Goal: Task Accomplishment & Management: Use online tool/utility

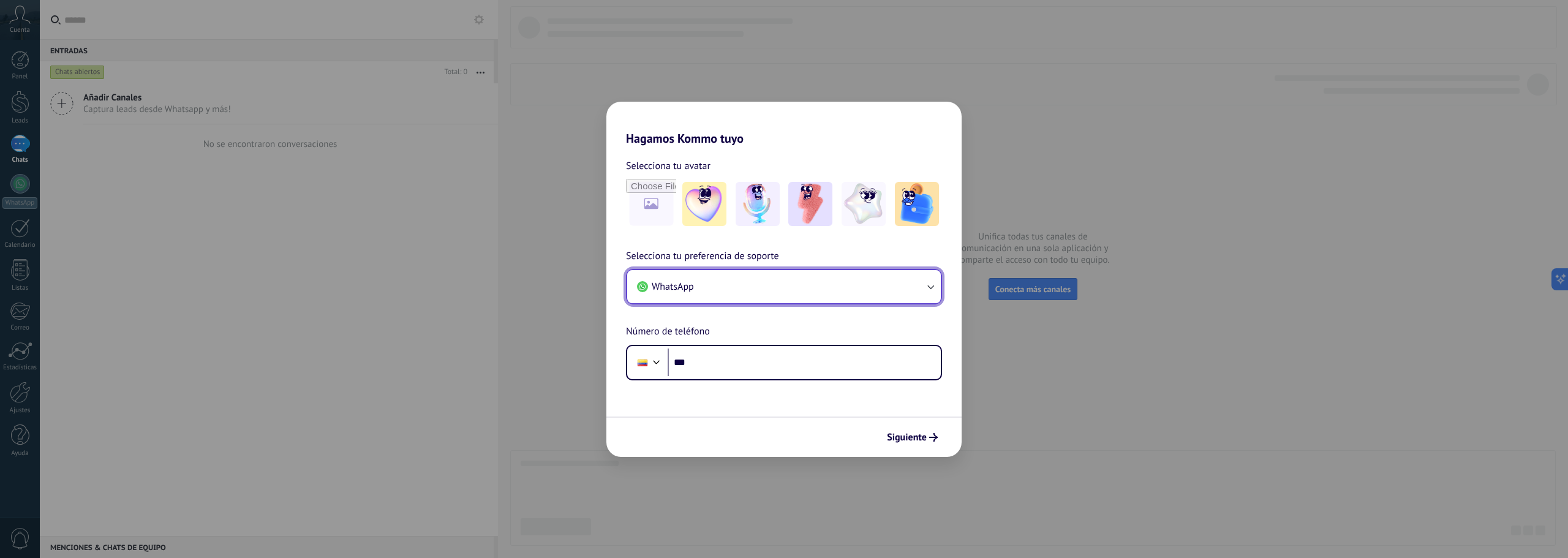
click at [756, 287] on button "WhatsApp" at bounding box center [784, 286] width 313 height 33
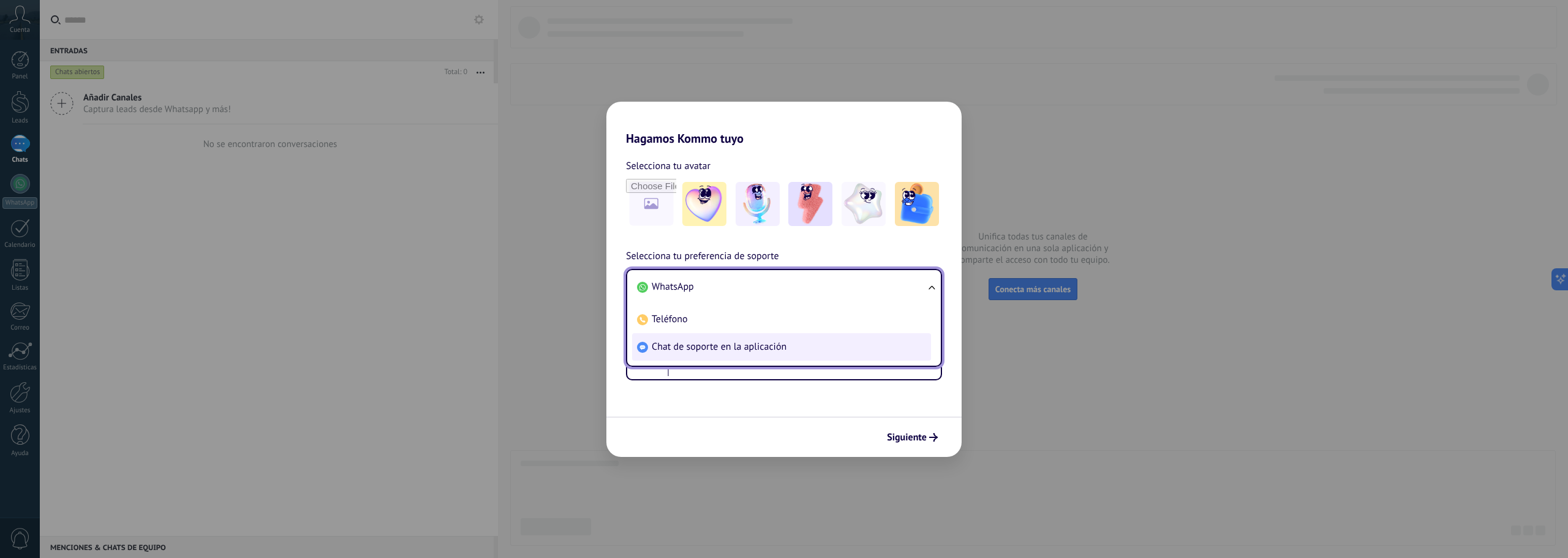
click at [738, 348] on span "Chat de soporte en la aplicación" at bounding box center [719, 347] width 135 height 12
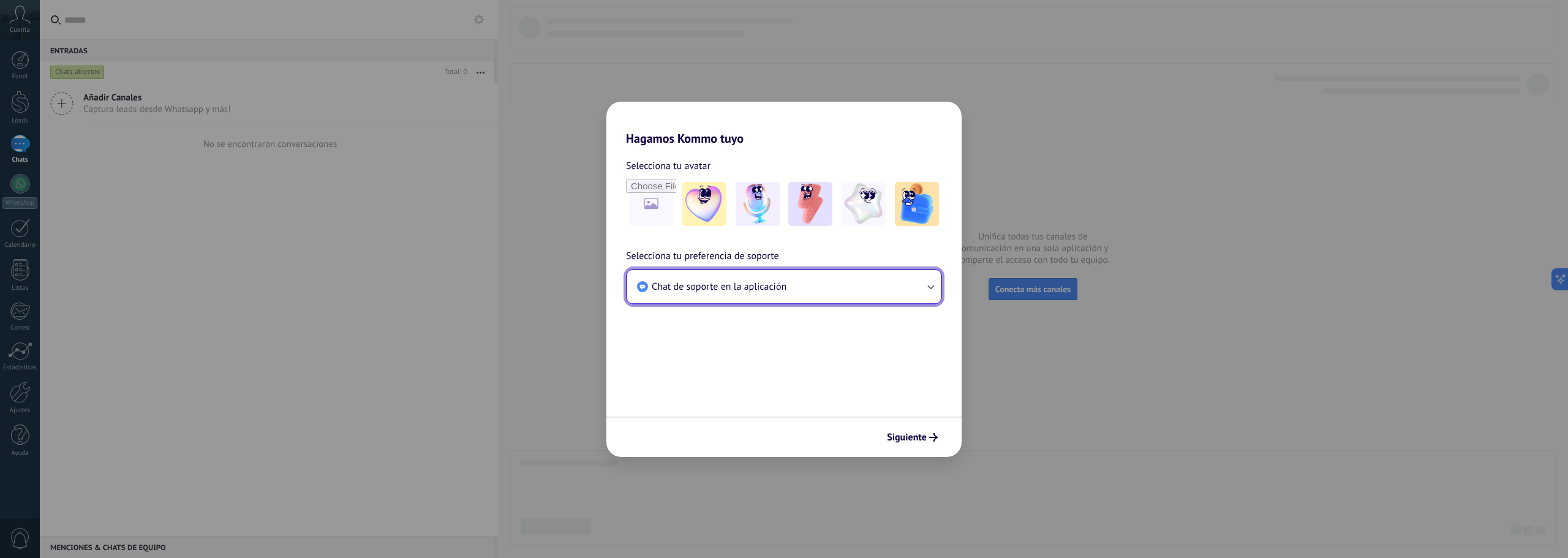
click at [741, 286] on span "Chat de soporte en la aplicación" at bounding box center [719, 286] width 135 height 12
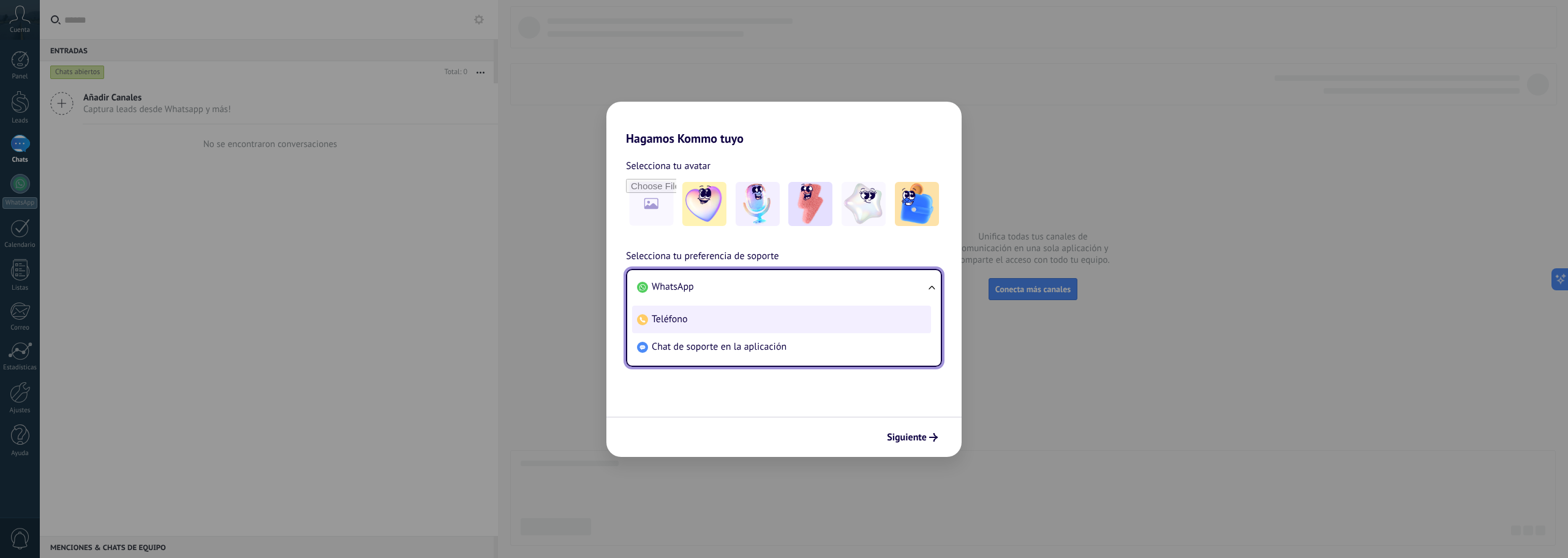
click at [703, 320] on li "Teléfono" at bounding box center [781, 319] width 299 height 28
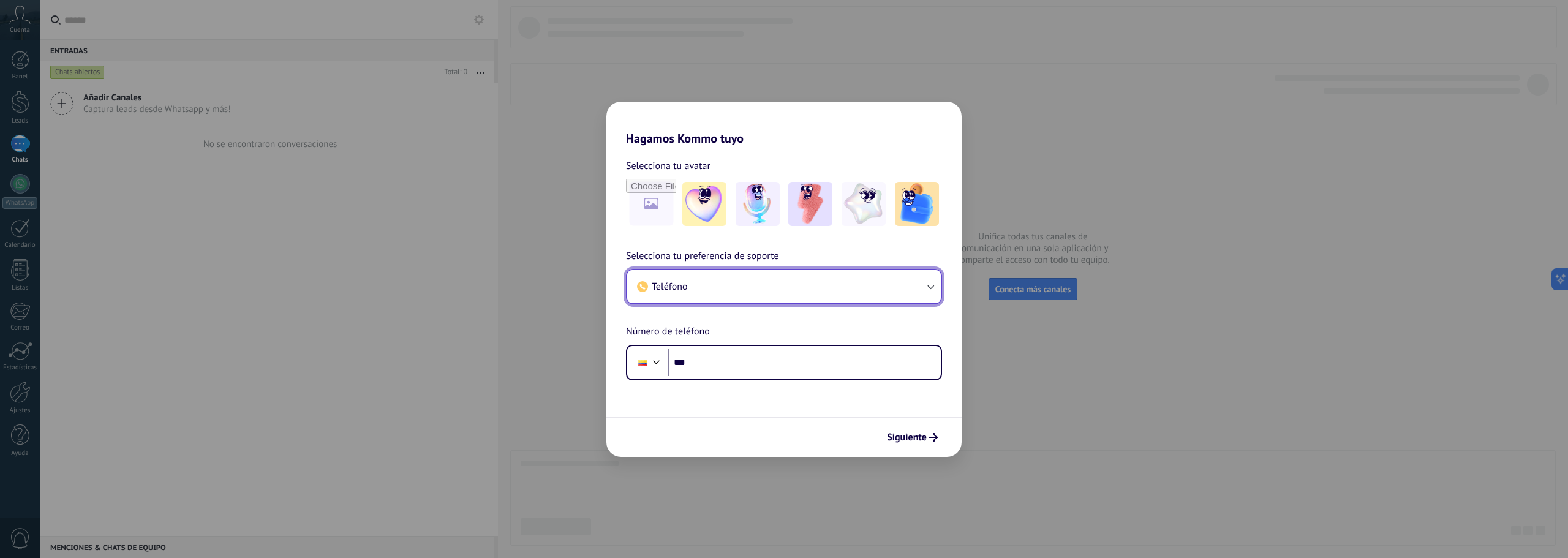
click at [706, 295] on button "Teléfono" at bounding box center [784, 286] width 313 height 33
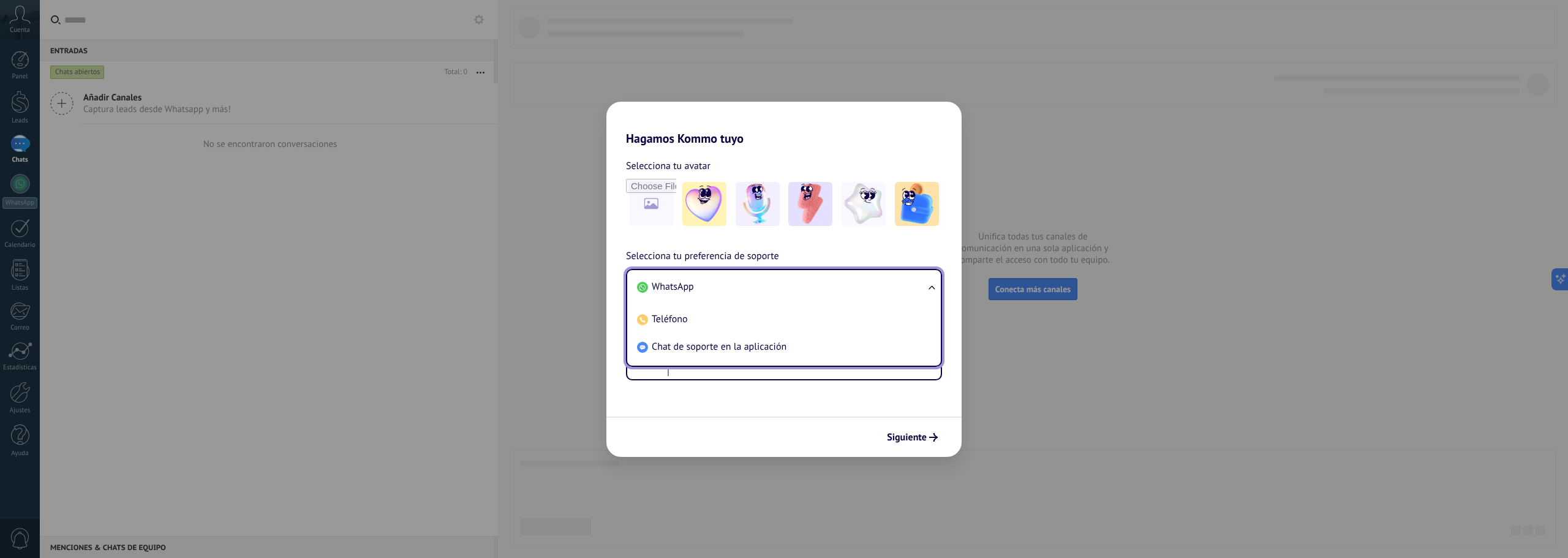
click at [709, 294] on li "WhatsApp" at bounding box center [781, 286] width 299 height 28
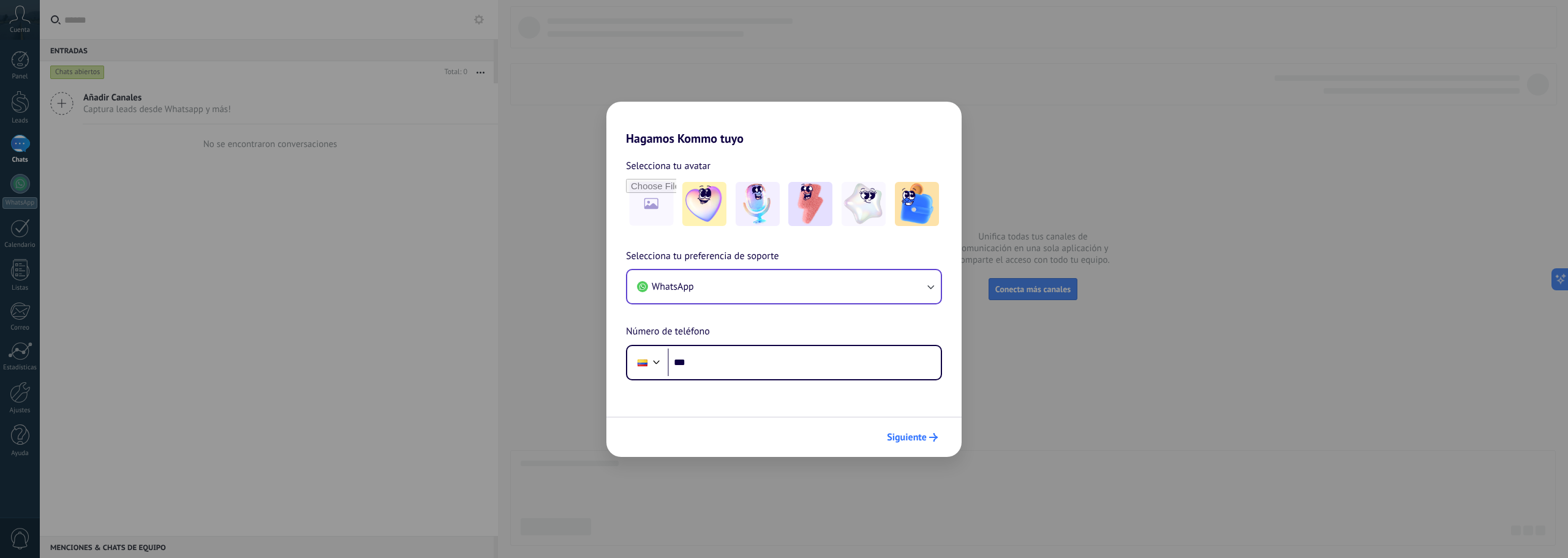
click at [923, 435] on span "Siguiente" at bounding box center [906, 437] width 40 height 8
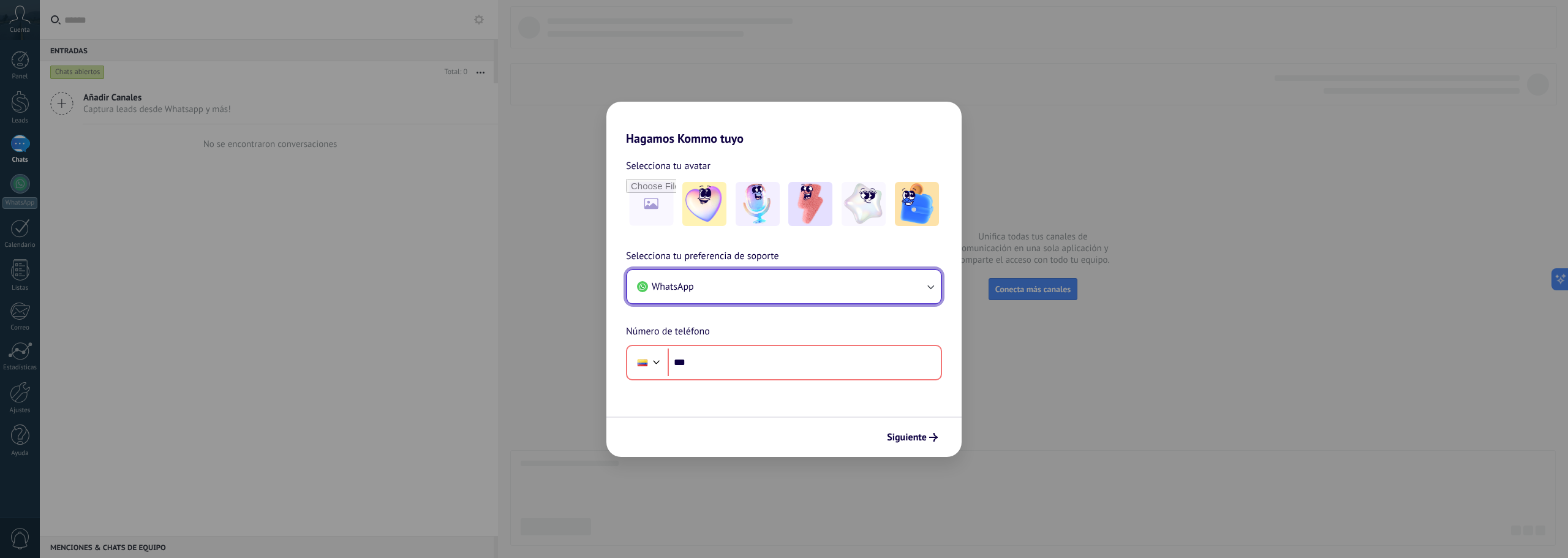
click at [721, 283] on button "WhatsApp" at bounding box center [784, 286] width 313 height 33
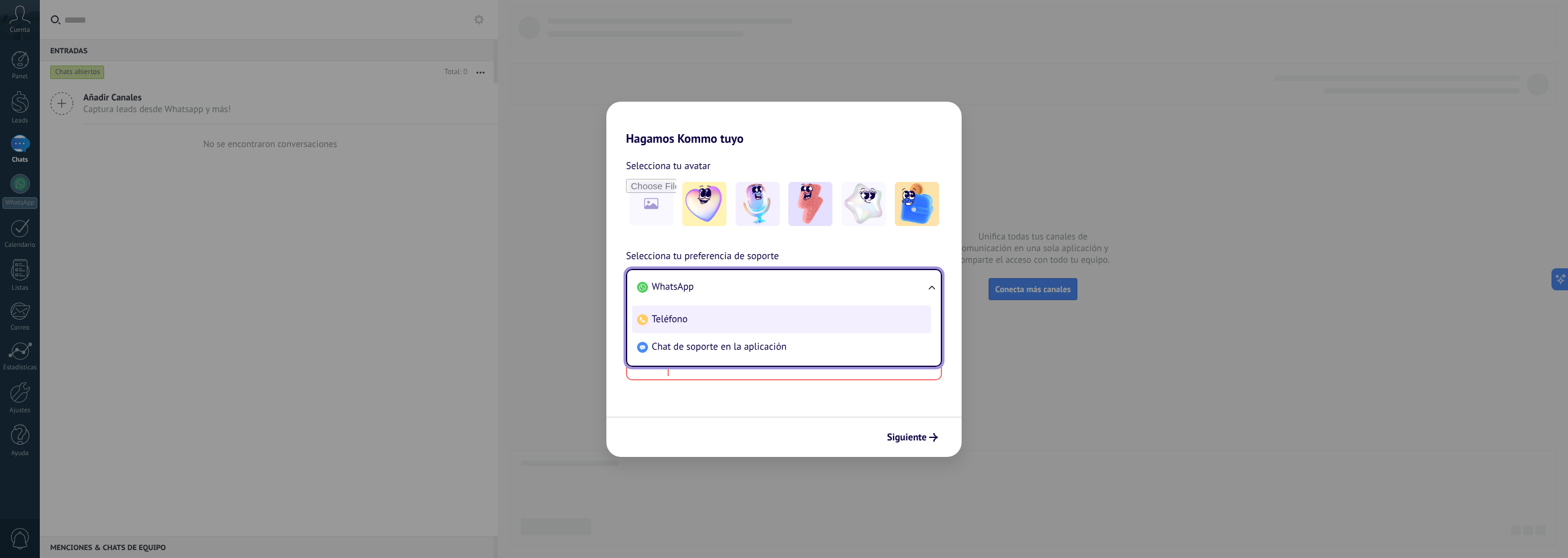
click at [721, 317] on li "Teléfono" at bounding box center [781, 319] width 299 height 28
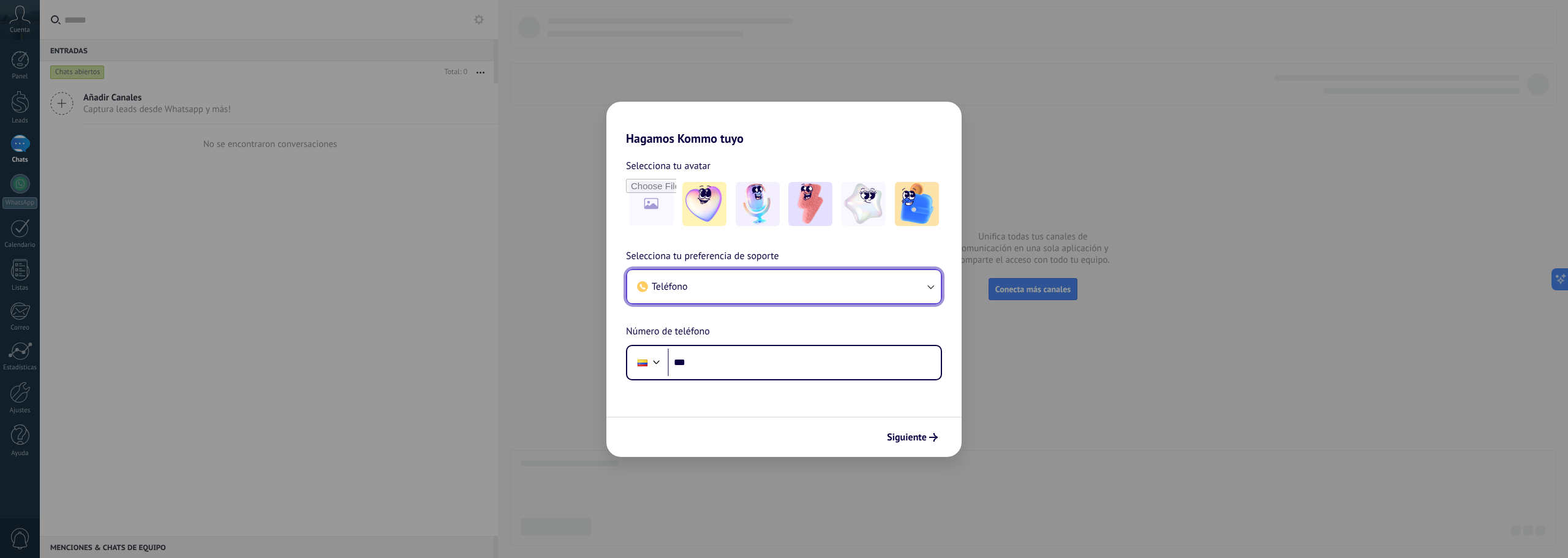
click at [708, 290] on button "Teléfono" at bounding box center [784, 286] width 313 height 33
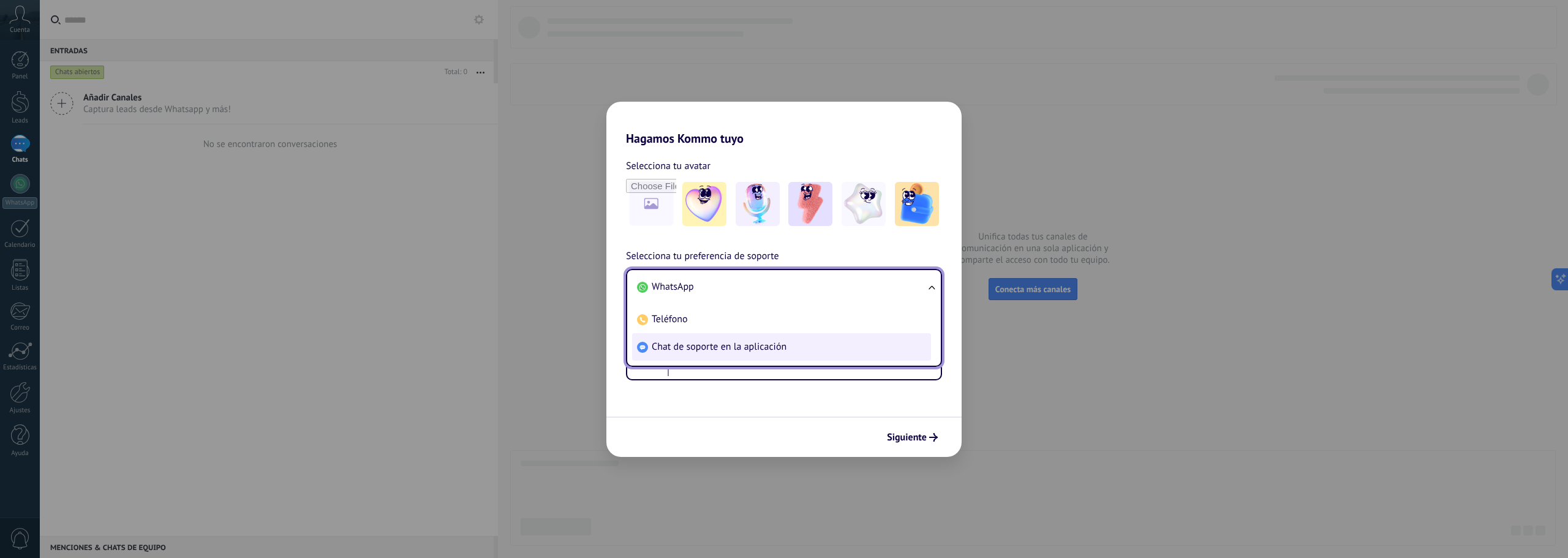
click at [720, 354] on li "Chat de soporte en la aplicación" at bounding box center [781, 347] width 299 height 28
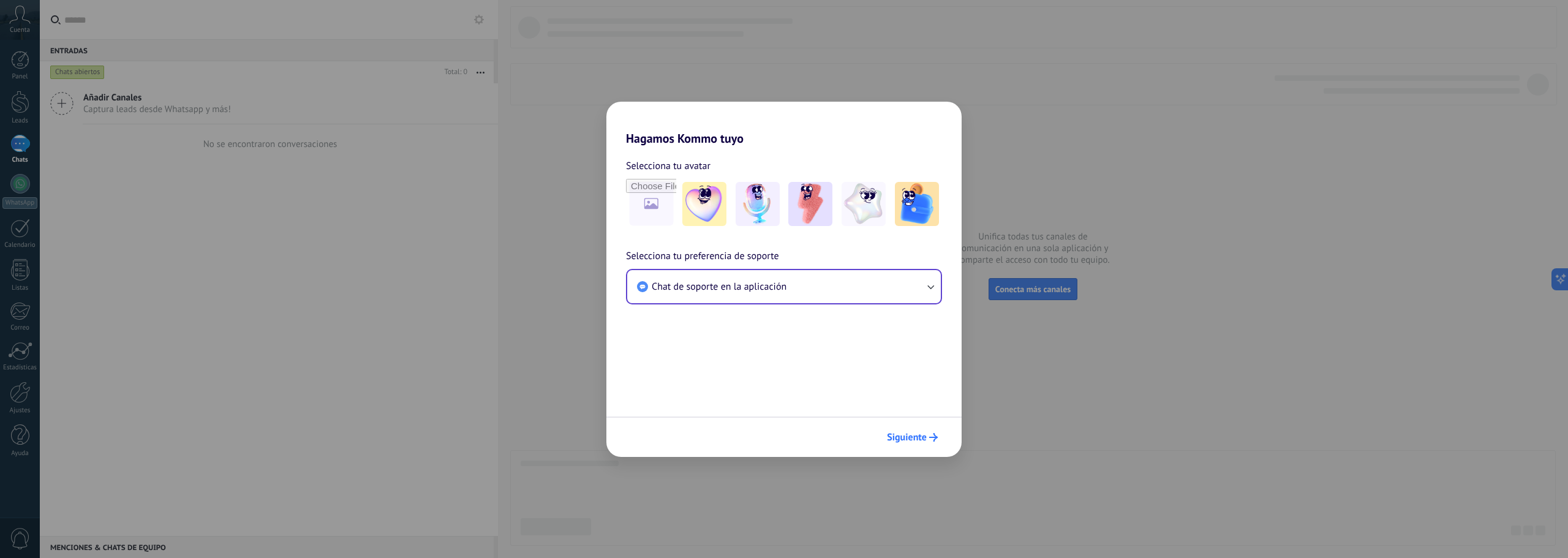
click at [914, 433] on span "Siguiente" at bounding box center [906, 437] width 40 height 8
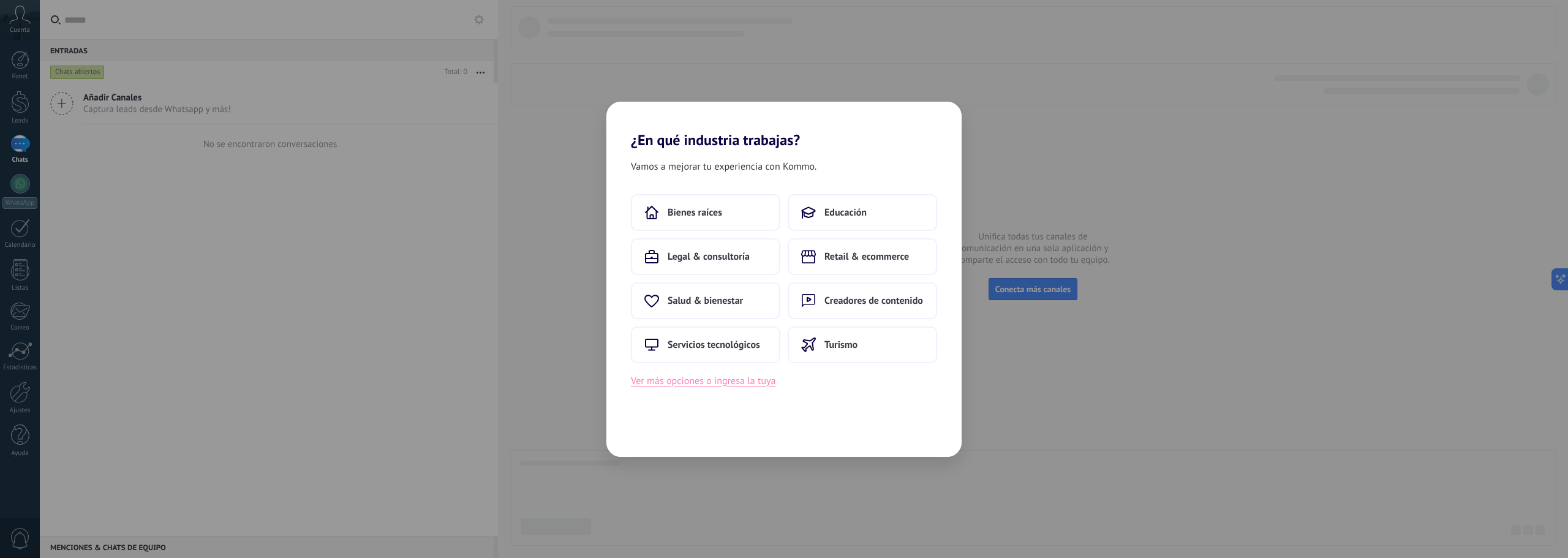
click at [753, 383] on button "Ver más opciones o ingresa la tuya" at bounding box center [703, 380] width 145 height 16
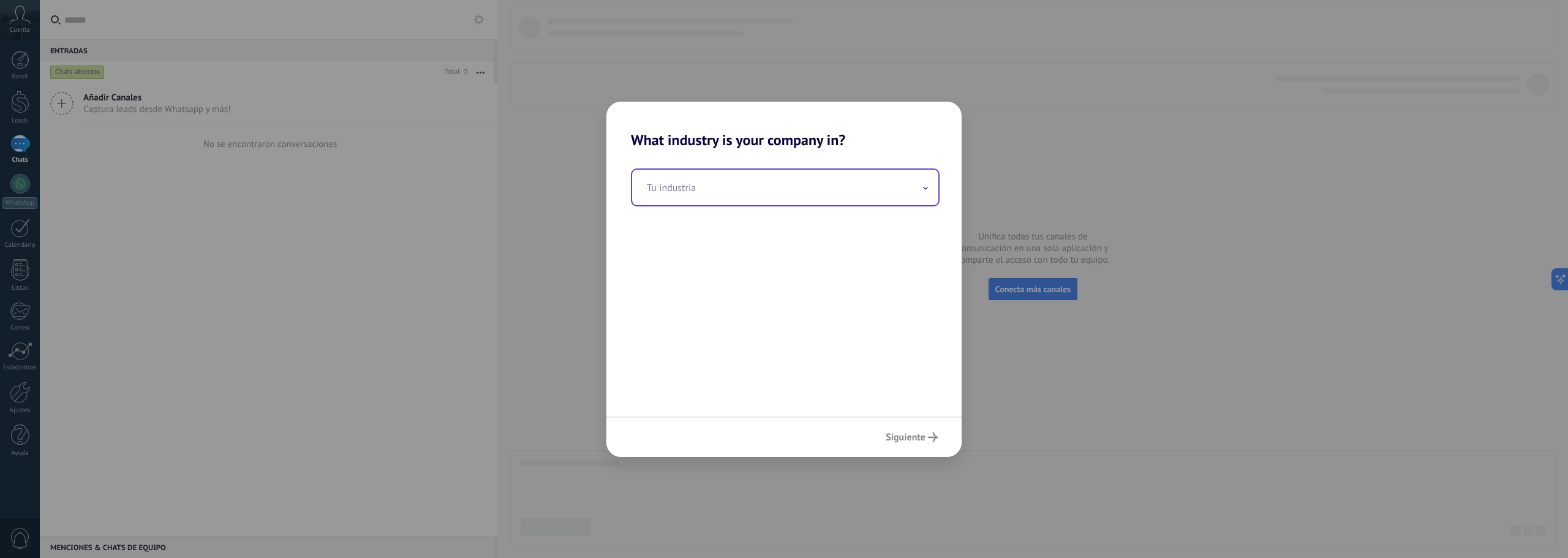
click at [817, 184] on input "text" at bounding box center [785, 187] width 307 height 36
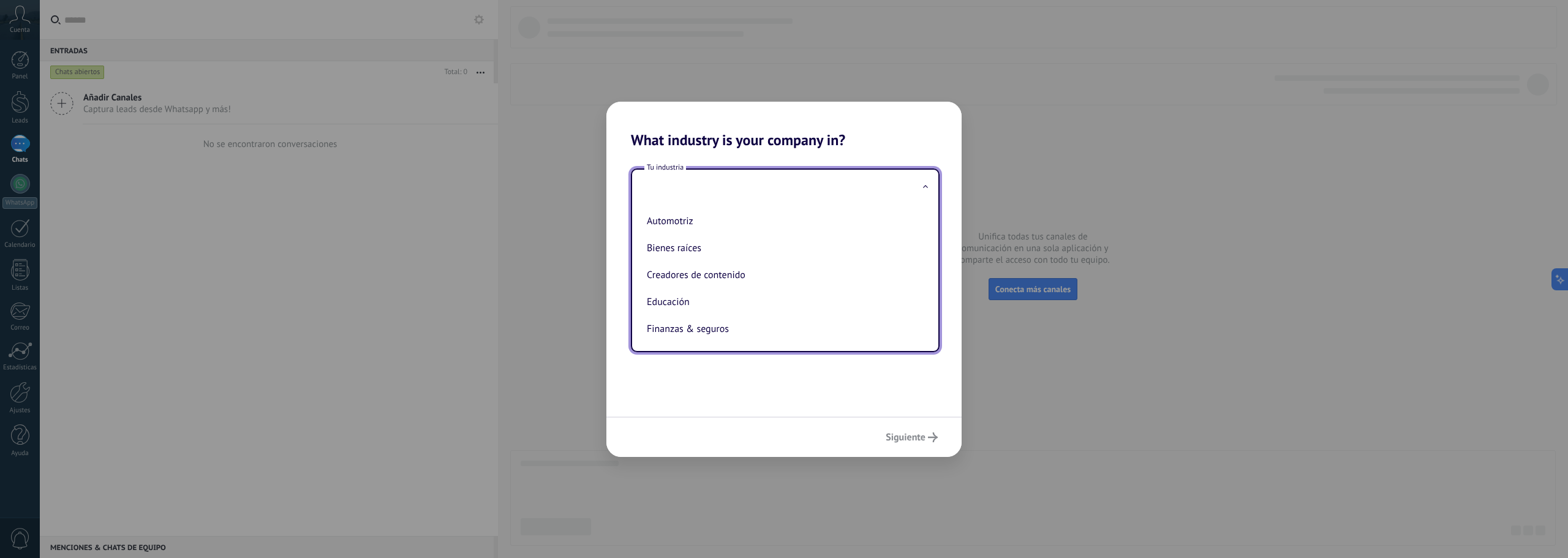
click at [627, 149] on div "Tu industria Automotriz Bienes raíces Creadores de contenido Educación Finanzas…" at bounding box center [784, 283] width 355 height 268
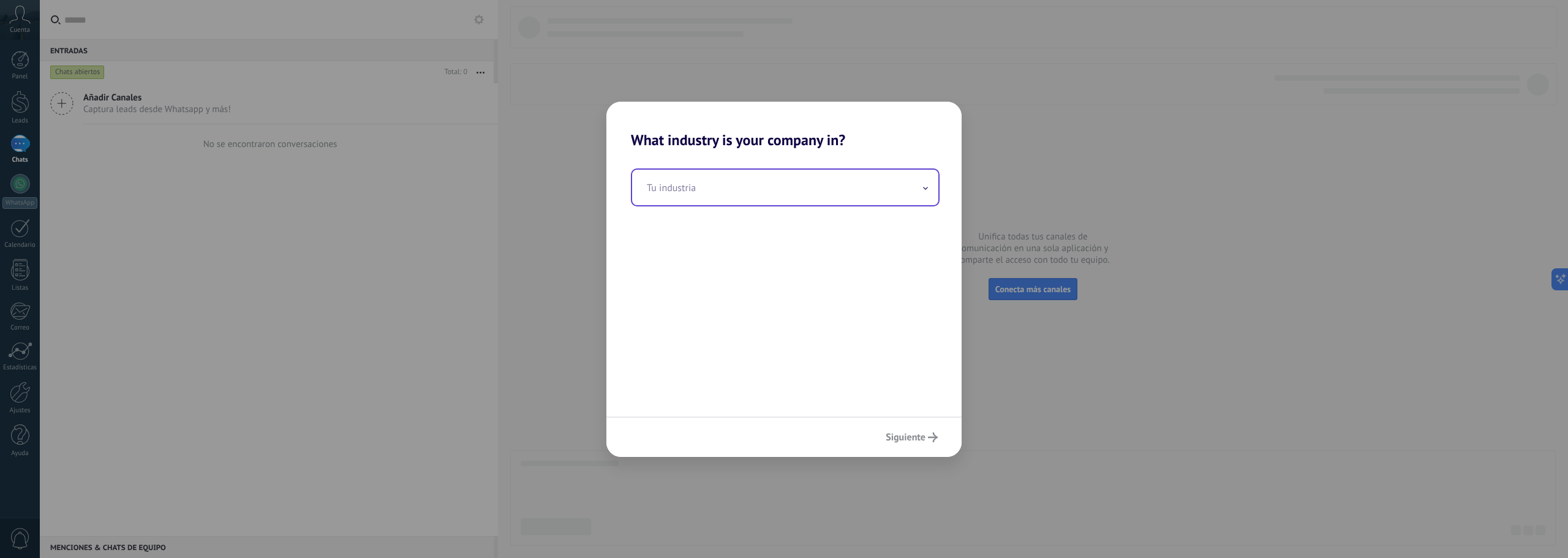
click at [731, 200] on input "text" at bounding box center [785, 187] width 307 height 36
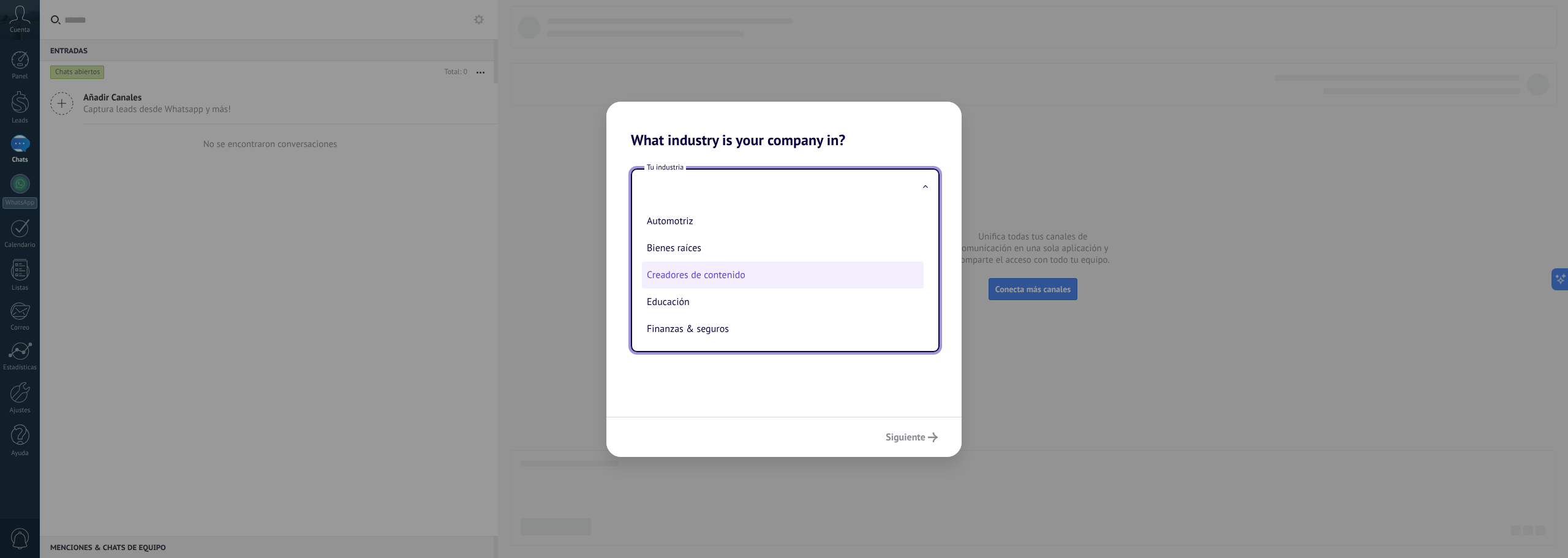
click at [752, 279] on li "Creadores de contenido" at bounding box center [783, 275] width 282 height 27
type input "**********"
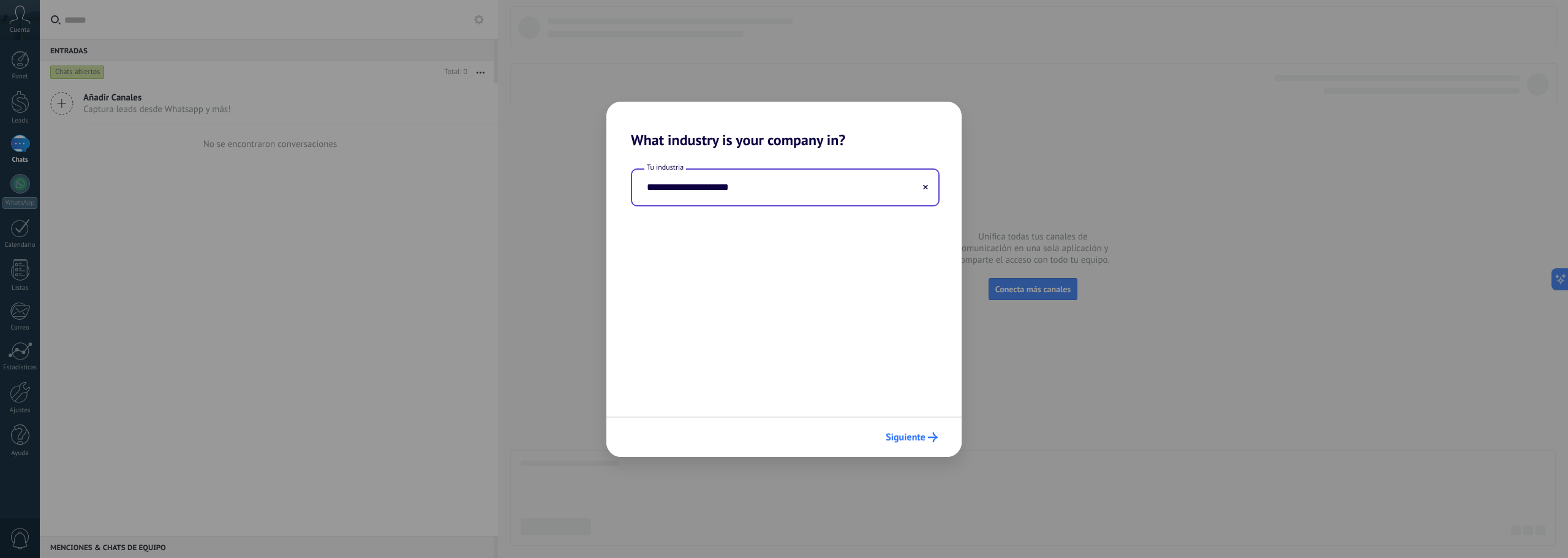
click at [908, 442] on span "Siguiente" at bounding box center [905, 437] width 40 height 8
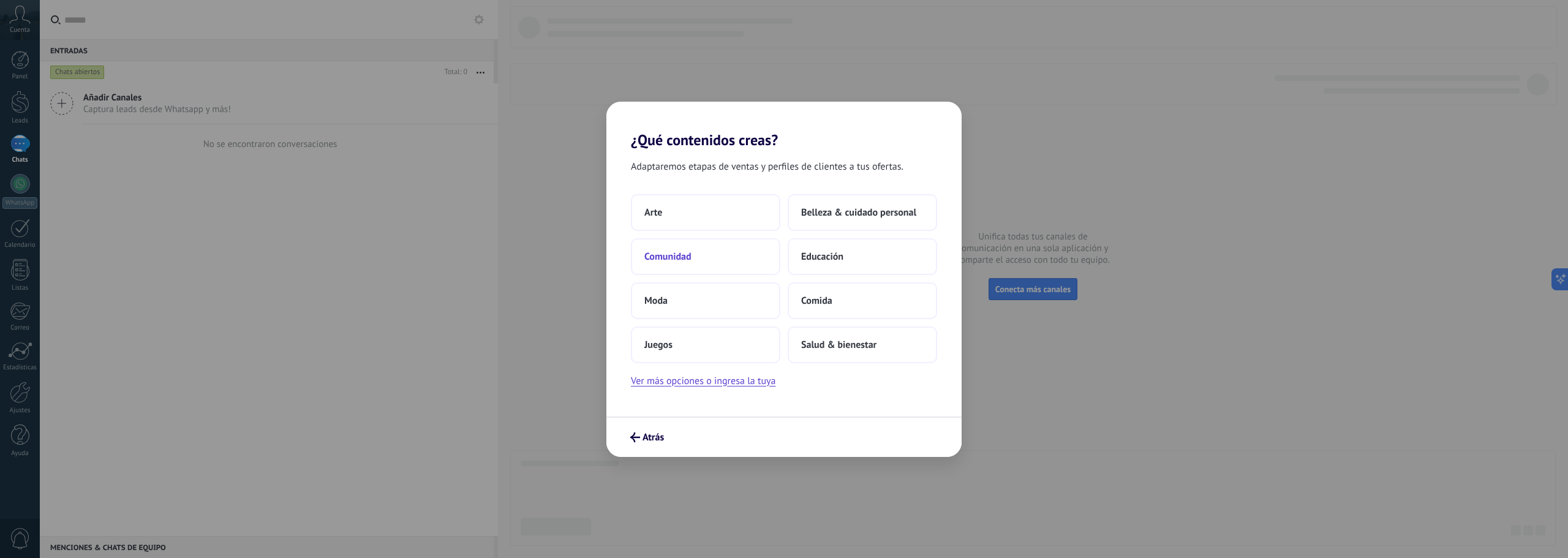
click at [686, 259] on span "Comunidad" at bounding box center [668, 257] width 47 height 12
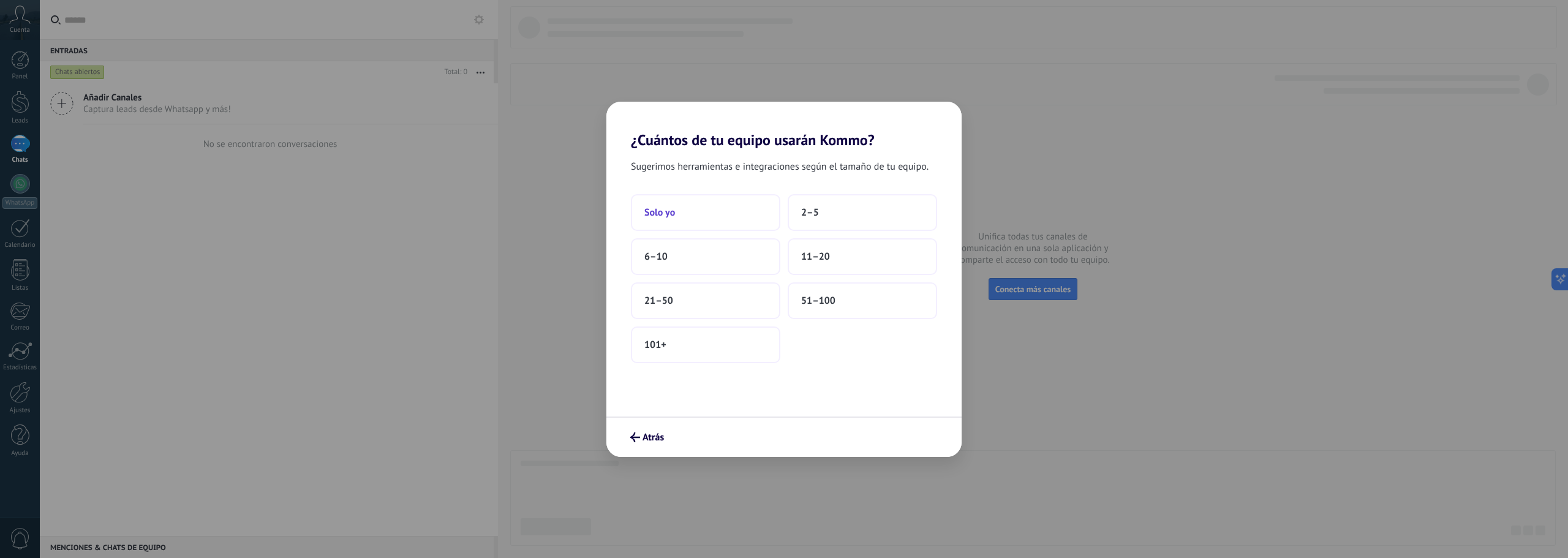
click at [703, 219] on button "Solo yo" at bounding box center [706, 212] width 149 height 37
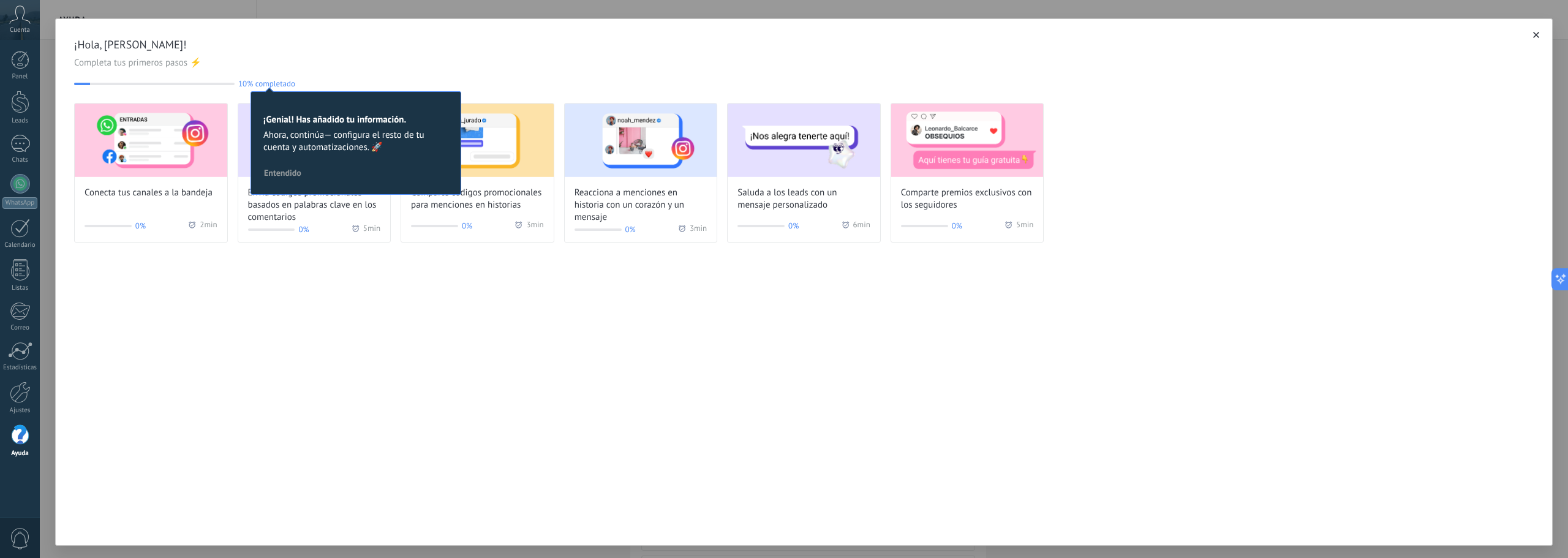
click at [1537, 37] on button "button" at bounding box center [1536, 35] width 12 height 12
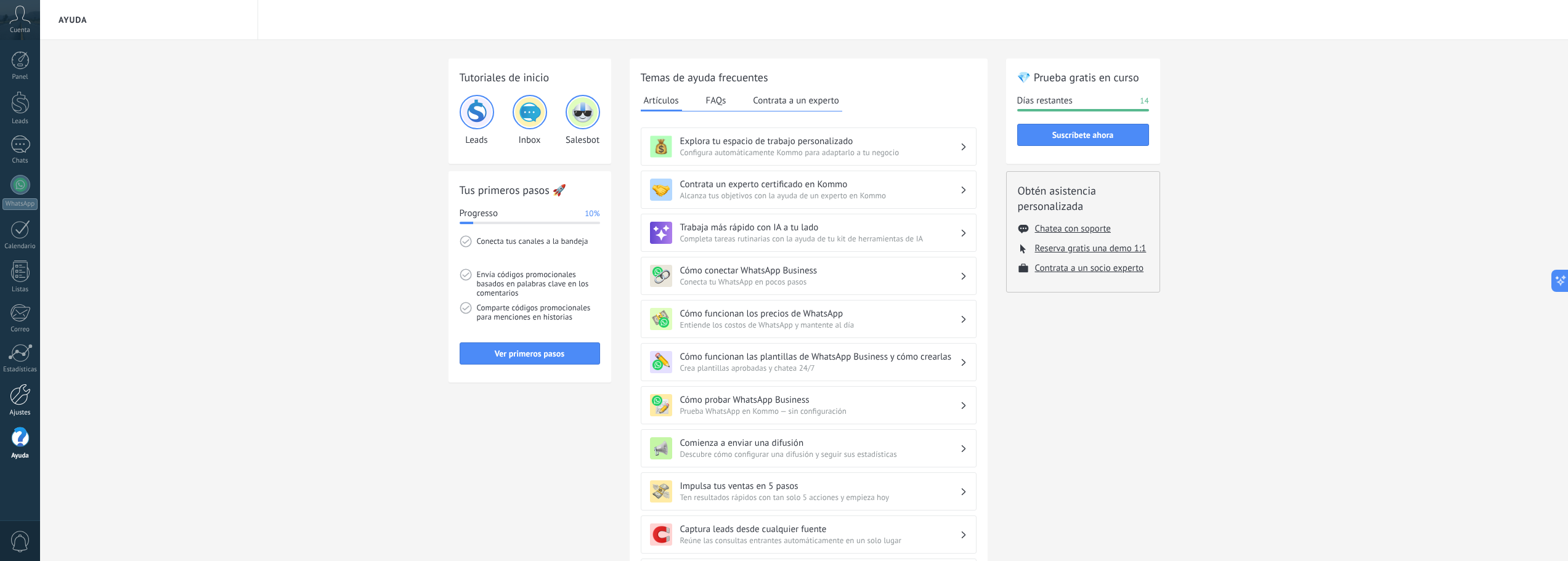
click at [20, 401] on div at bounding box center [20, 394] width 21 height 22
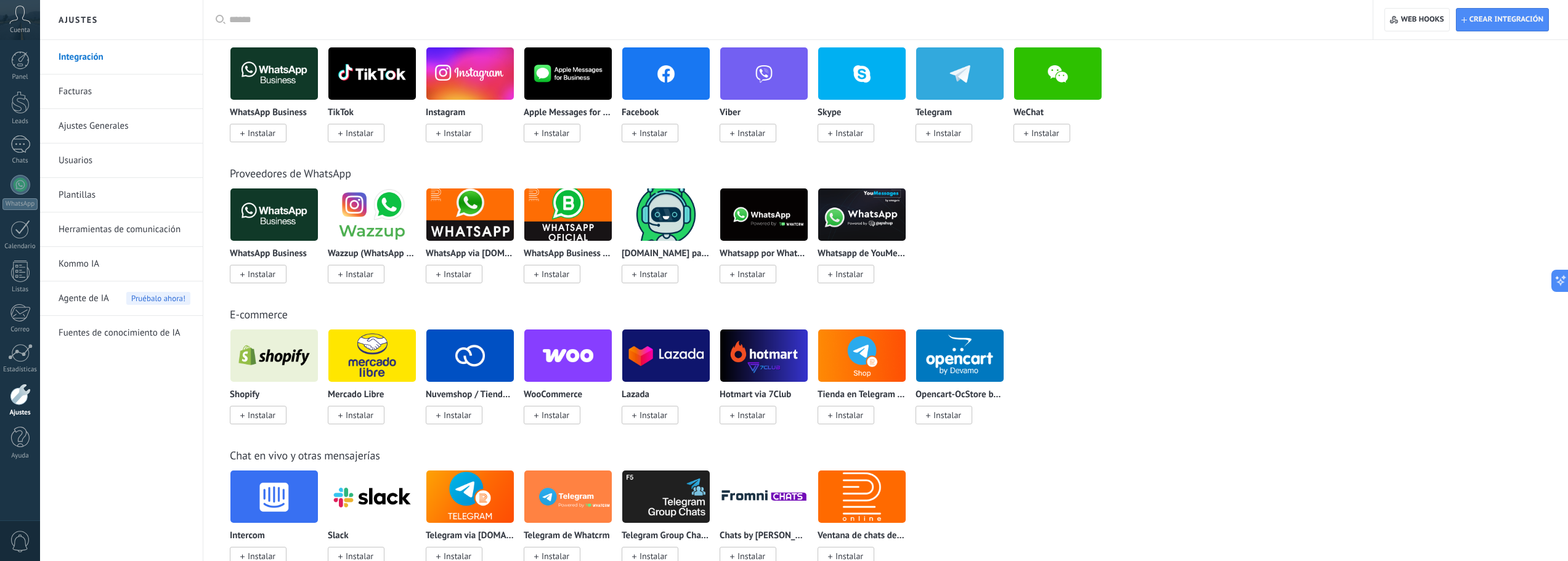
scroll to position [22, 0]
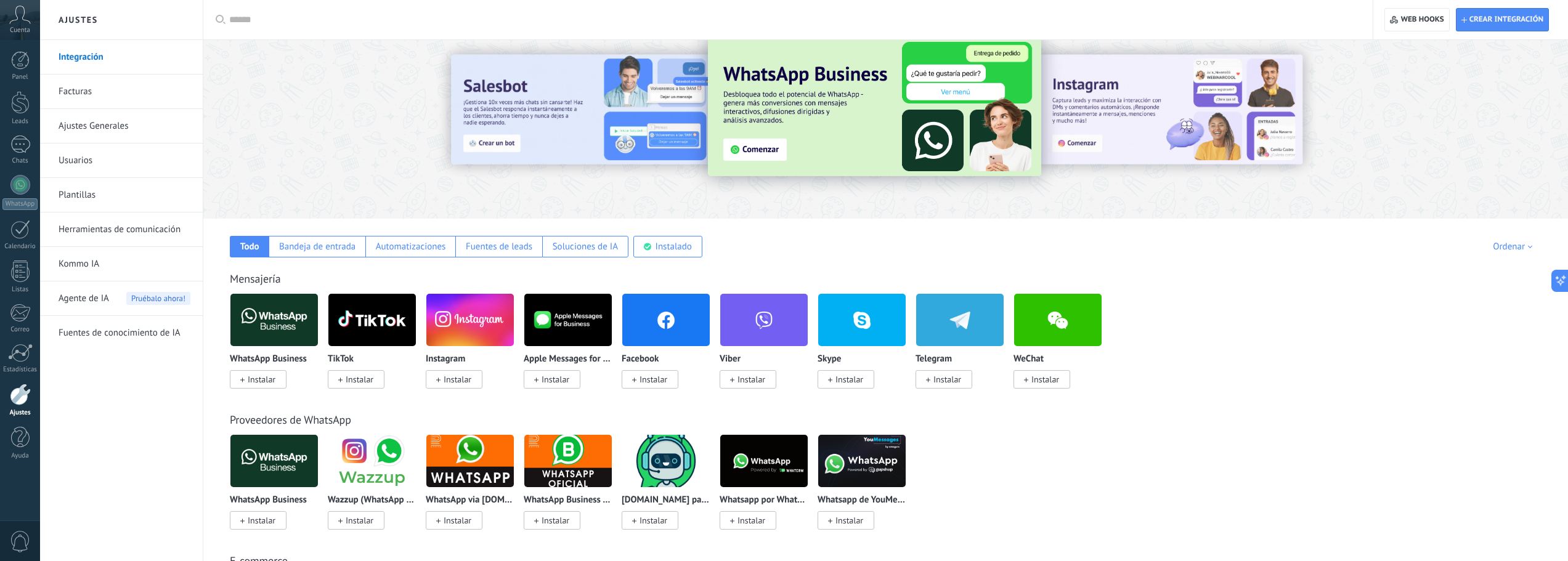
click at [948, 382] on span "Instalar" at bounding box center [947, 379] width 28 height 11
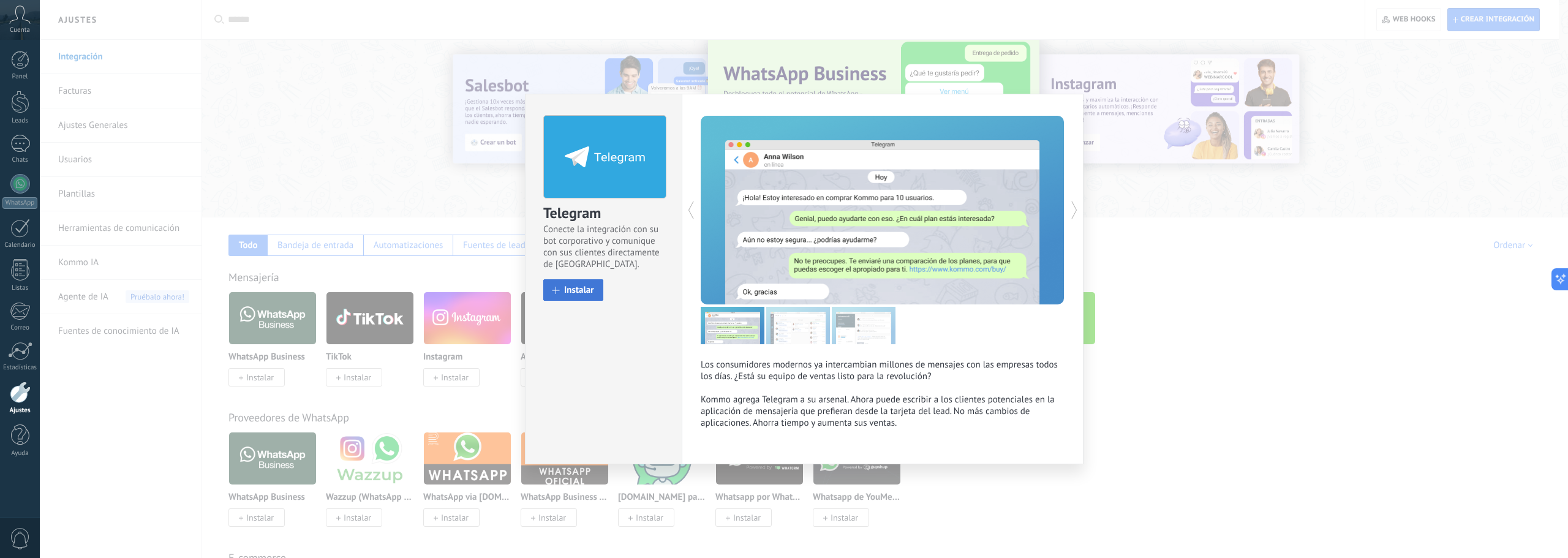
click at [583, 290] on span "Instalar" at bounding box center [579, 290] width 30 height 9
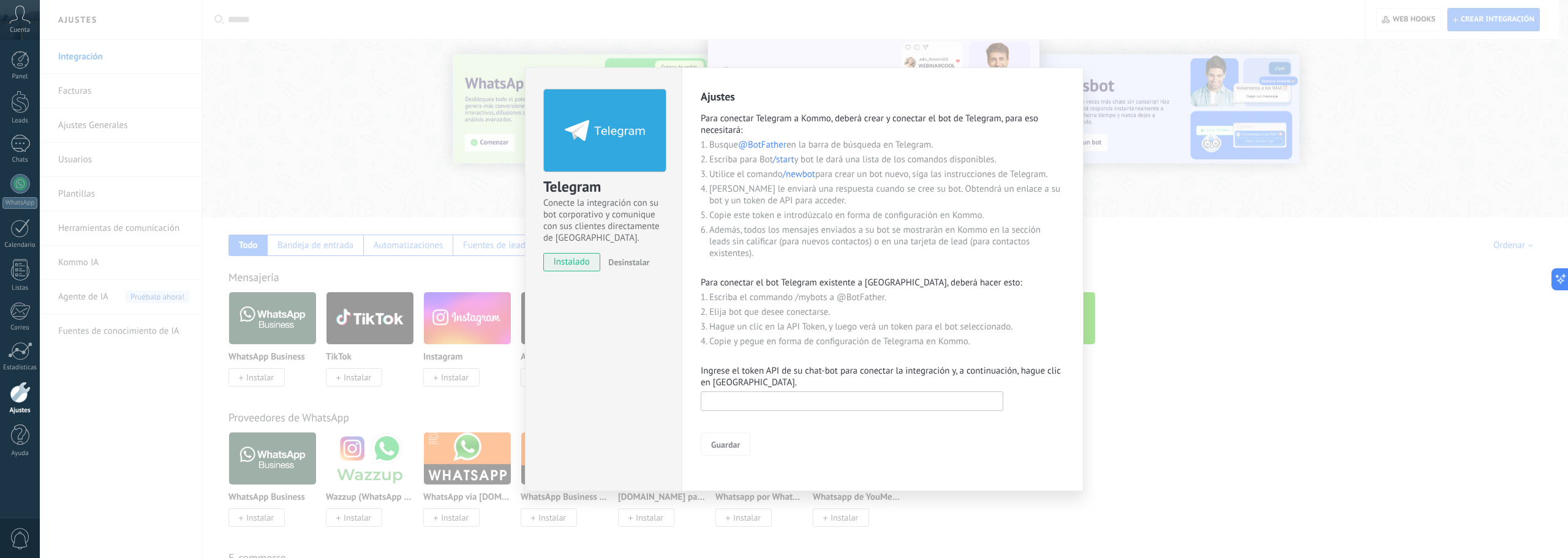
click at [815, 398] on input "text" at bounding box center [852, 401] width 303 height 19
paste input "**********"
type input "**********"
click at [723, 444] on span "Guardar" at bounding box center [725, 444] width 29 height 8
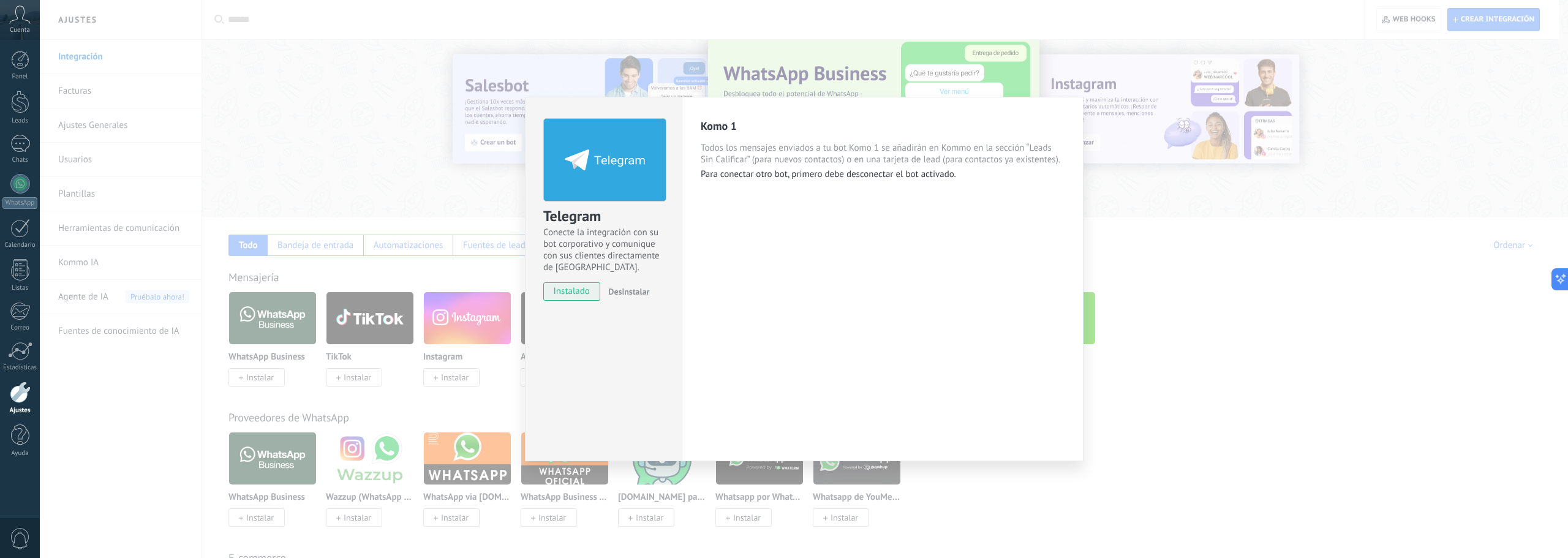
click at [1438, 275] on div "Telegram Conecte la integración con su bot corporativo y comunique con sus clie…" at bounding box center [803, 279] width 1528 height 558
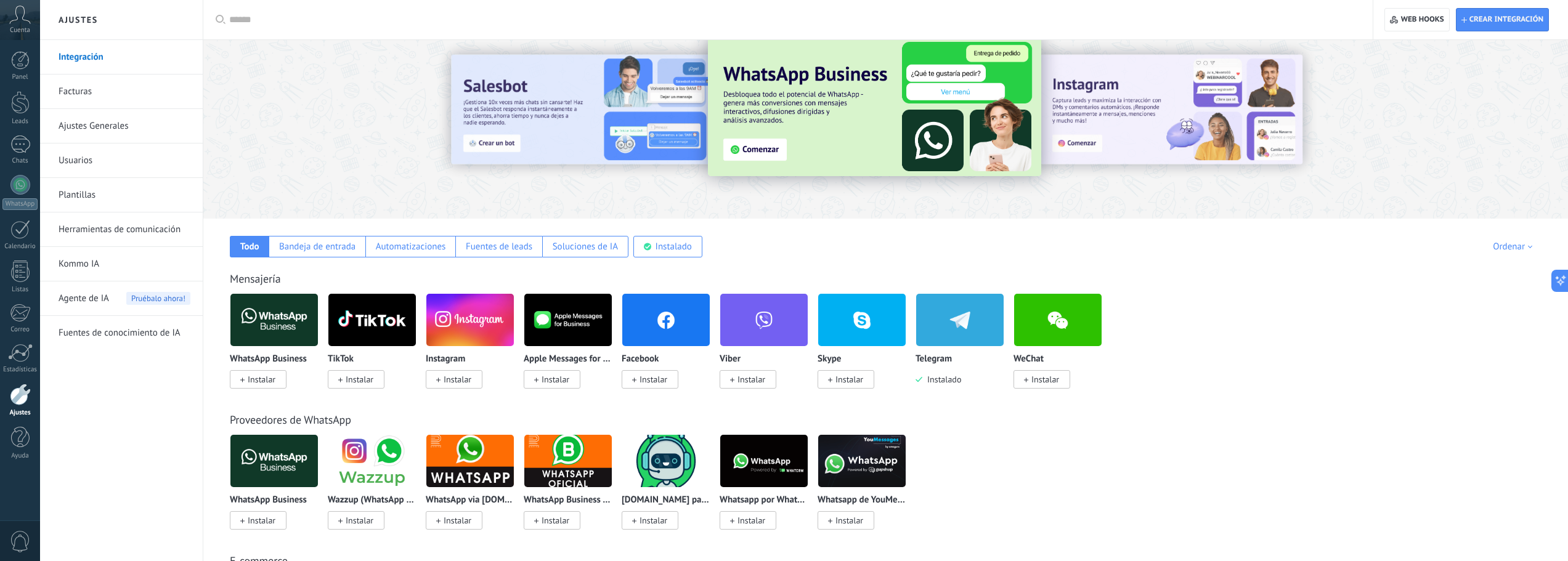
click at [949, 328] on img at bounding box center [960, 320] width 88 height 60
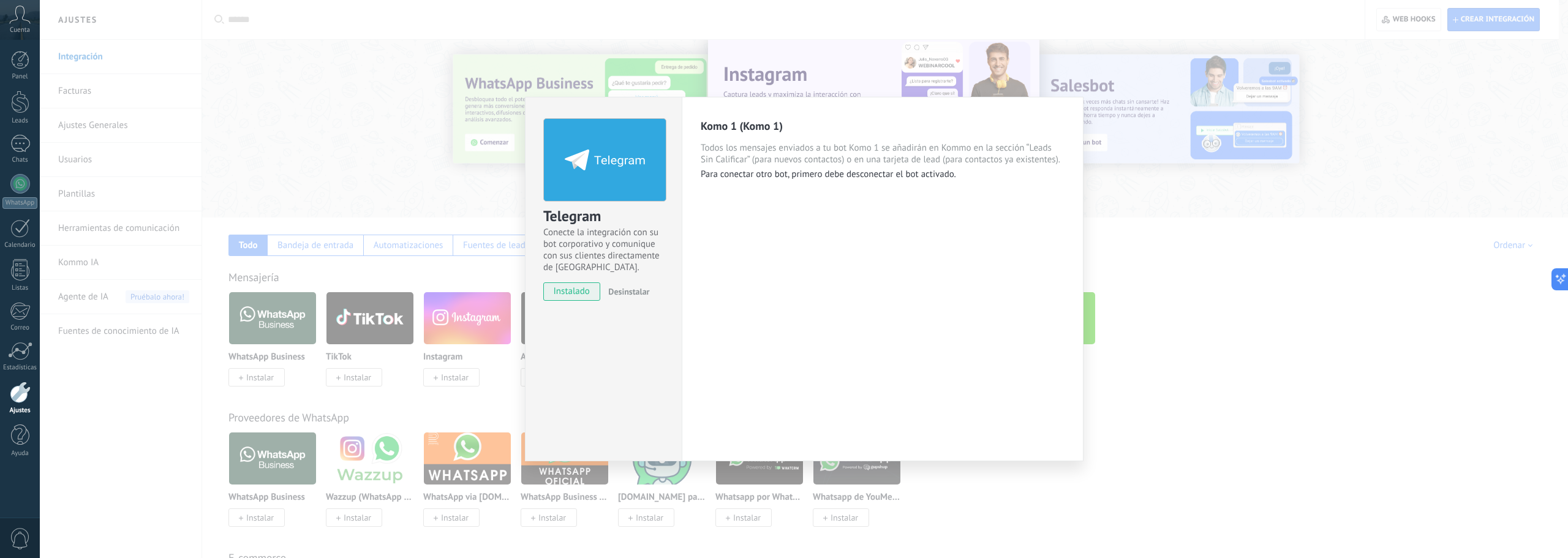
click at [1313, 300] on div "Telegram Conecte la integración con su bot corporativo y comunique con sus clie…" at bounding box center [803, 279] width 1528 height 558
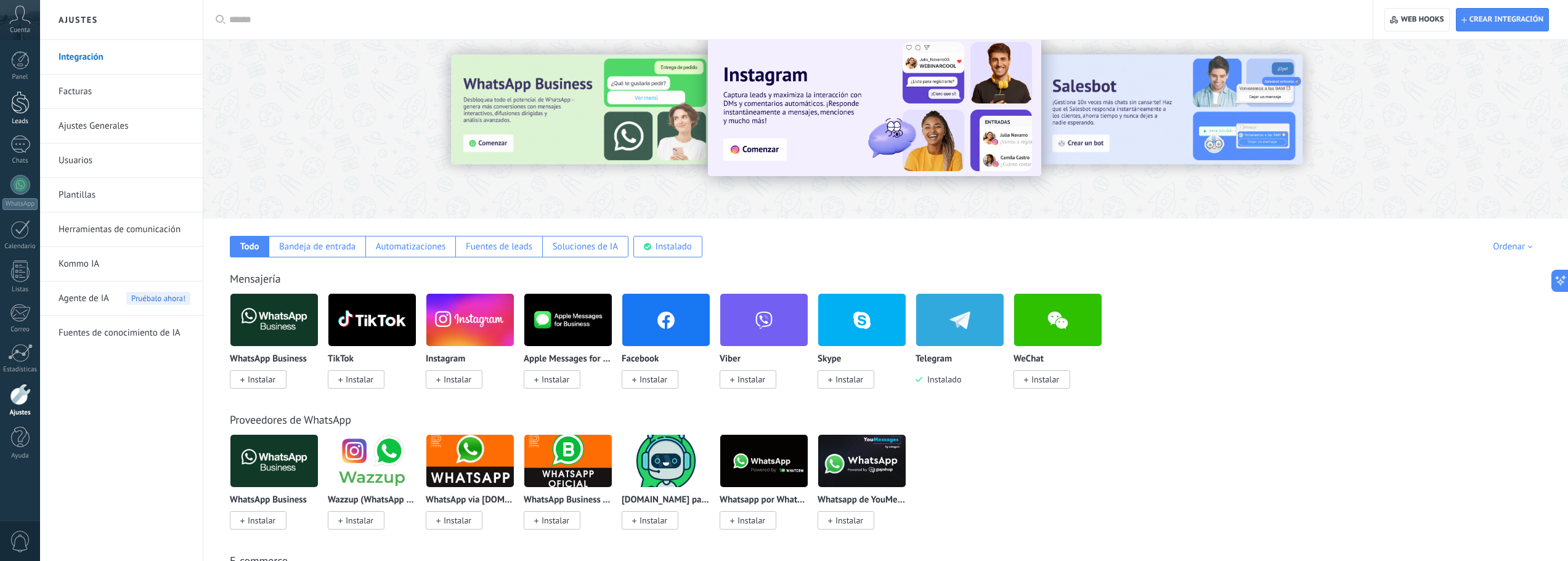
click at [18, 100] on div at bounding box center [20, 103] width 19 height 22
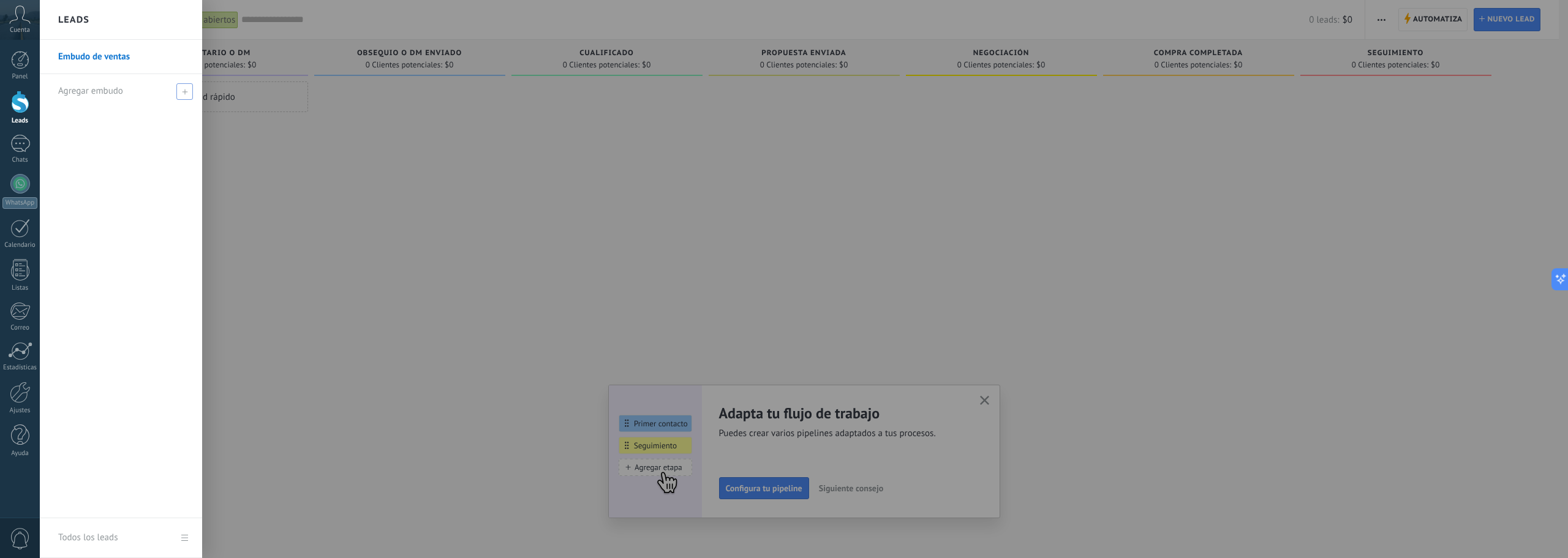
click at [115, 96] on span "Agregar embudo" at bounding box center [90, 91] width 65 height 12
click at [156, 172] on div "Embudo de ventas" at bounding box center [121, 278] width 163 height 478
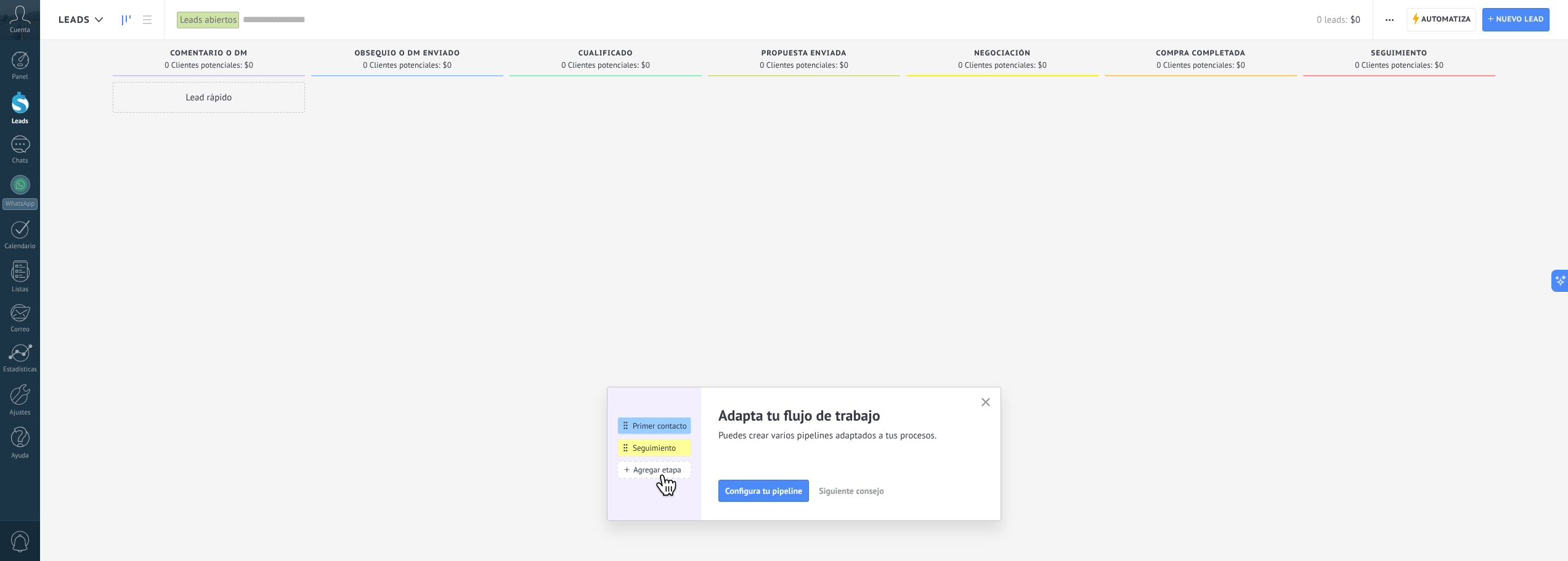
click at [1001, 399] on div "Adapta tu flujo de trabajo Puedes crear varios pipelines adaptados a tus proces…" at bounding box center [804, 454] width 395 height 134
click at [990, 404] on use "button" at bounding box center [986, 402] width 9 height 9
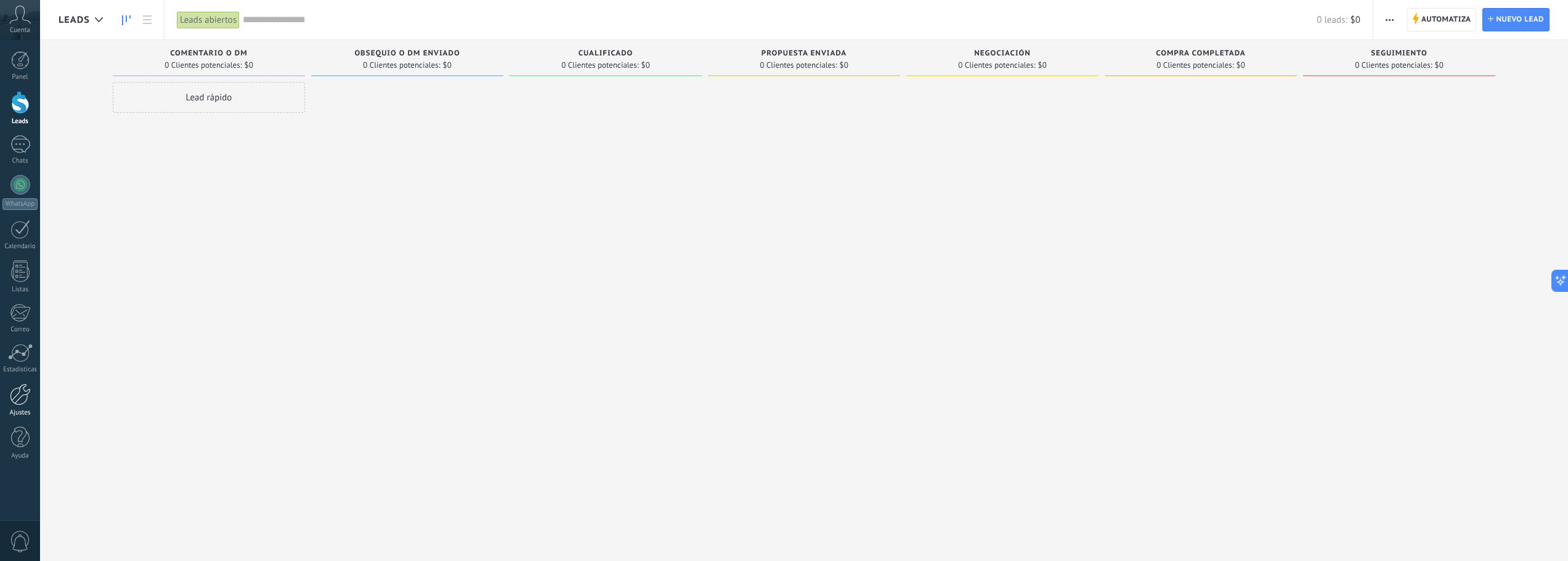
click at [17, 400] on div at bounding box center [20, 394] width 21 height 22
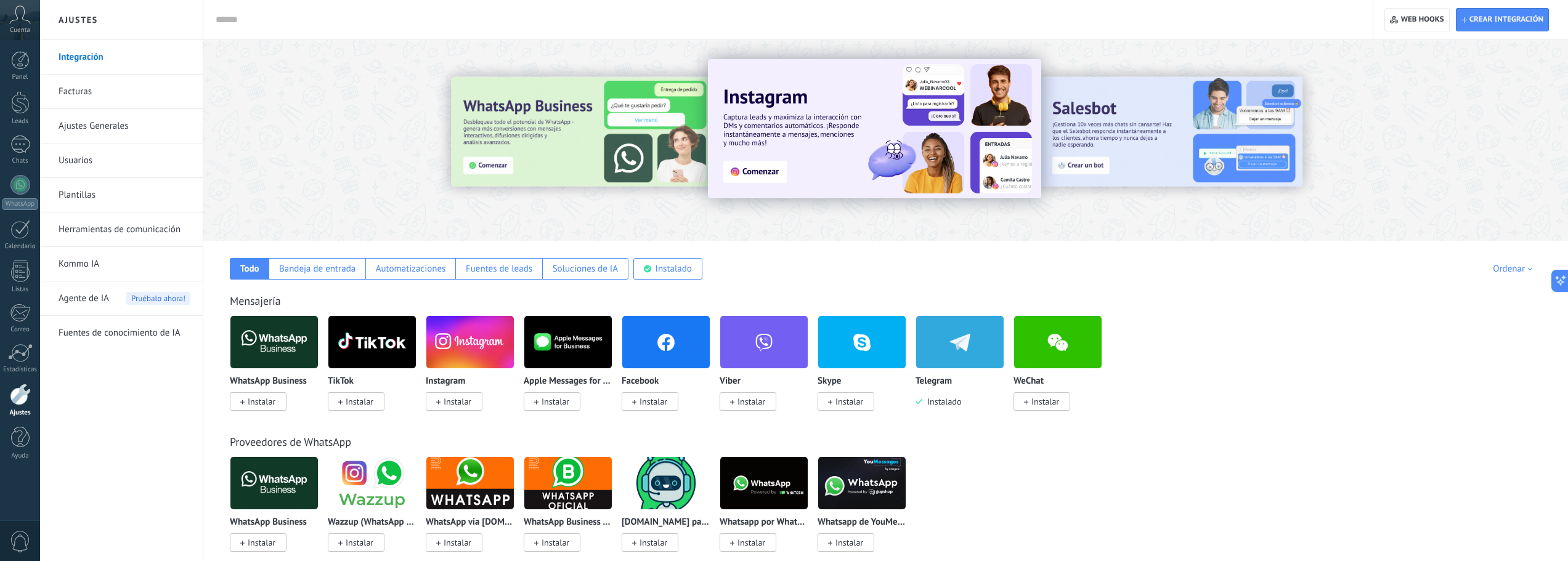
click at [149, 226] on link "Herramientas de comunicación" at bounding box center [125, 230] width 132 height 34
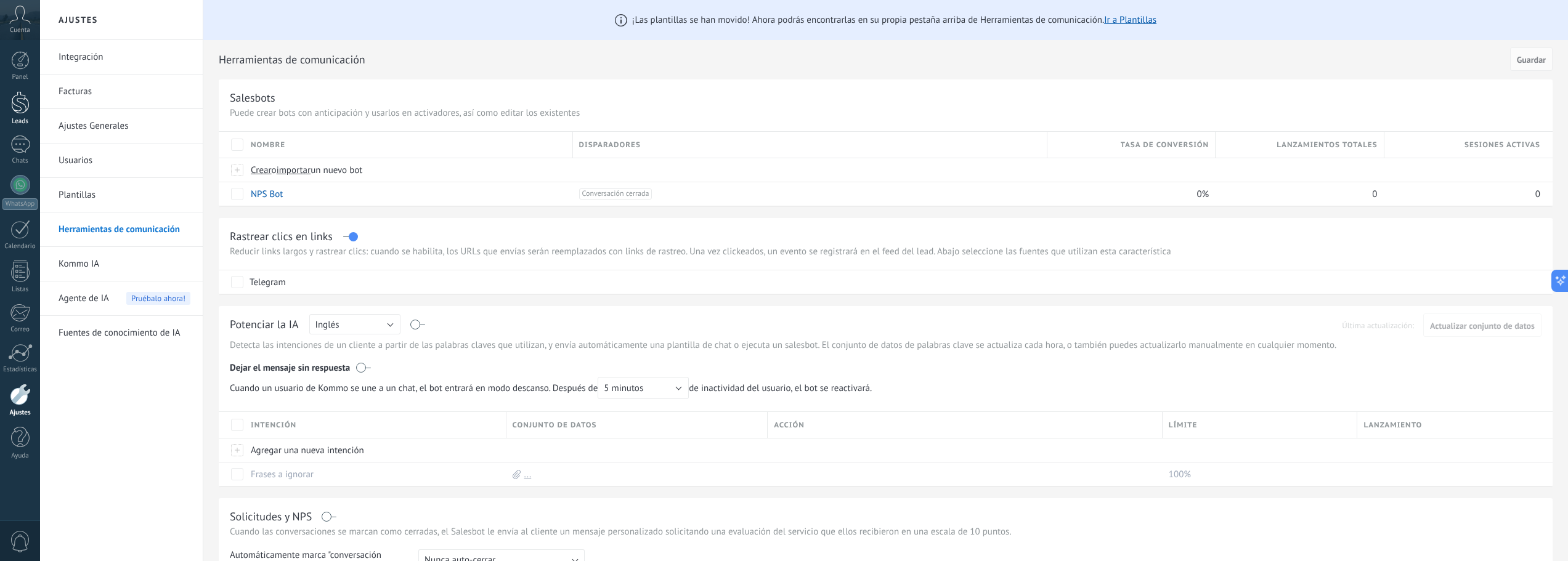
click at [8, 112] on link "Leads" at bounding box center [20, 109] width 40 height 34
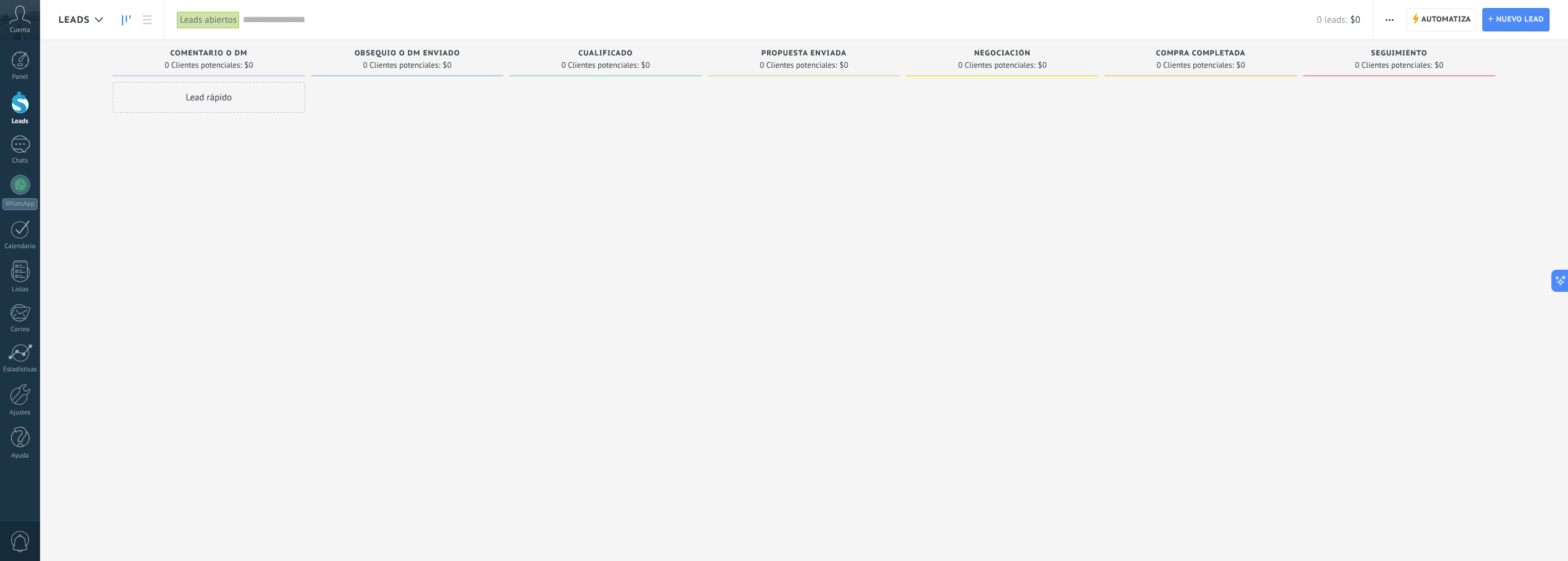
click at [169, 101] on div "Lead rápido" at bounding box center [209, 97] width 192 height 31
click at [482, 285] on div at bounding box center [407, 282] width 192 height 400
click at [22, 150] on div at bounding box center [20, 145] width 20 height 18
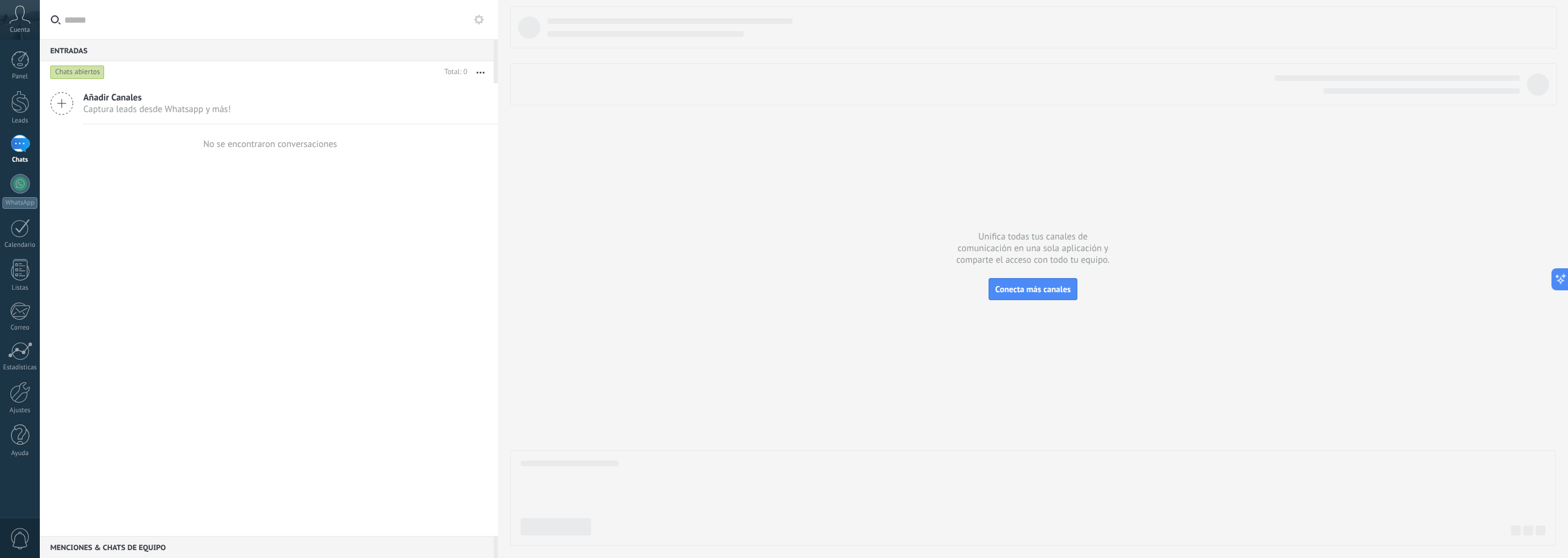
click at [221, 98] on span "Añadir Canales" at bounding box center [157, 98] width 148 height 12
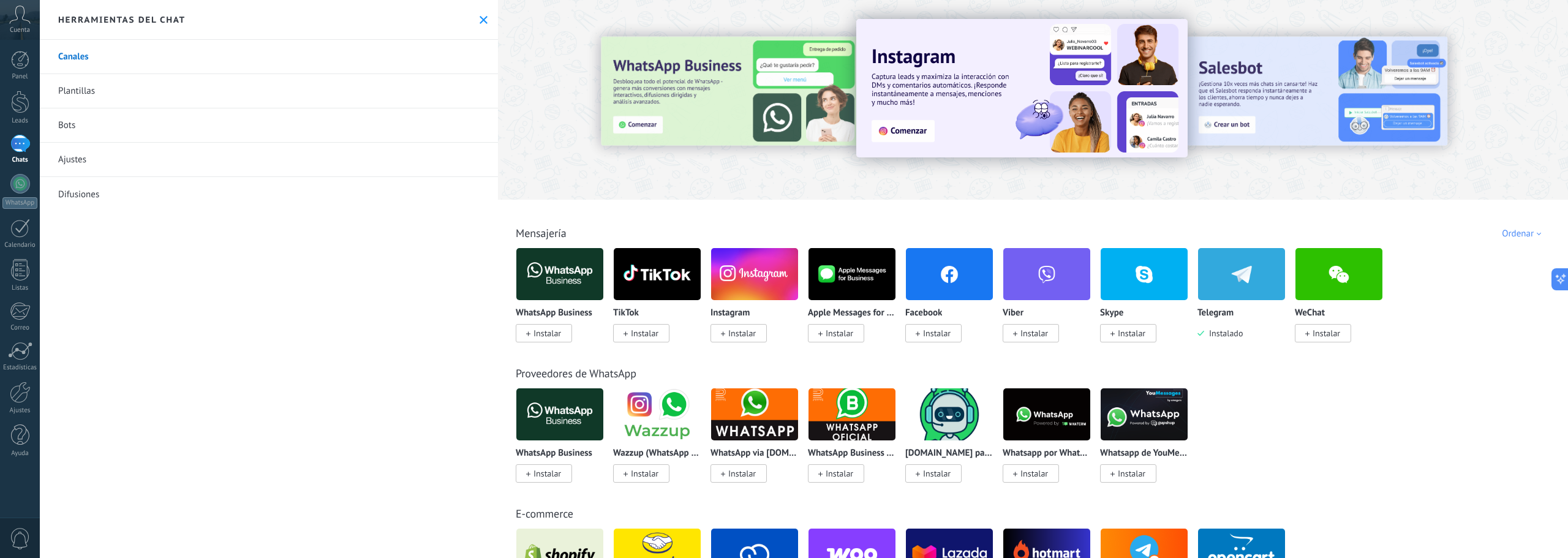
click at [154, 135] on link "Bots" at bounding box center [269, 125] width 458 height 34
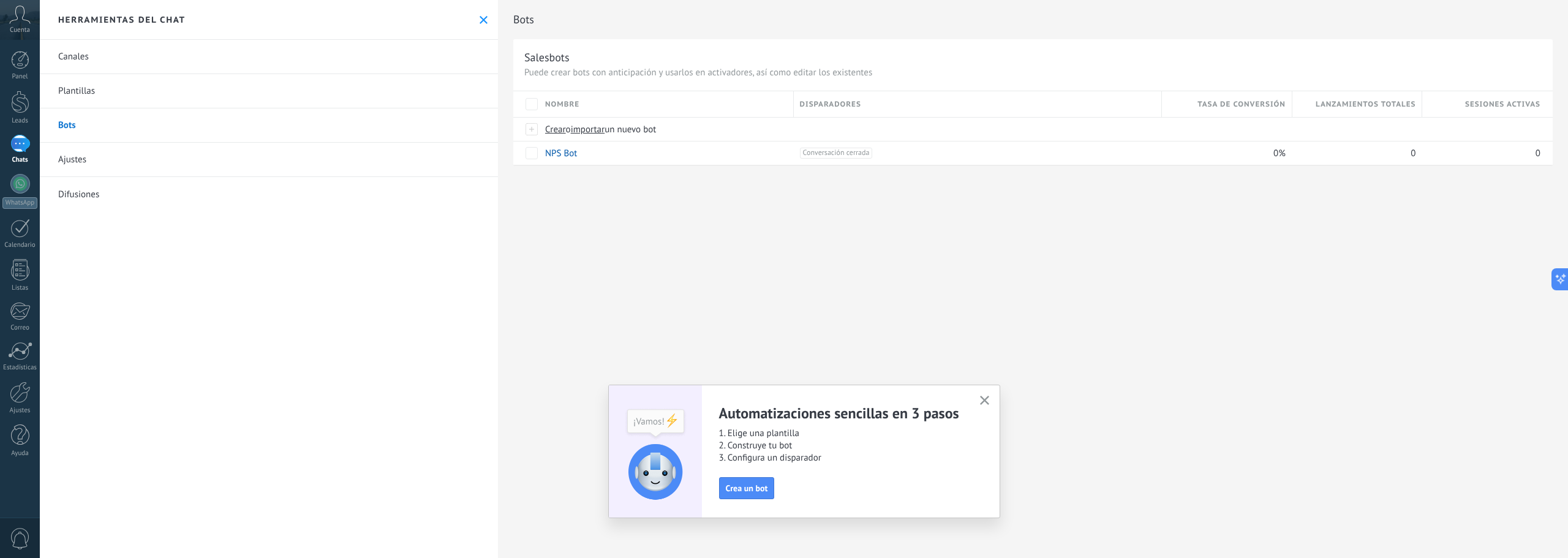
click at [134, 88] on link "Plantillas" at bounding box center [269, 91] width 458 height 34
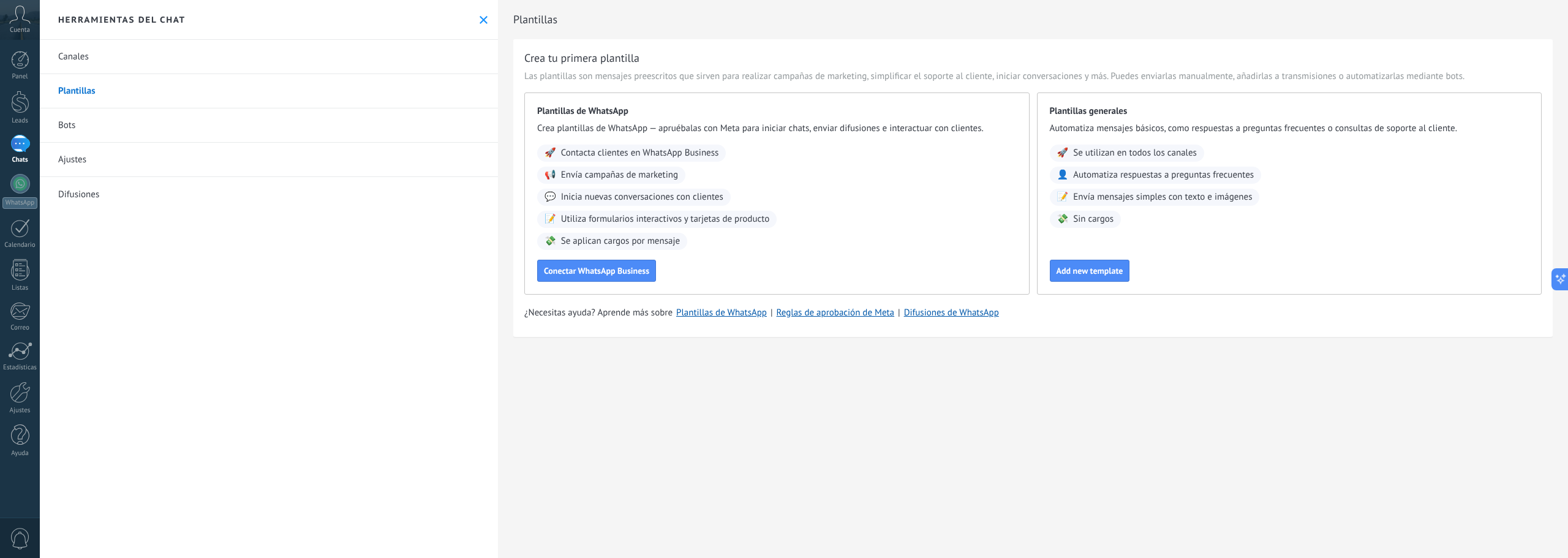
click at [131, 55] on link "Canales" at bounding box center [269, 57] width 458 height 34
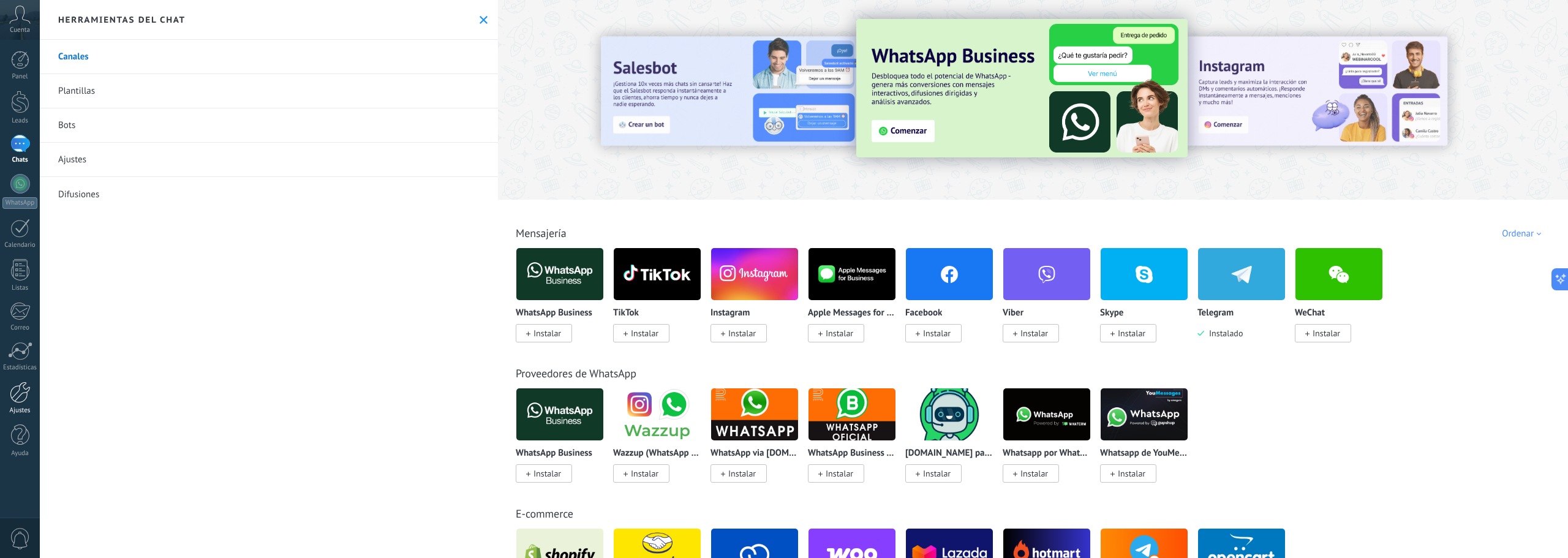
click at [19, 386] on div at bounding box center [20, 392] width 21 height 22
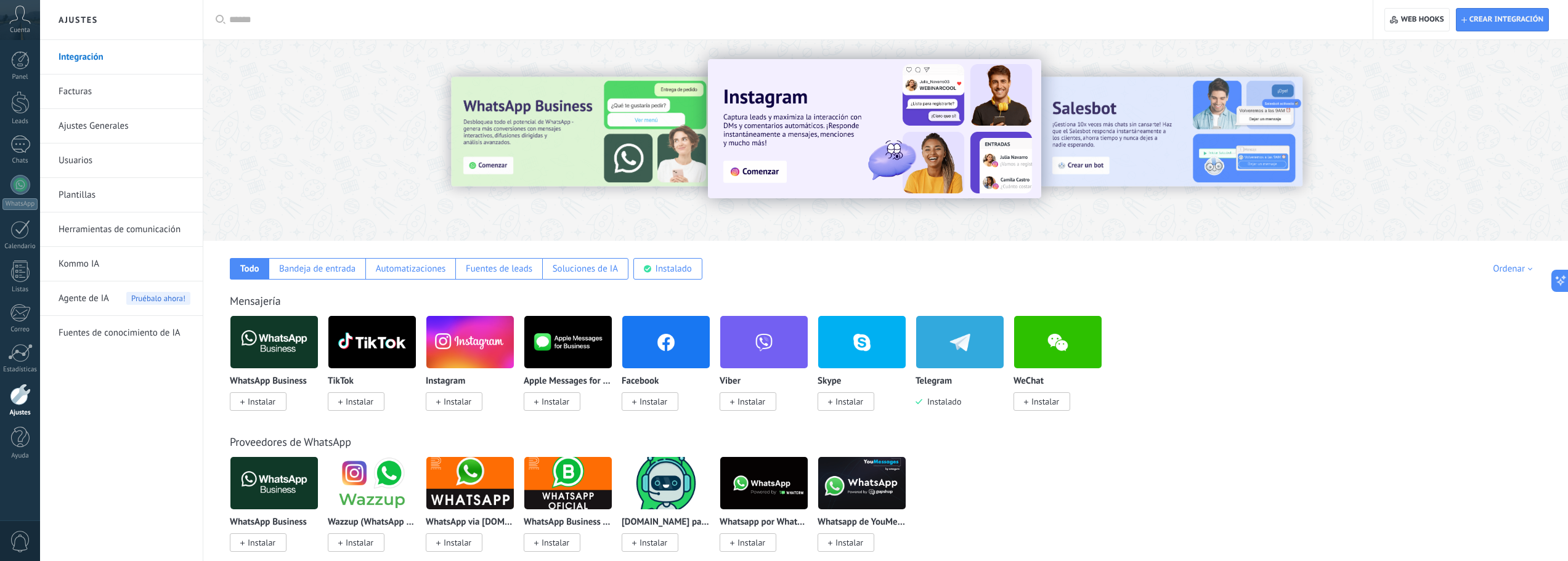
click at [675, 347] on img at bounding box center [665, 342] width 88 height 60
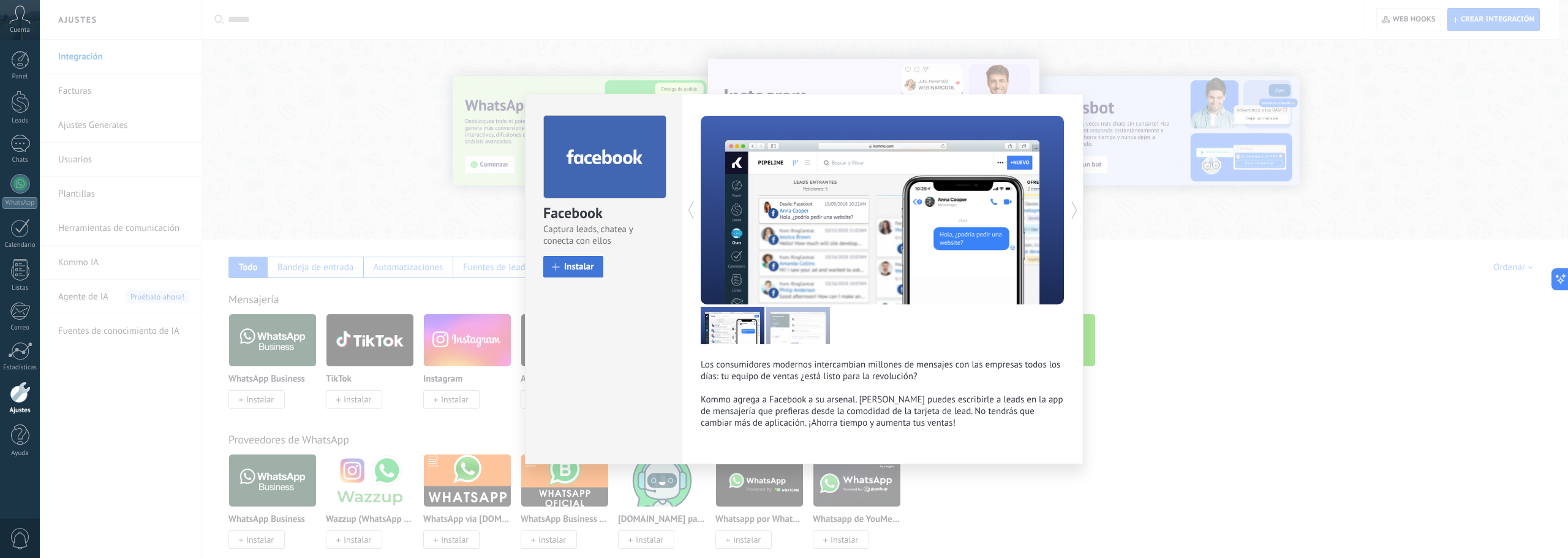
click at [577, 269] on span "Instalar" at bounding box center [579, 266] width 30 height 9
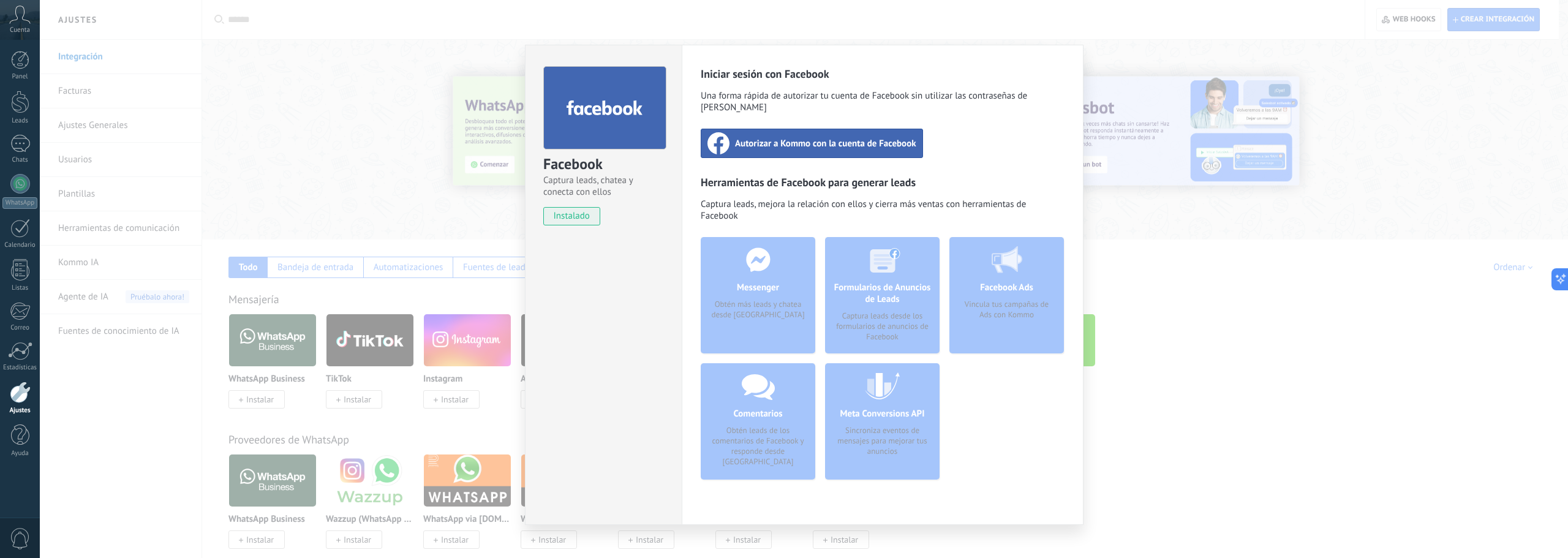
click at [824, 137] on span "Autorizar a Kommo con la cuenta de Facebook" at bounding box center [825, 143] width 181 height 12
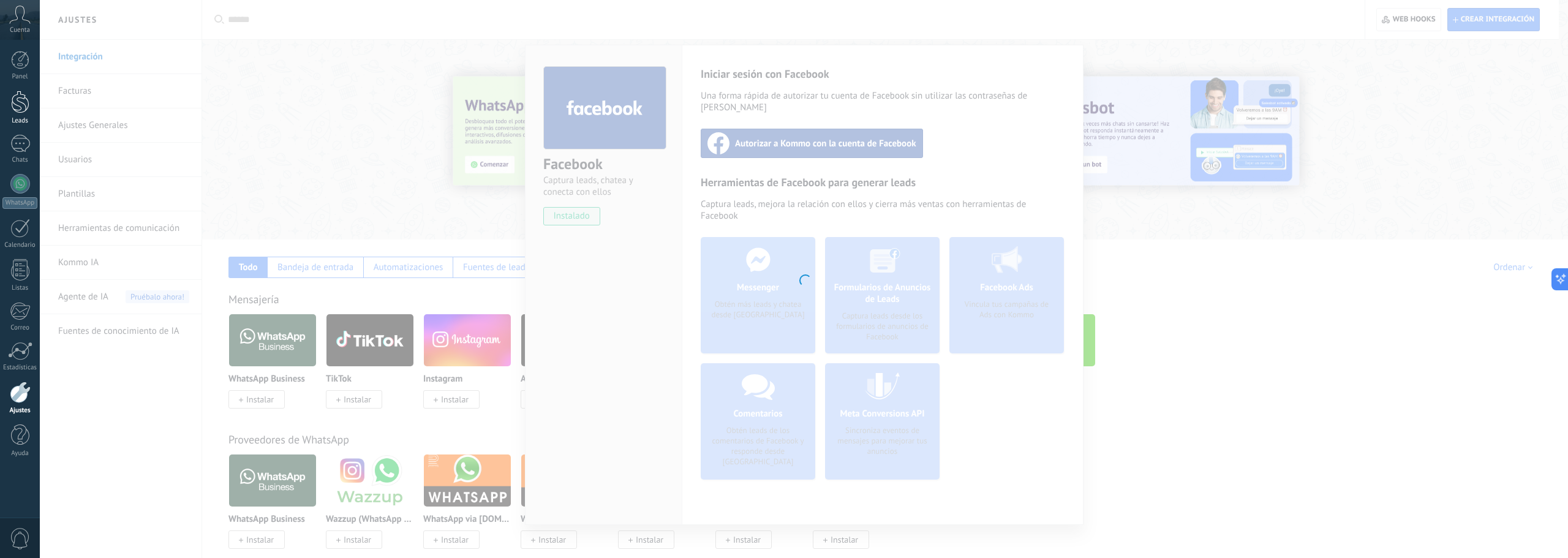
click at [20, 95] on div at bounding box center [20, 102] width 19 height 22
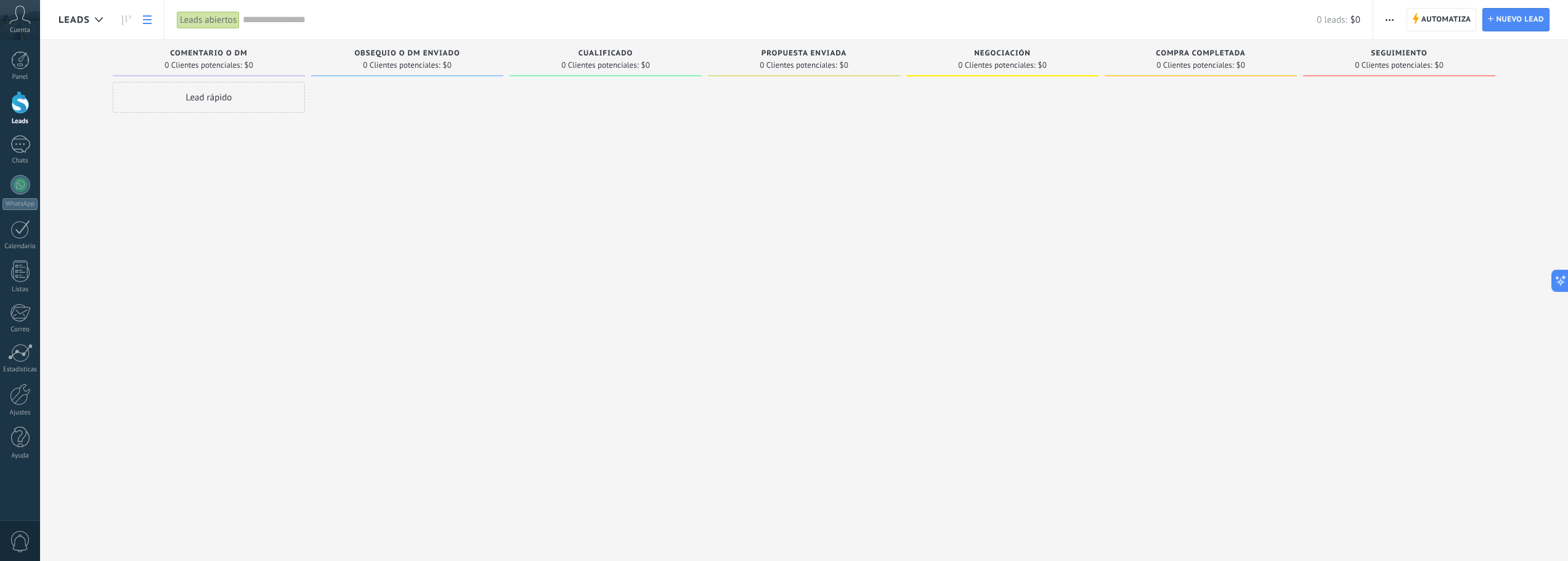
click at [151, 22] on use at bounding box center [147, 20] width 8 height 8
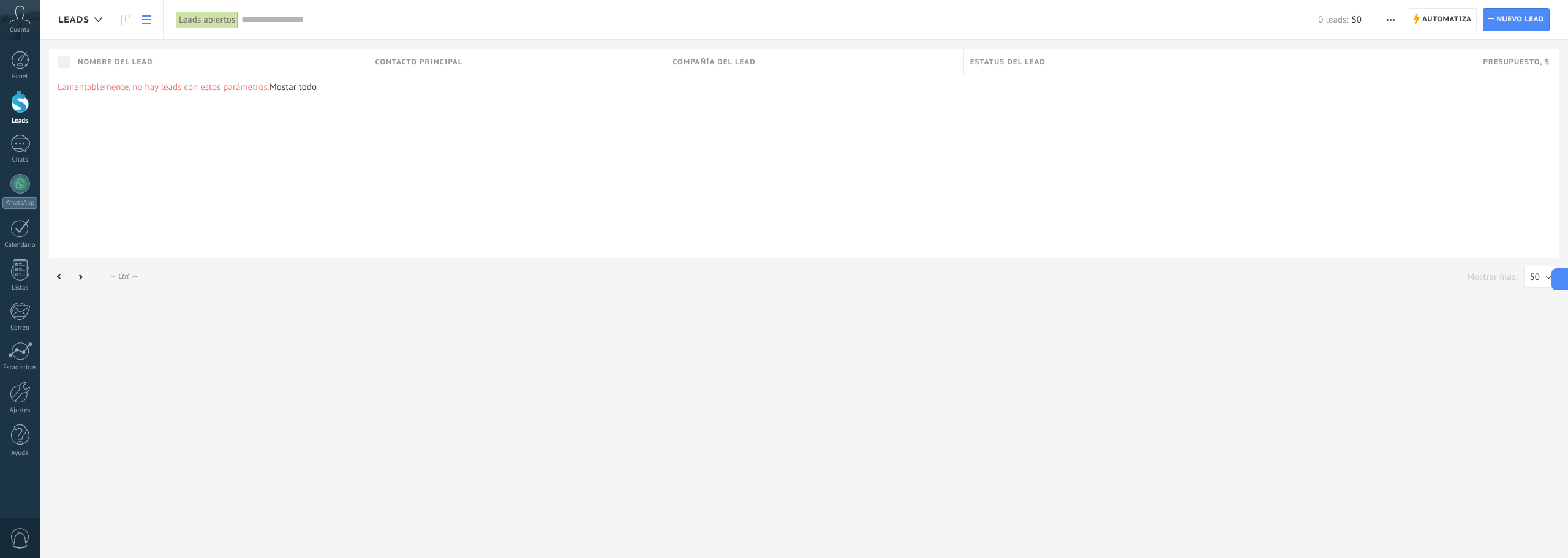
click at [150, 22] on use at bounding box center [146, 19] width 8 height 8
click at [124, 19] on icon at bounding box center [125, 20] width 8 height 10
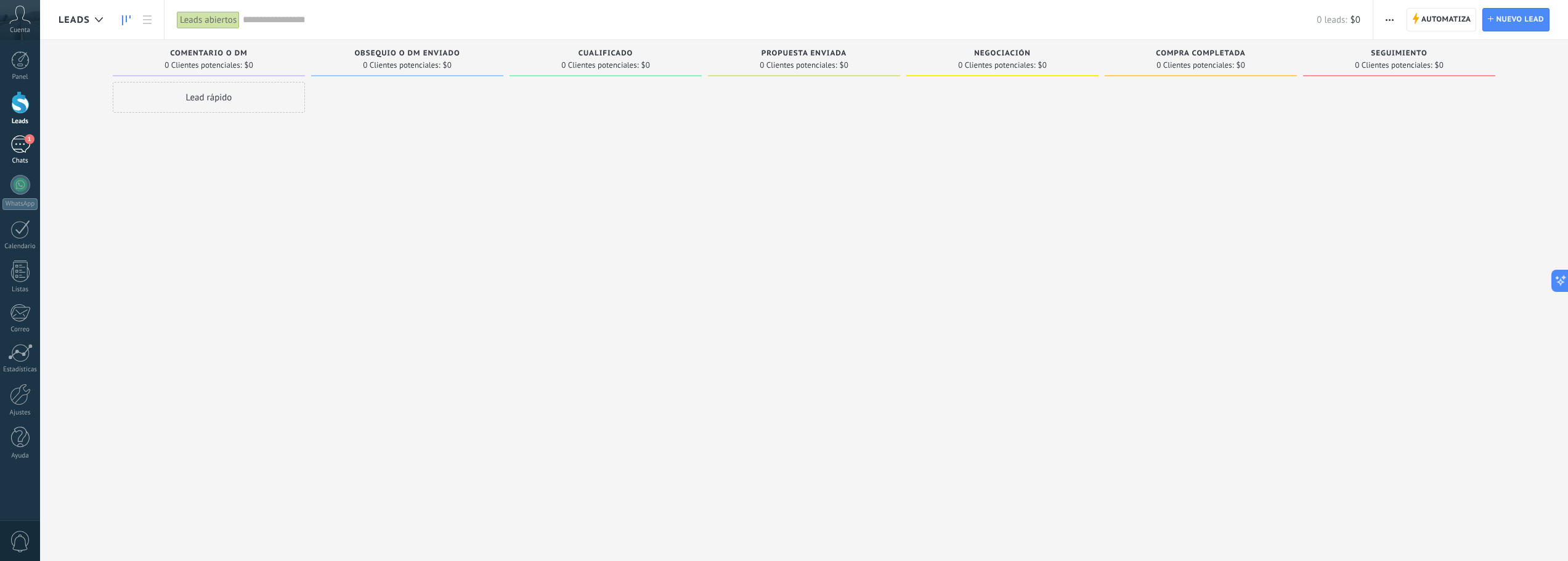
click at [27, 148] on div "1" at bounding box center [20, 145] width 20 height 18
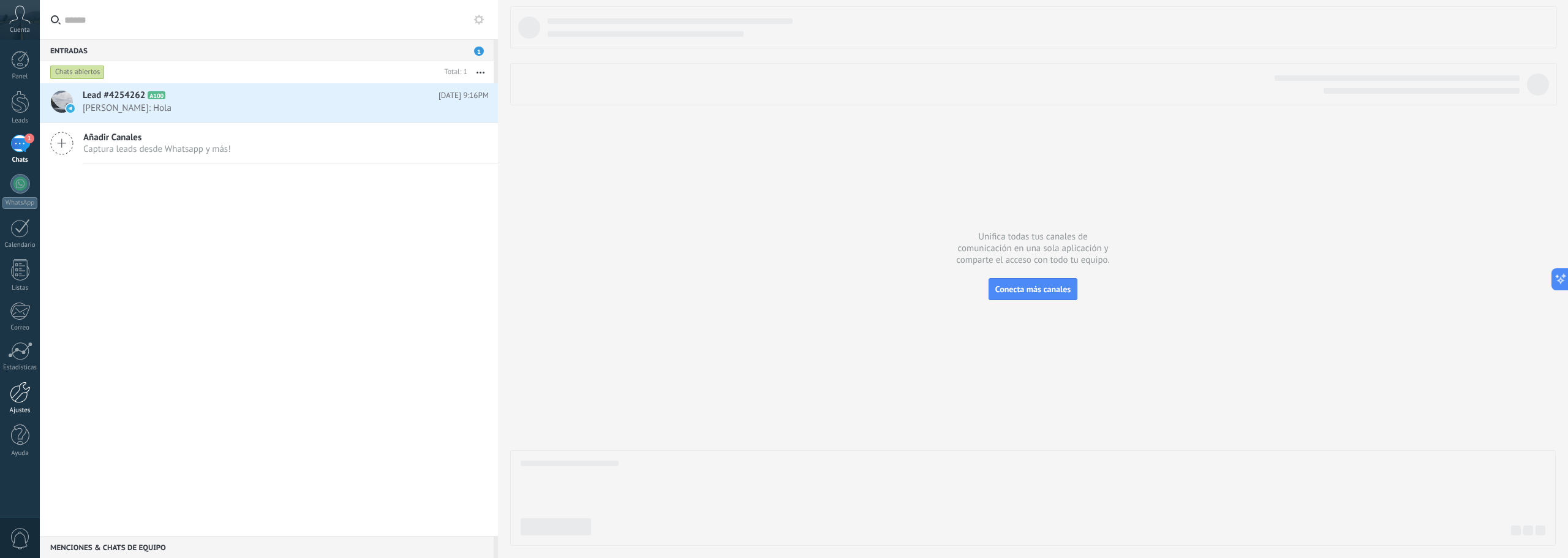
click at [19, 389] on div at bounding box center [20, 392] width 21 height 22
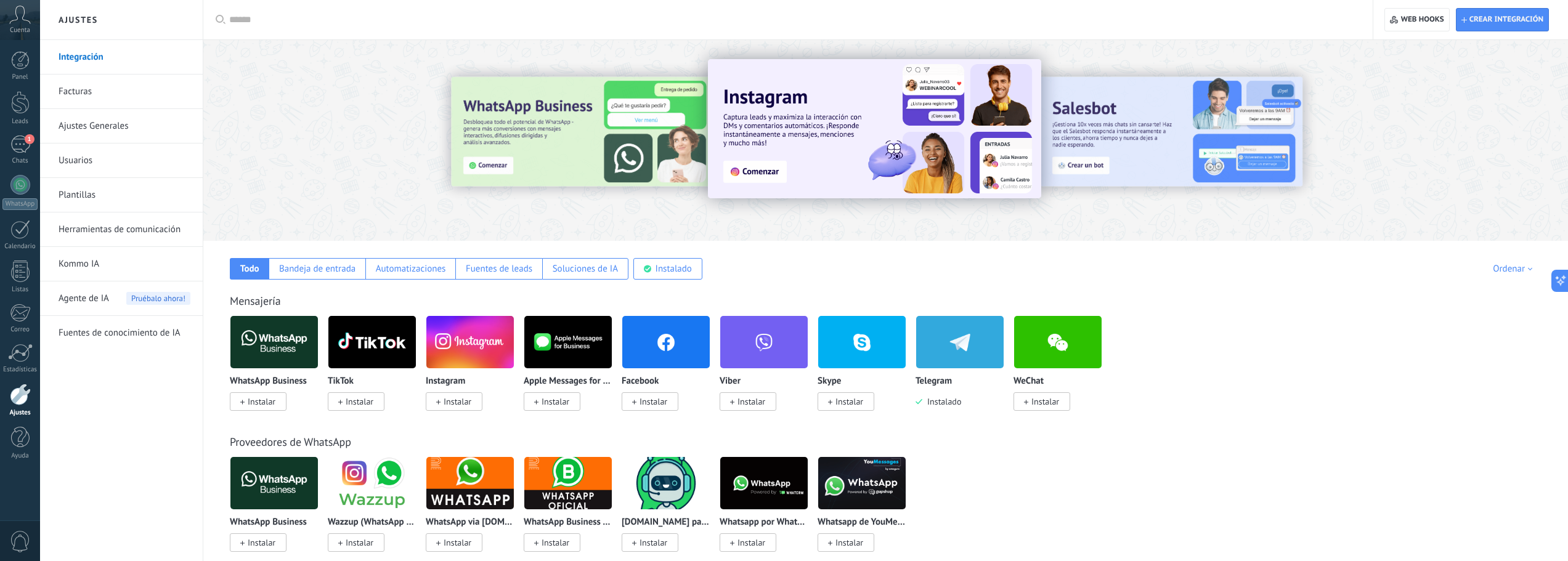
click at [94, 232] on link "Herramientas de comunicación" at bounding box center [125, 230] width 132 height 34
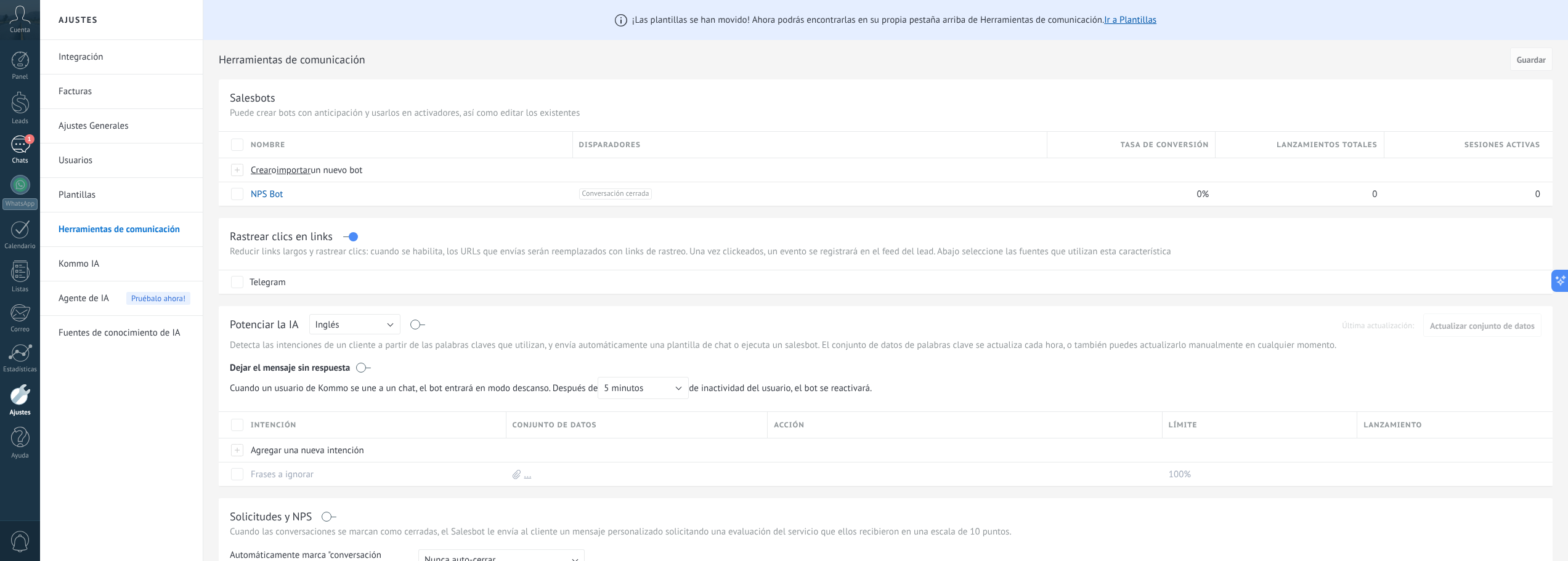
click at [23, 152] on div "1" at bounding box center [20, 145] width 20 height 18
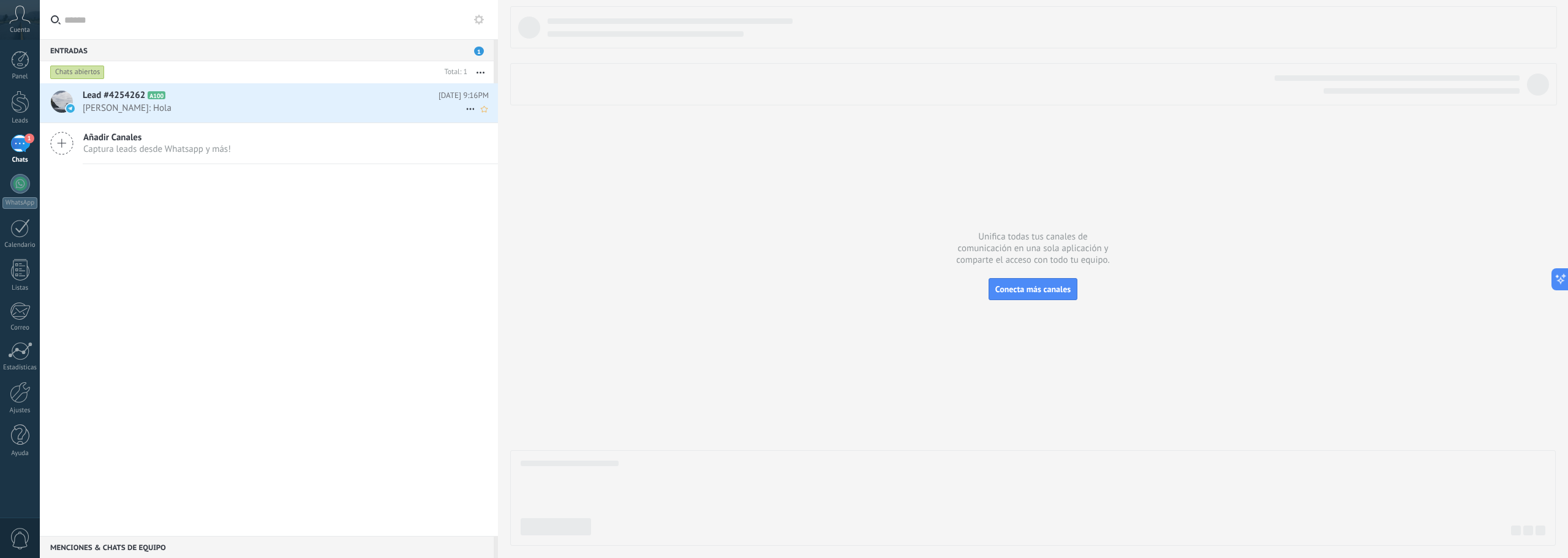
click at [184, 105] on span "[PERSON_NAME]: Hola" at bounding box center [274, 108] width 383 height 12
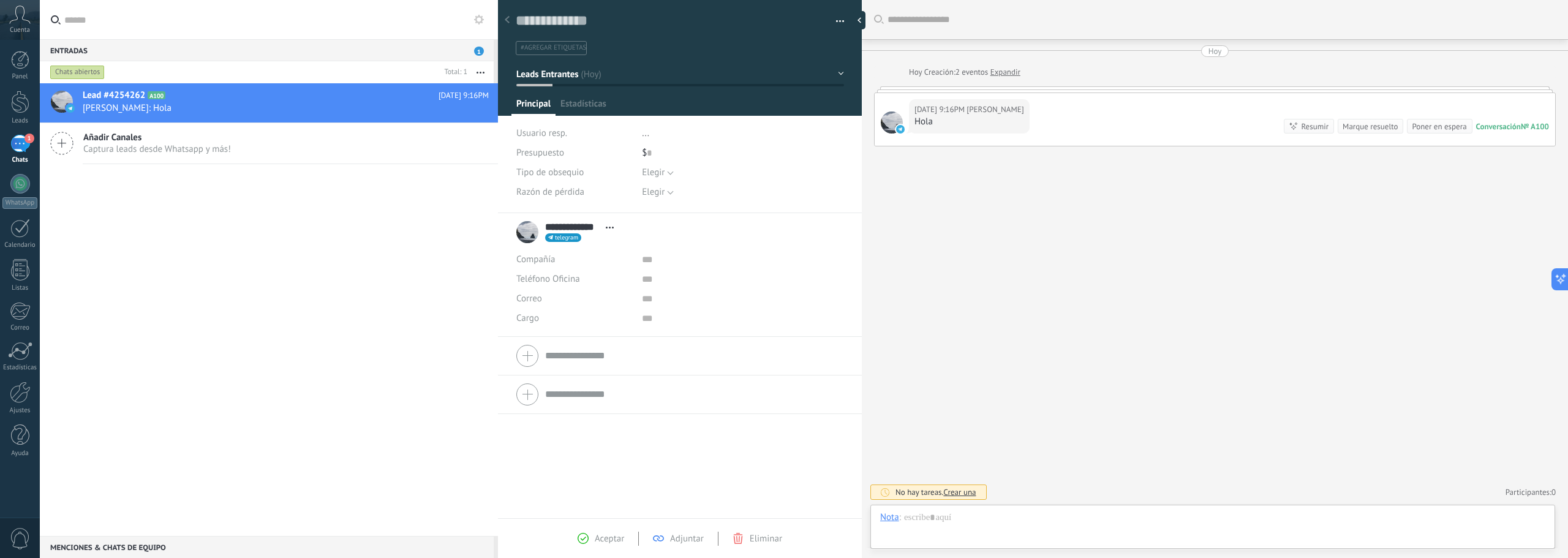
scroll to position [19, 0]
click at [833, 17] on button "button" at bounding box center [836, 21] width 18 height 19
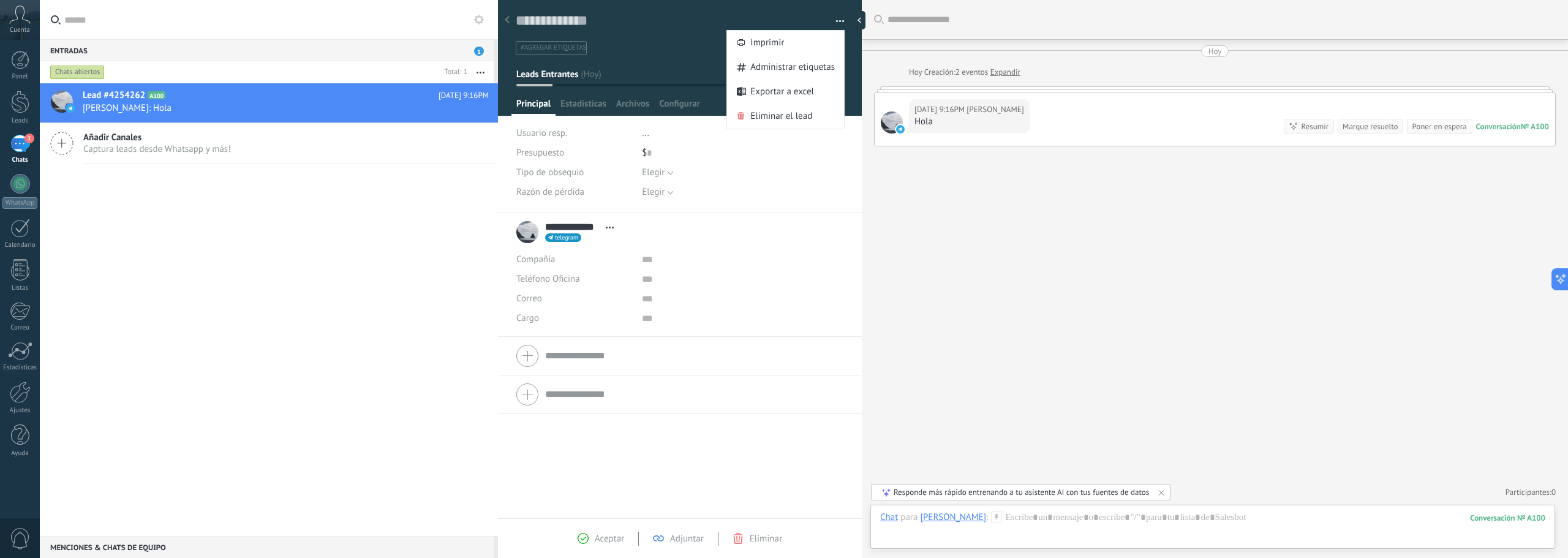
click at [680, 48] on ul "#agregar etiquetas" at bounding box center [678, 48] width 327 height 16
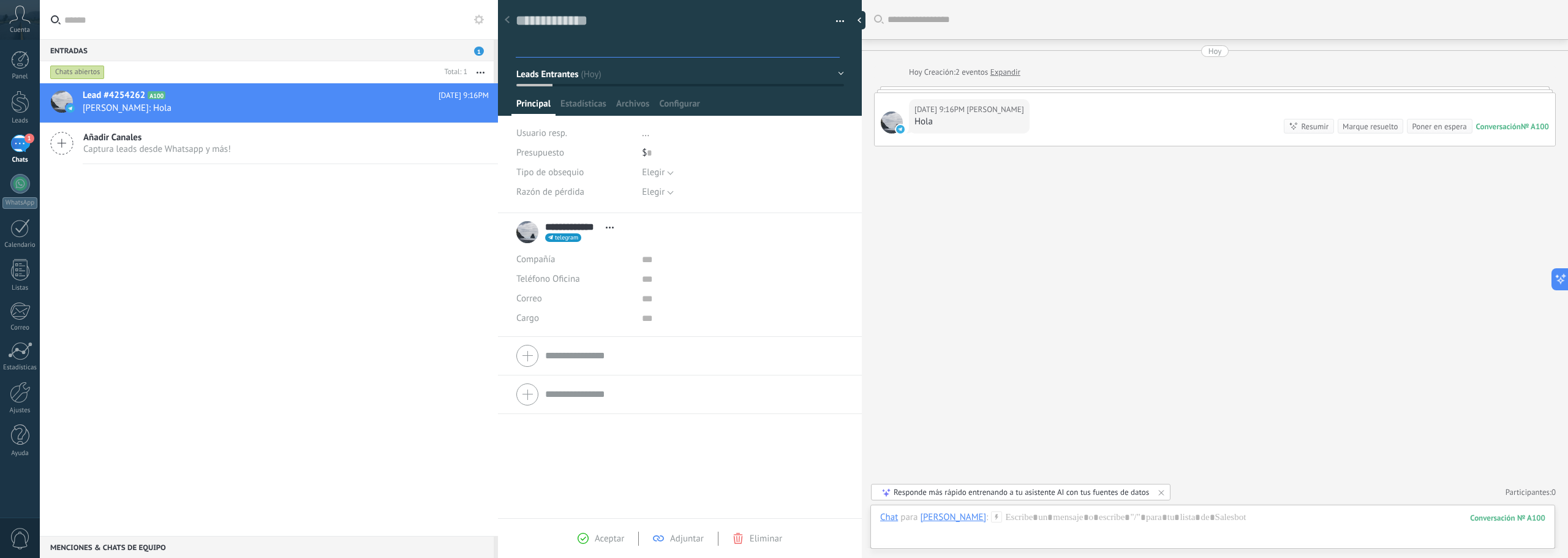
click at [818, 104] on div "Principal Estadísticas Archivos Configurar" at bounding box center [680, 107] width 337 height 18
click at [841, 75] on div at bounding box center [680, 54] width 365 height 124
click at [834, 74] on button "Leads Entrantes" at bounding box center [680, 75] width 327 height 22
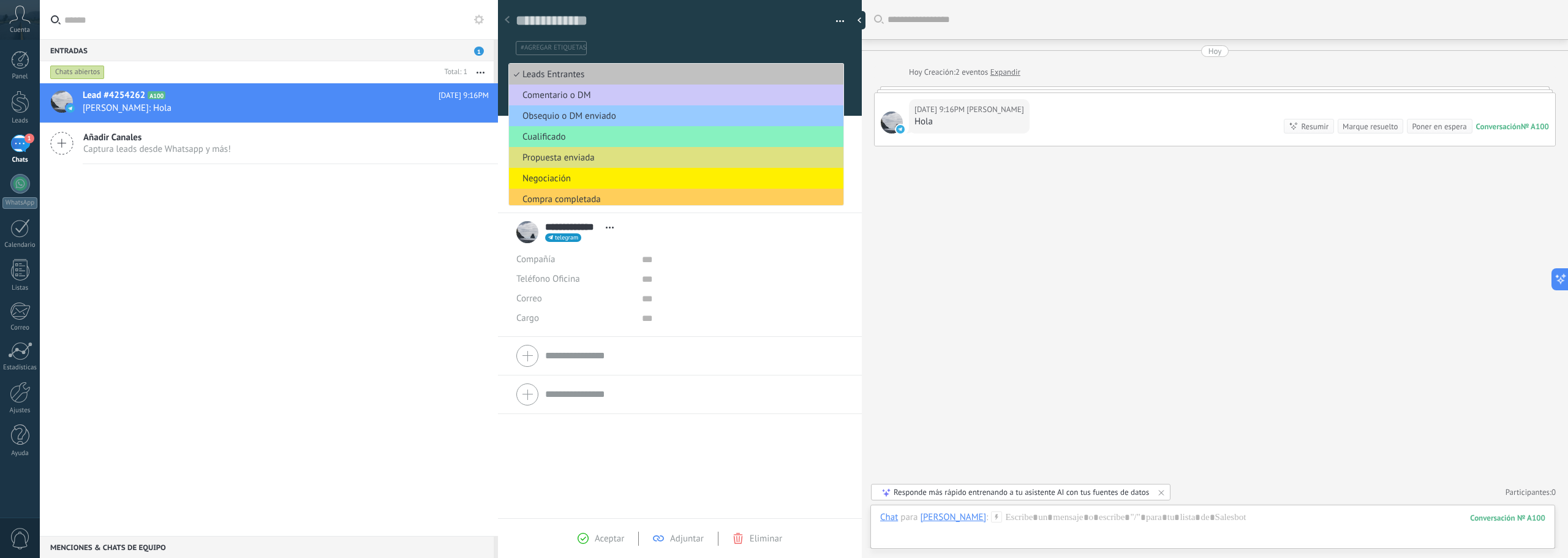
click at [765, 36] on div "#agregar etiquetas" at bounding box center [680, 44] width 329 height 22
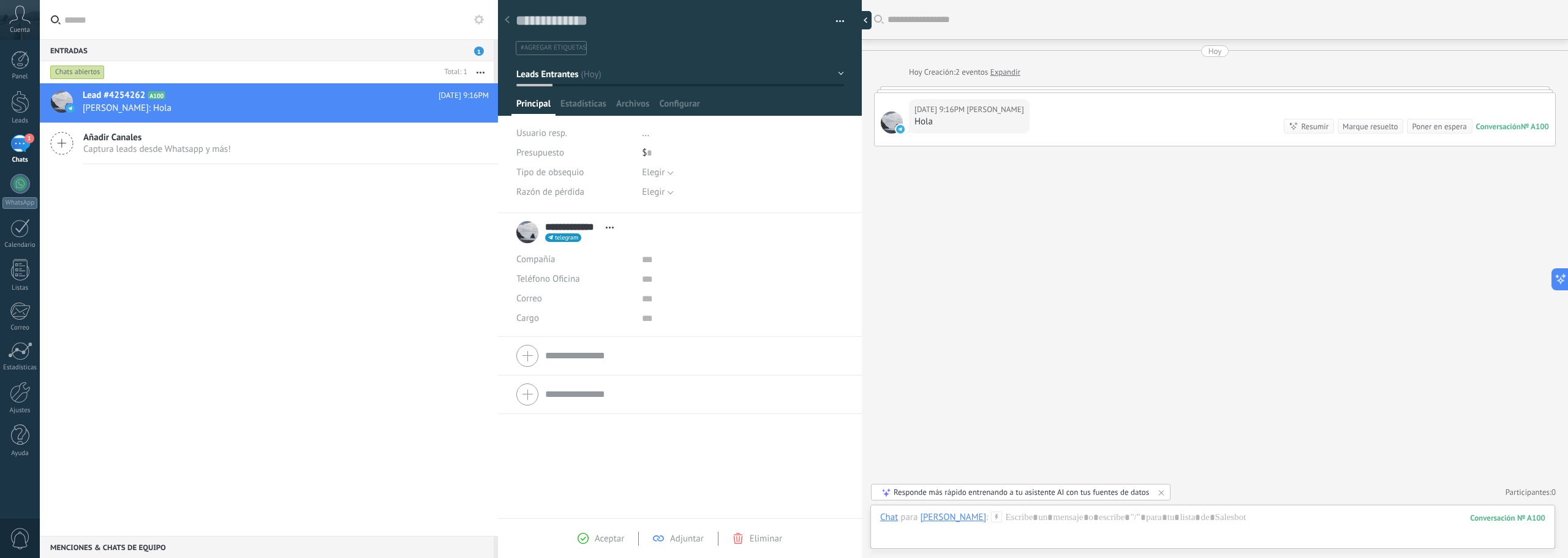
click at [858, 21] on div at bounding box center [862, 20] width 19 height 19
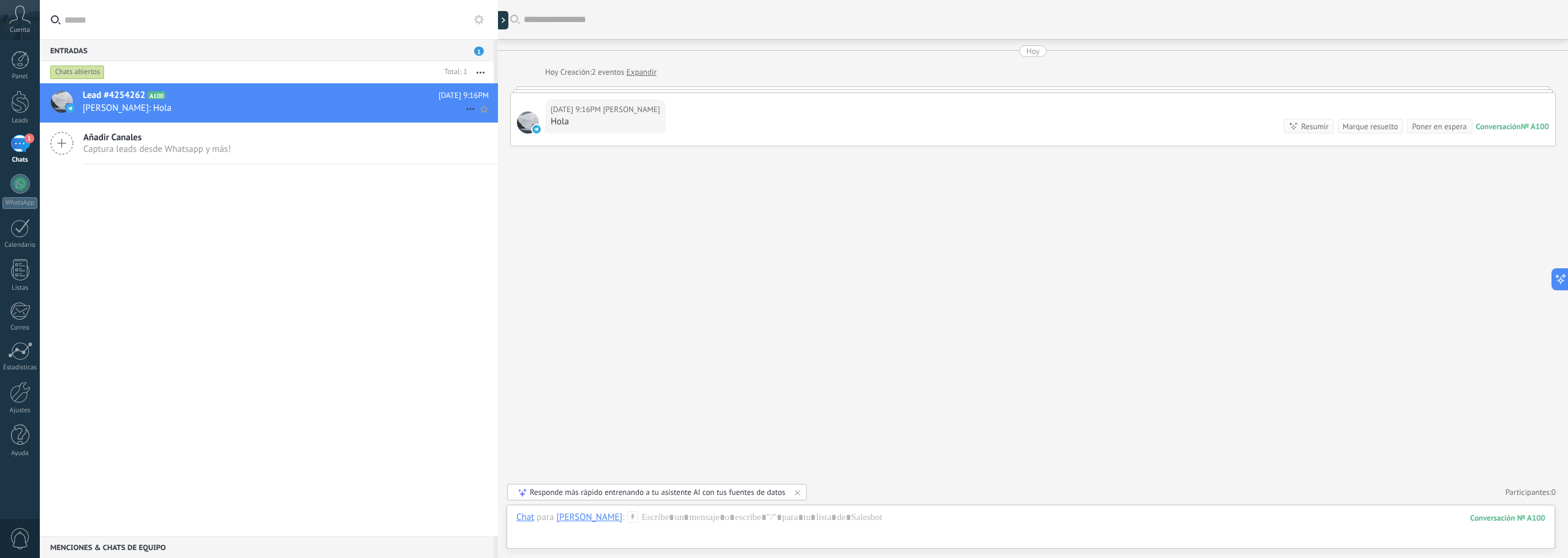
click at [464, 106] on icon at bounding box center [471, 109] width 15 height 15
click at [324, 118] on div at bounding box center [784, 279] width 1568 height 558
click at [337, 107] on span "[PERSON_NAME]: Hola" at bounding box center [274, 108] width 383 height 12
click at [365, 106] on span "[PERSON_NAME]: Hola" at bounding box center [274, 108] width 383 height 12
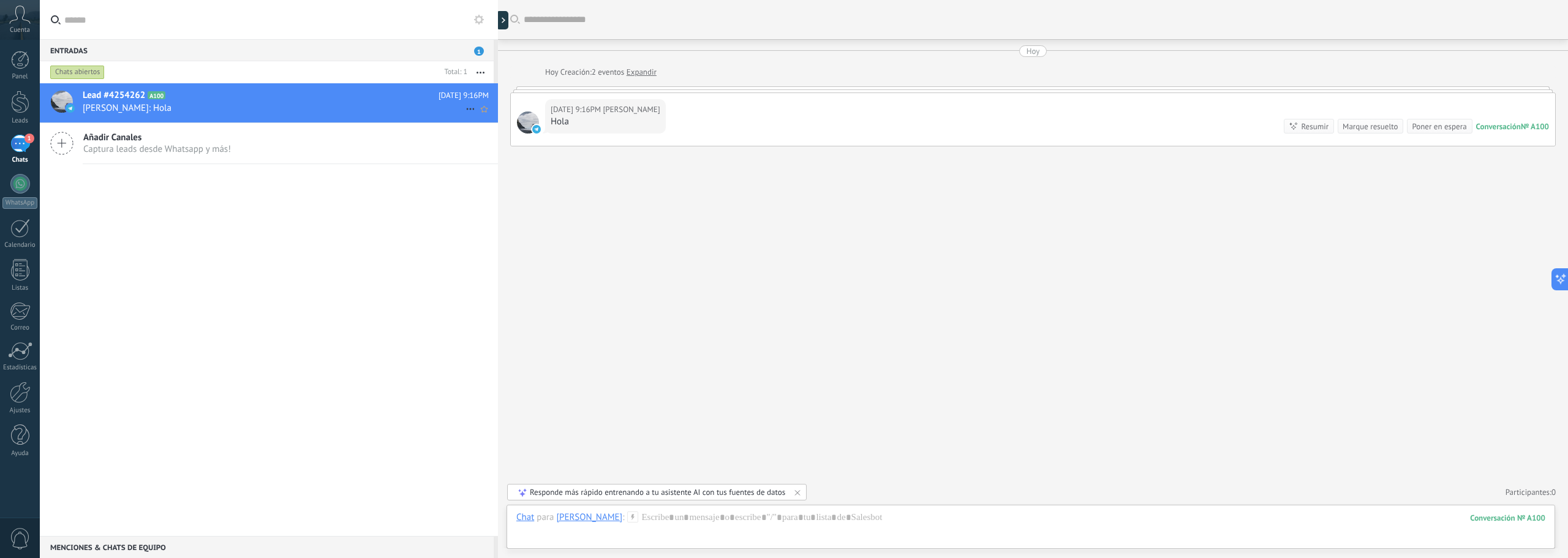
click at [365, 106] on span "[PERSON_NAME]: Hola" at bounding box center [274, 108] width 383 height 12
click at [633, 116] on div "Hola" at bounding box center [605, 122] width 110 height 12
click at [725, 119] on div "[DATE] 9:16PM [PERSON_NAME] Hola Conversación № A100 Conversación № A100 Resumi…" at bounding box center [1033, 119] width 1044 height 53
click at [119, 102] on span "[PERSON_NAME]: Hola" at bounding box center [274, 108] width 383 height 12
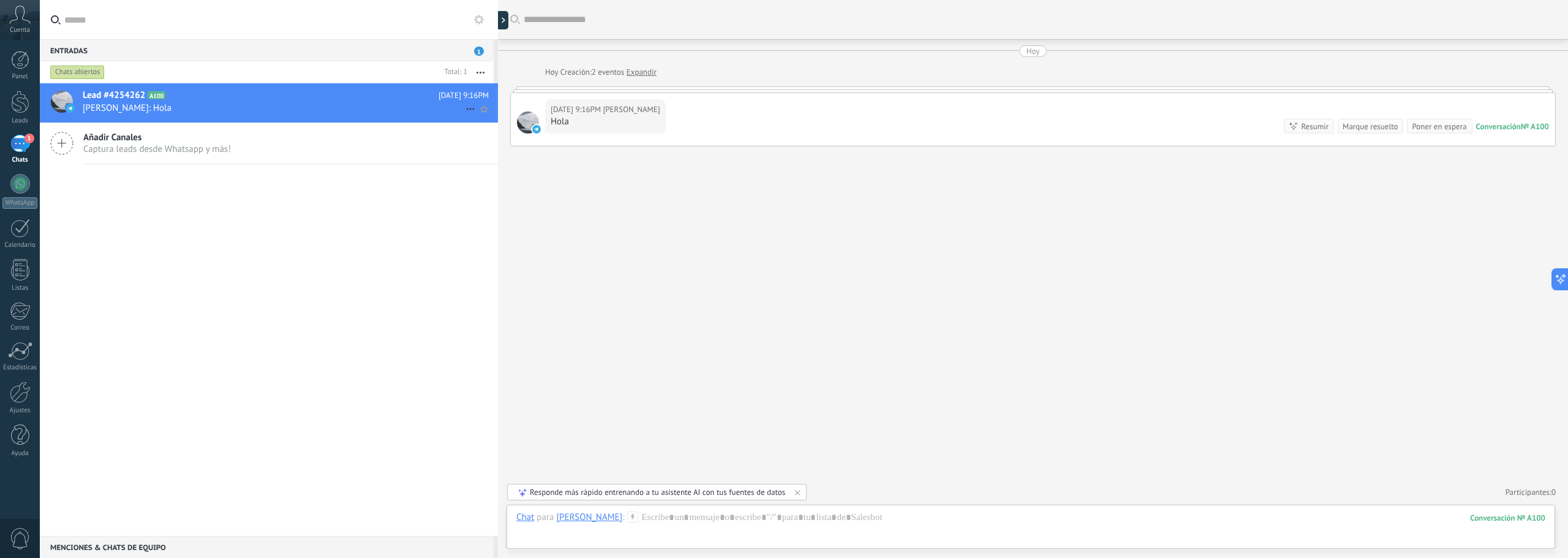
click at [92, 102] on span "[PERSON_NAME]: Hola" at bounding box center [274, 108] width 383 height 12
click at [63, 96] on div at bounding box center [62, 102] width 22 height 22
click at [22, 105] on div at bounding box center [20, 102] width 19 height 22
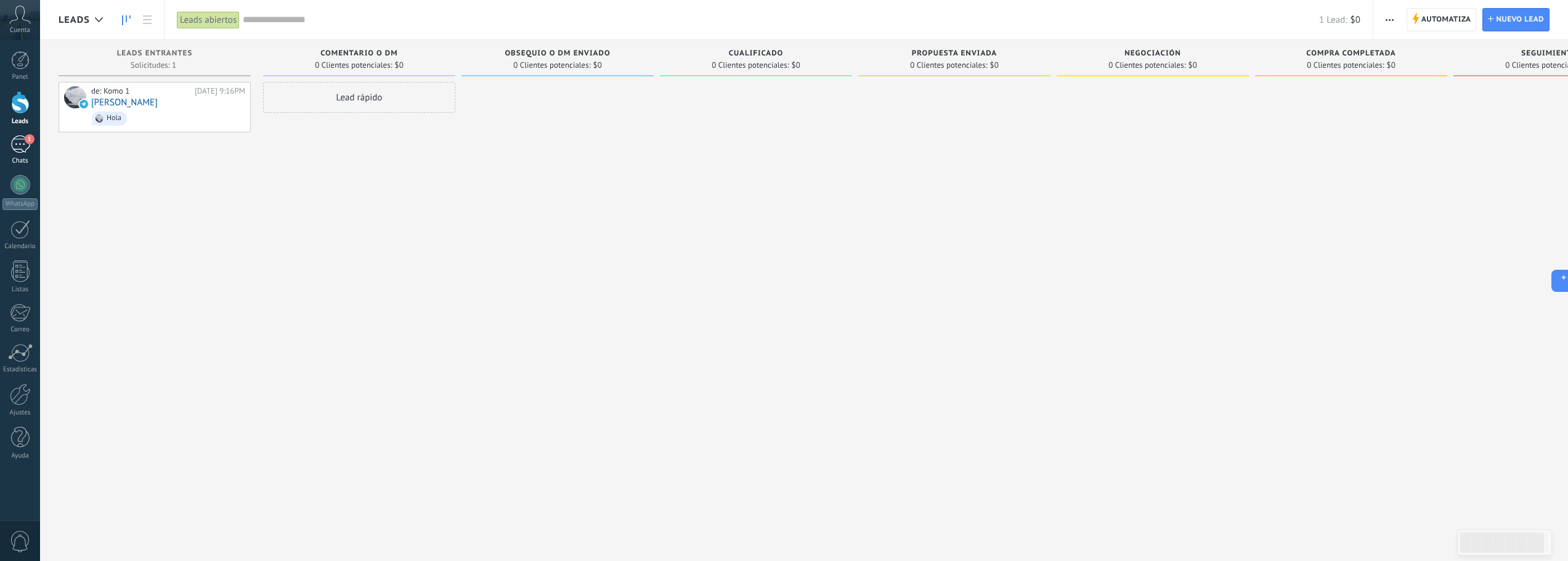
click at [27, 145] on div "1" at bounding box center [20, 145] width 20 height 18
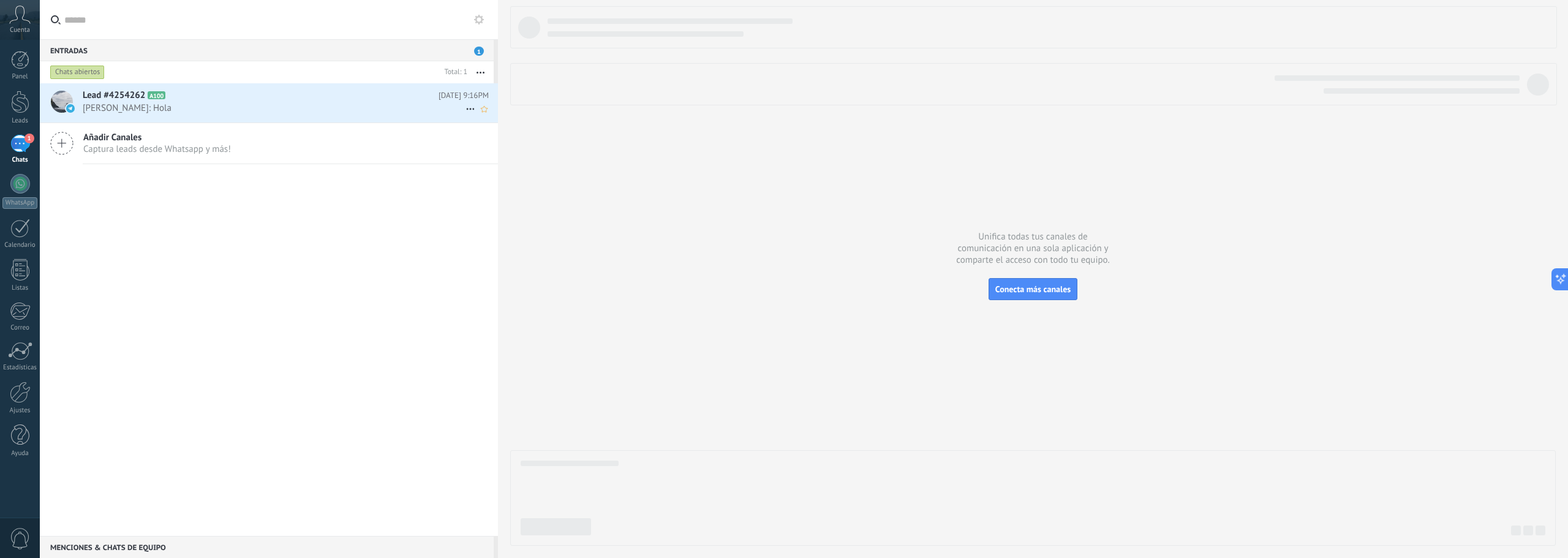
click at [239, 105] on span "[PERSON_NAME]: Hola" at bounding box center [274, 108] width 383 height 12
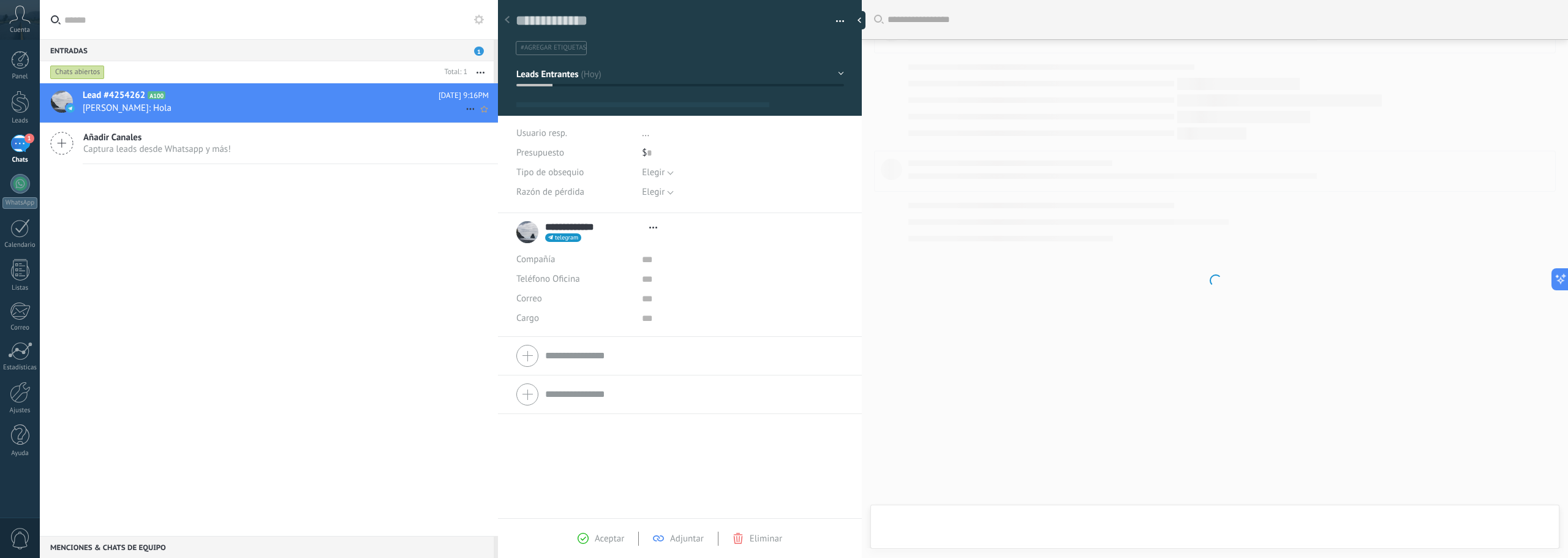
type textarea "**********"
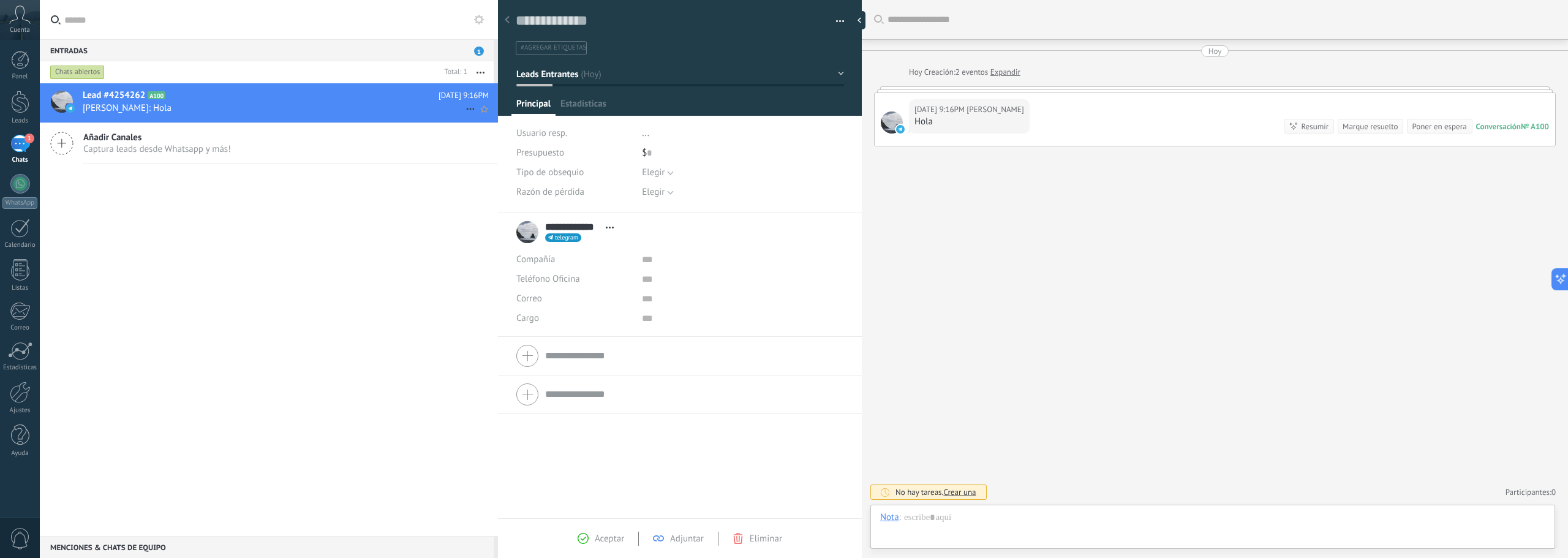
scroll to position [19, 0]
click at [655, 172] on span "Elegir" at bounding box center [653, 172] width 22 height 12
click at [730, 149] on div "$ 0" at bounding box center [743, 153] width 202 height 19
click at [580, 103] on span "Estadísticas" at bounding box center [583, 107] width 46 height 18
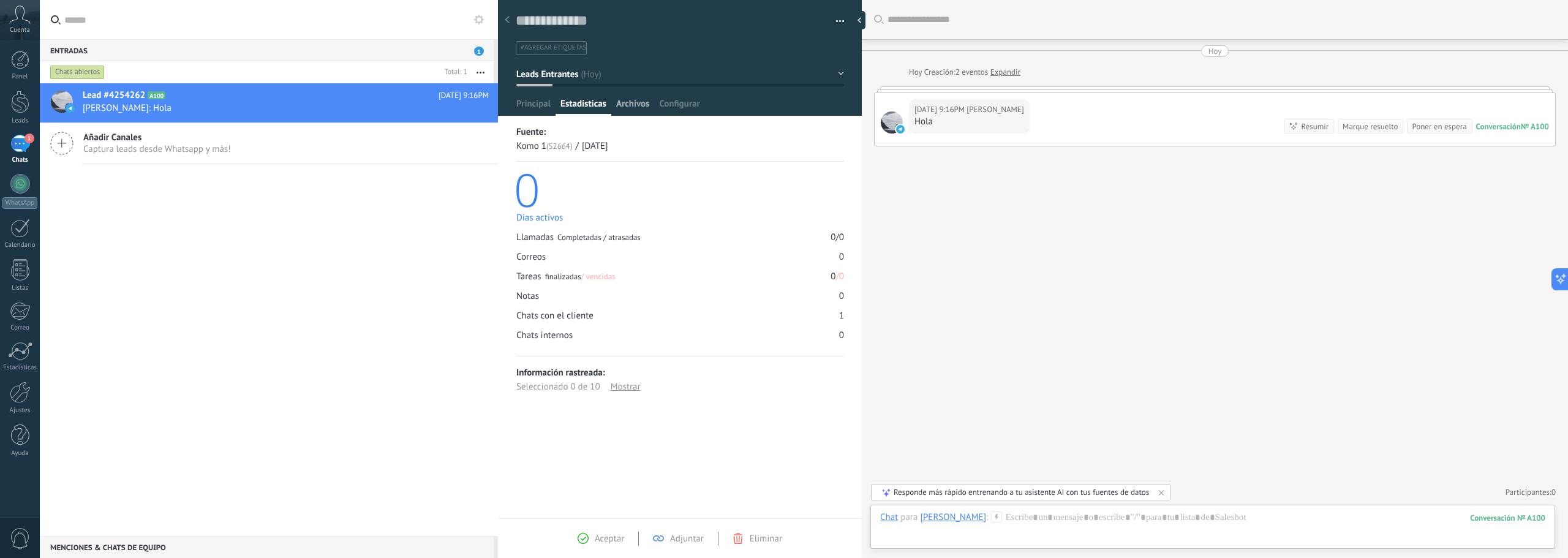
click at [631, 106] on span "Archivos" at bounding box center [633, 107] width 33 height 18
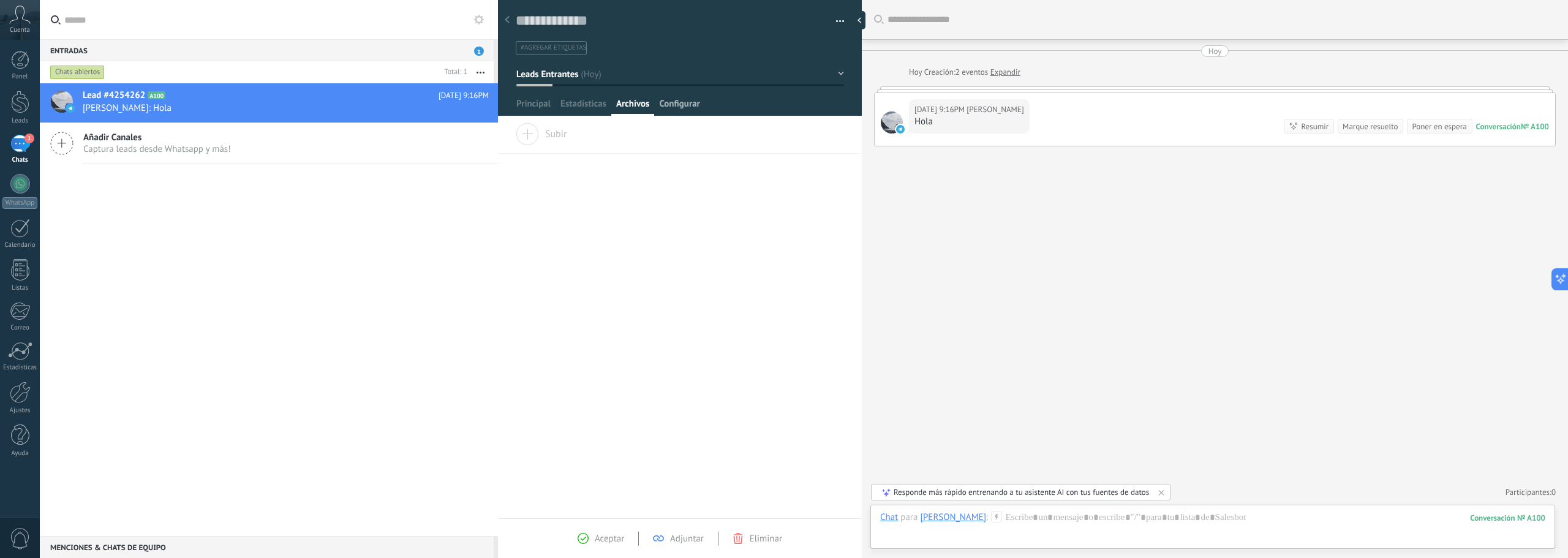
click at [688, 104] on span "Configurar" at bounding box center [680, 107] width 40 height 18
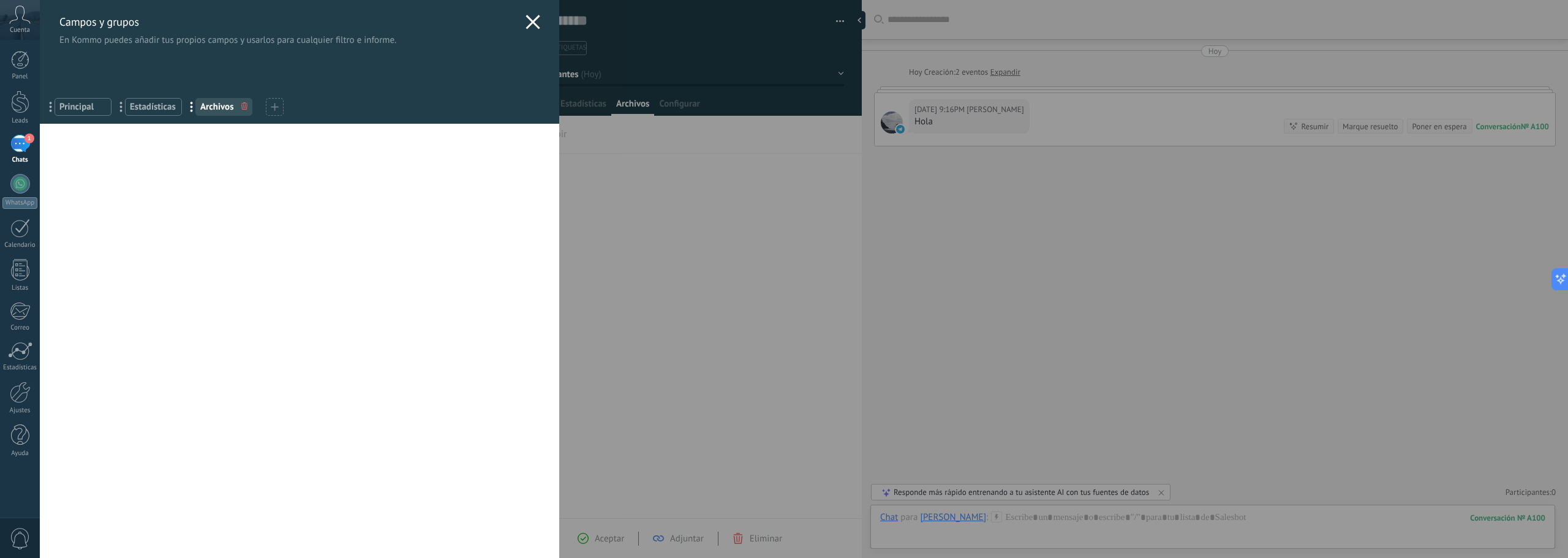
click at [279, 108] on div at bounding box center [275, 107] width 18 height 18
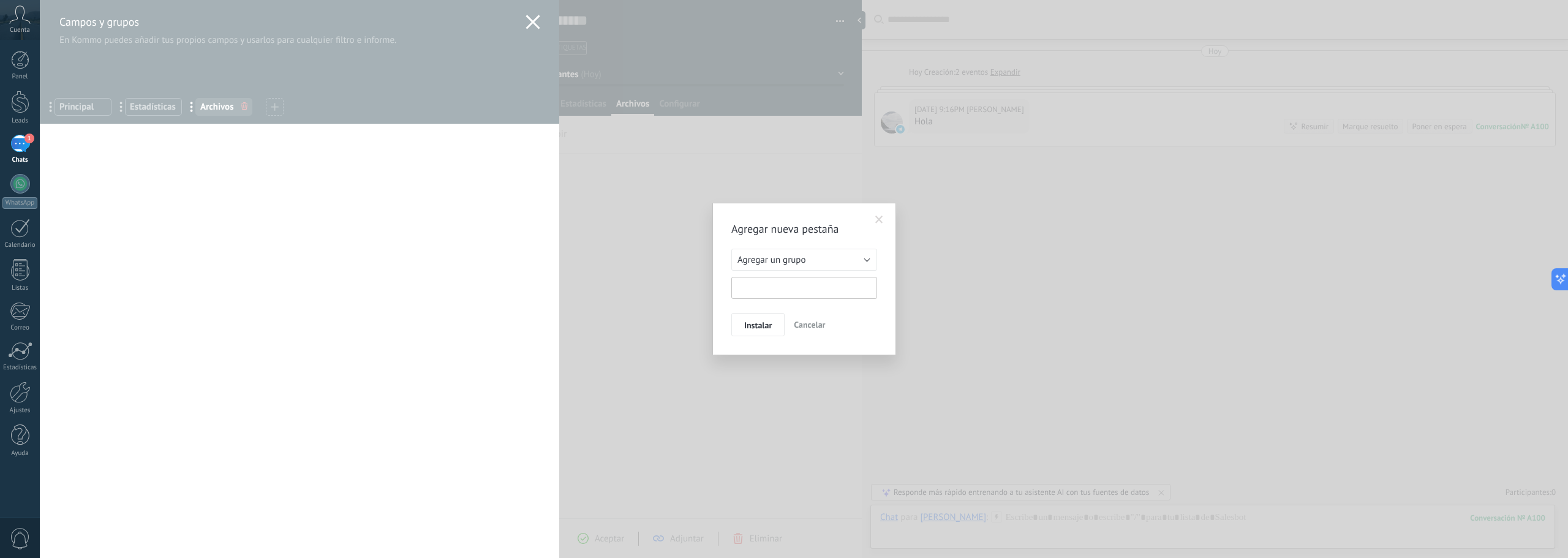
click at [794, 292] on input "text" at bounding box center [803, 288] width 145 height 22
type input "**********"
click at [759, 327] on span "Instalar" at bounding box center [758, 325] width 28 height 8
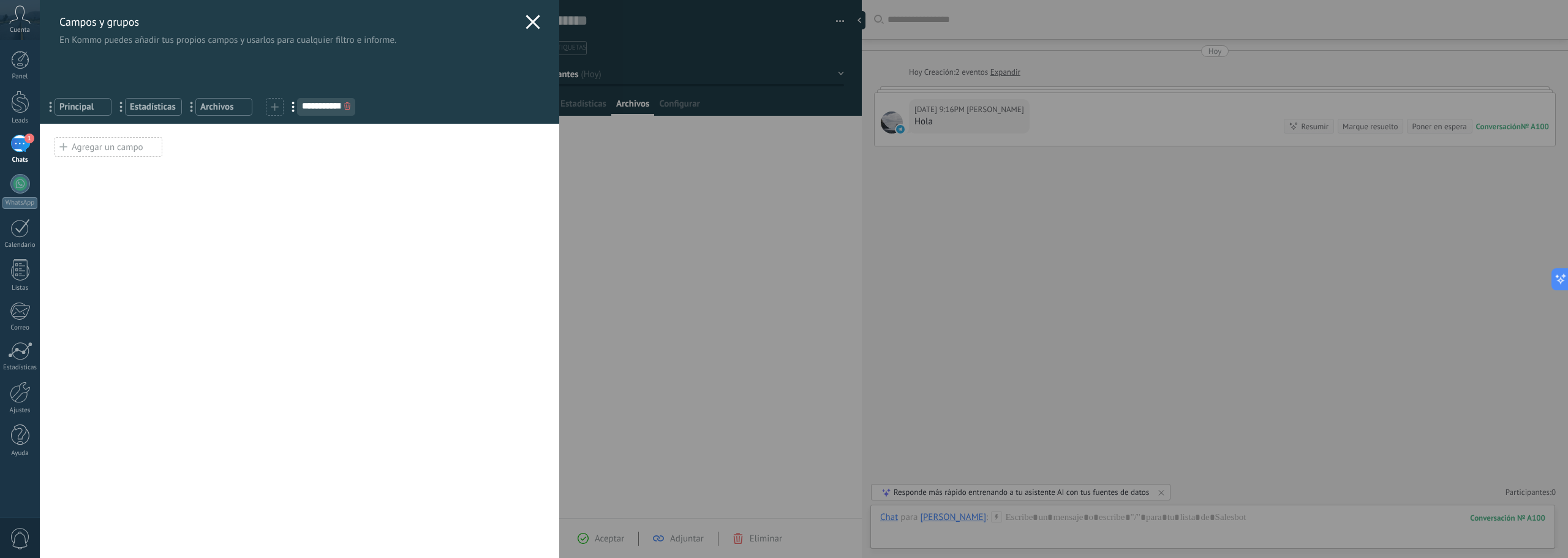
click at [110, 146] on div "Agregar un campo" at bounding box center [108, 147] width 108 height 19
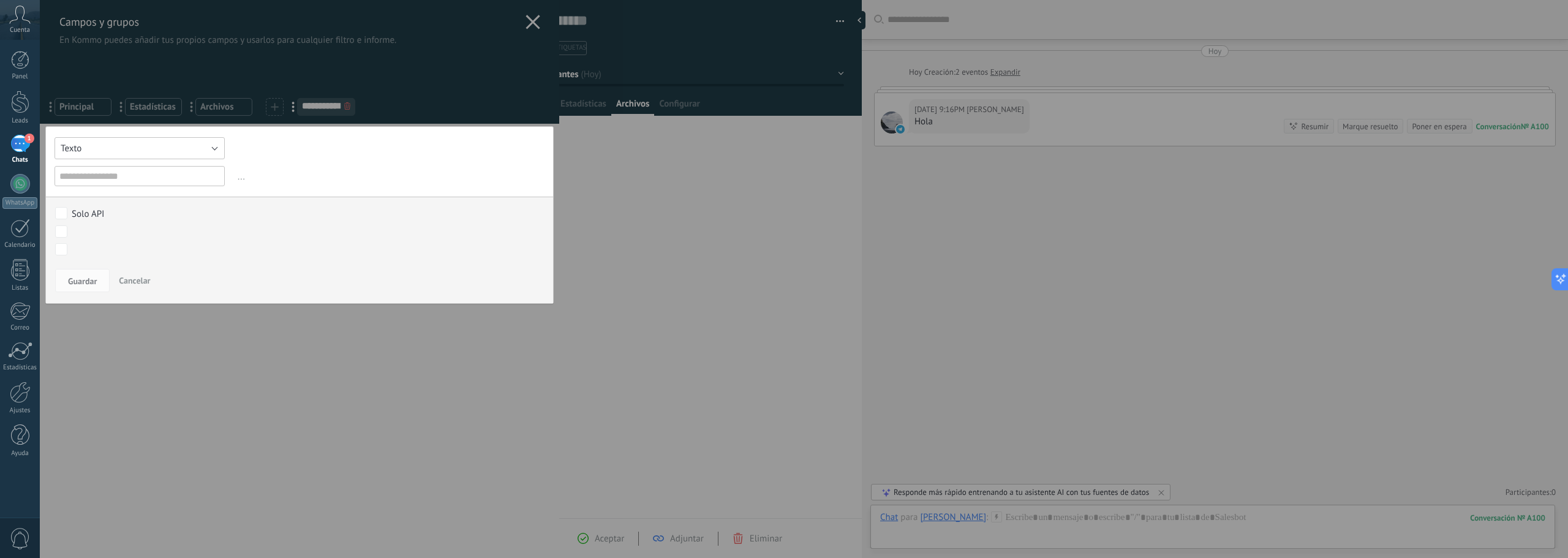
click at [169, 145] on button "Texto" at bounding box center [139, 148] width 170 height 22
click at [111, 190] on span "Interruptor" at bounding box center [134, 190] width 173 height 12
click at [125, 175] on input "text" at bounding box center [139, 176] width 170 height 20
type input "**********"
click at [82, 283] on span "Guardar" at bounding box center [82, 280] width 29 height 8
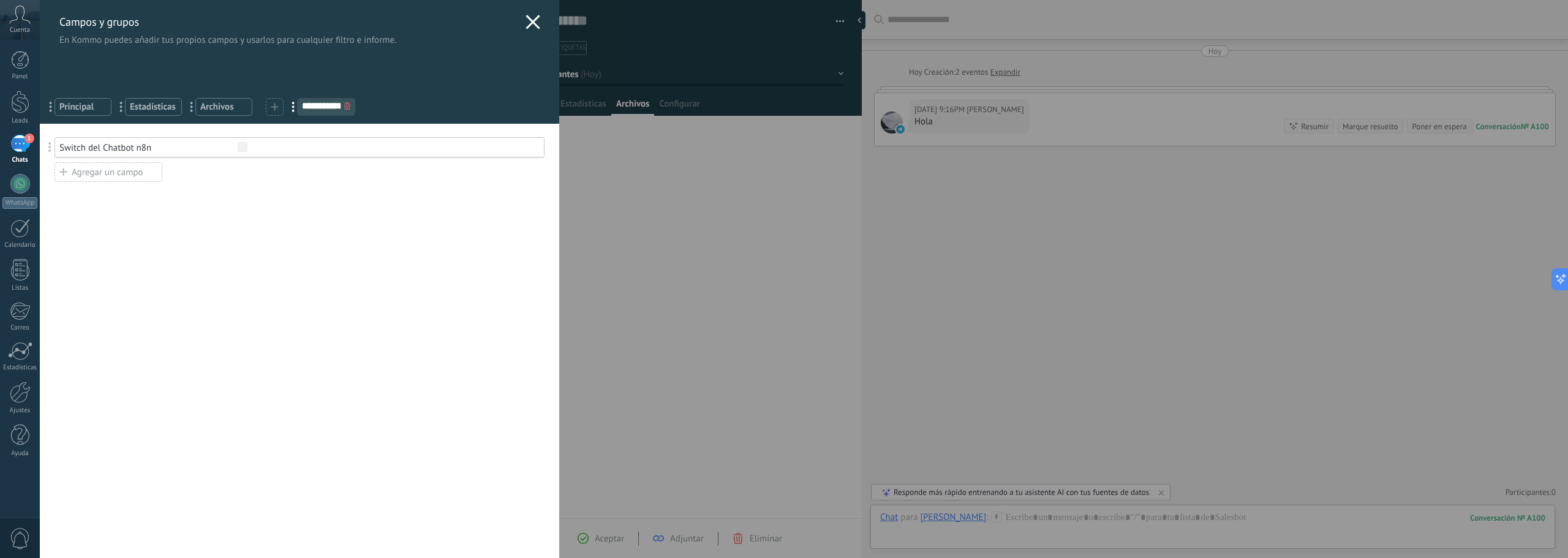
click at [273, 112] on span at bounding box center [275, 107] width 8 height 12
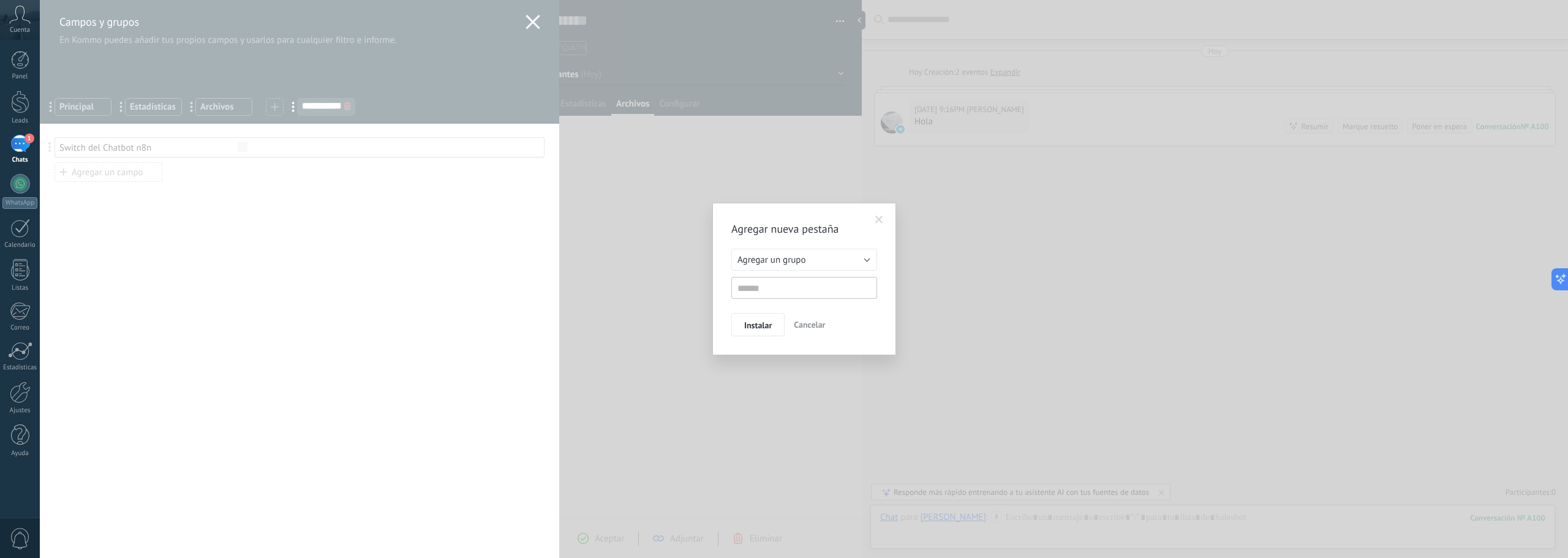
click at [348, 266] on div "Agregar nueva pestaña Agregar un grupo Listas Otros leads Agregar un grupo Inst…" at bounding box center [803, 279] width 1528 height 558
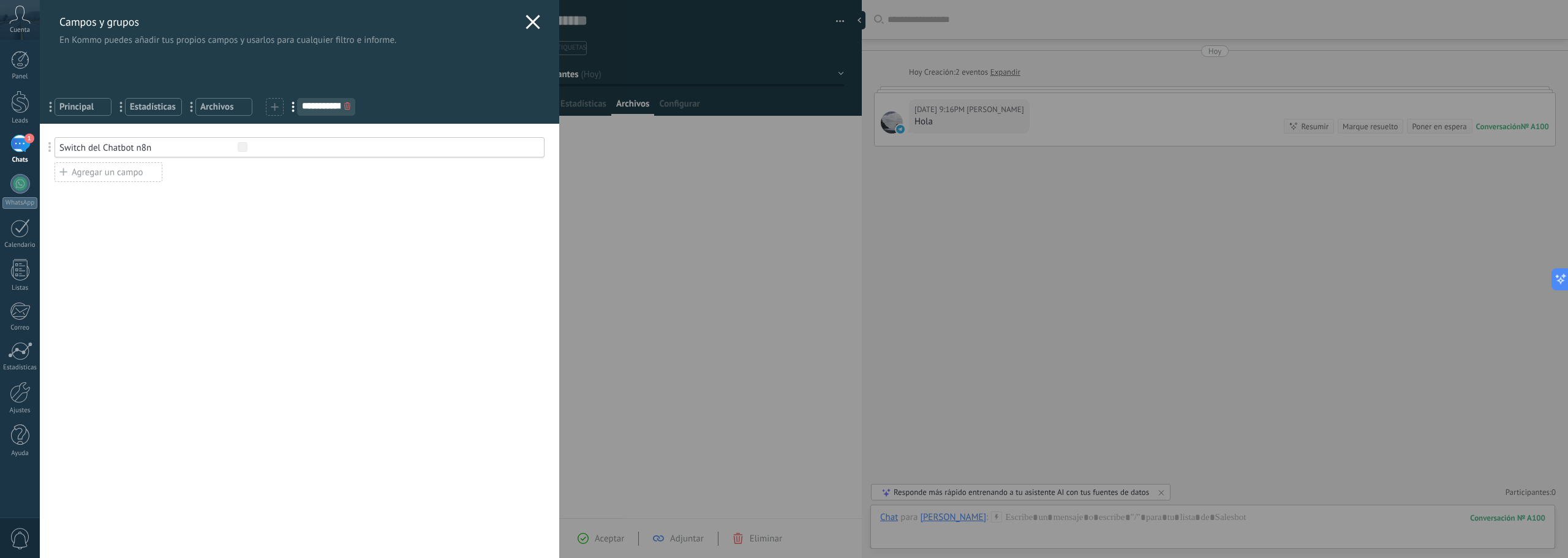
click at [115, 169] on div "Agregar un campo" at bounding box center [108, 172] width 108 height 19
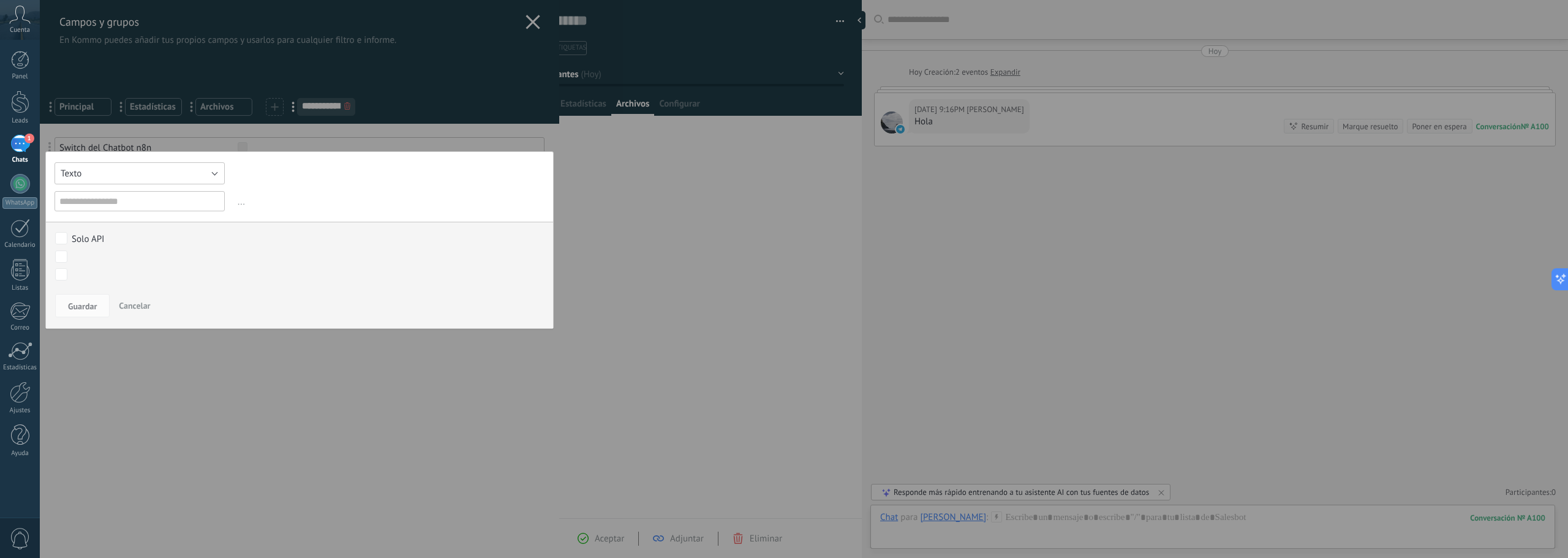
click at [115, 169] on button "Texto" at bounding box center [139, 174] width 170 height 22
click at [111, 195] on span "Texto Largo" at bounding box center [134, 197] width 173 height 12
click at [106, 204] on input "text" at bounding box center [139, 201] width 170 height 20
click at [108, 201] on input "**********" at bounding box center [139, 201] width 170 height 20
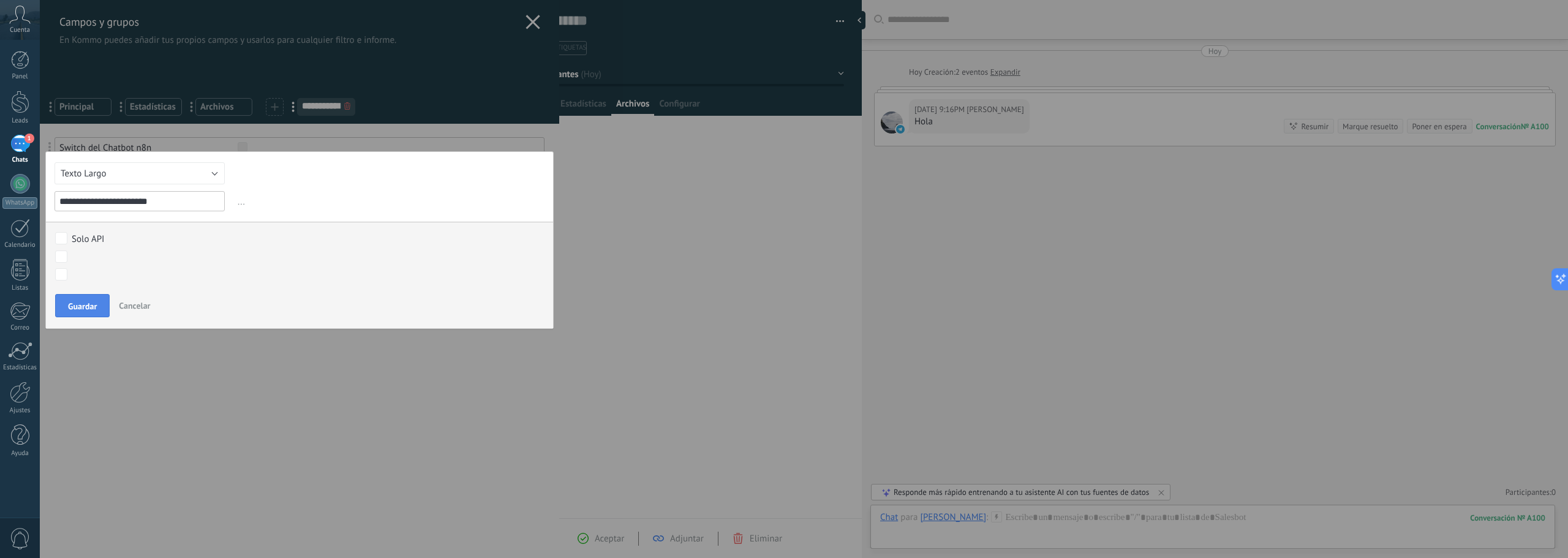
type input "**********"
click at [91, 307] on span "Guardar" at bounding box center [82, 306] width 29 height 8
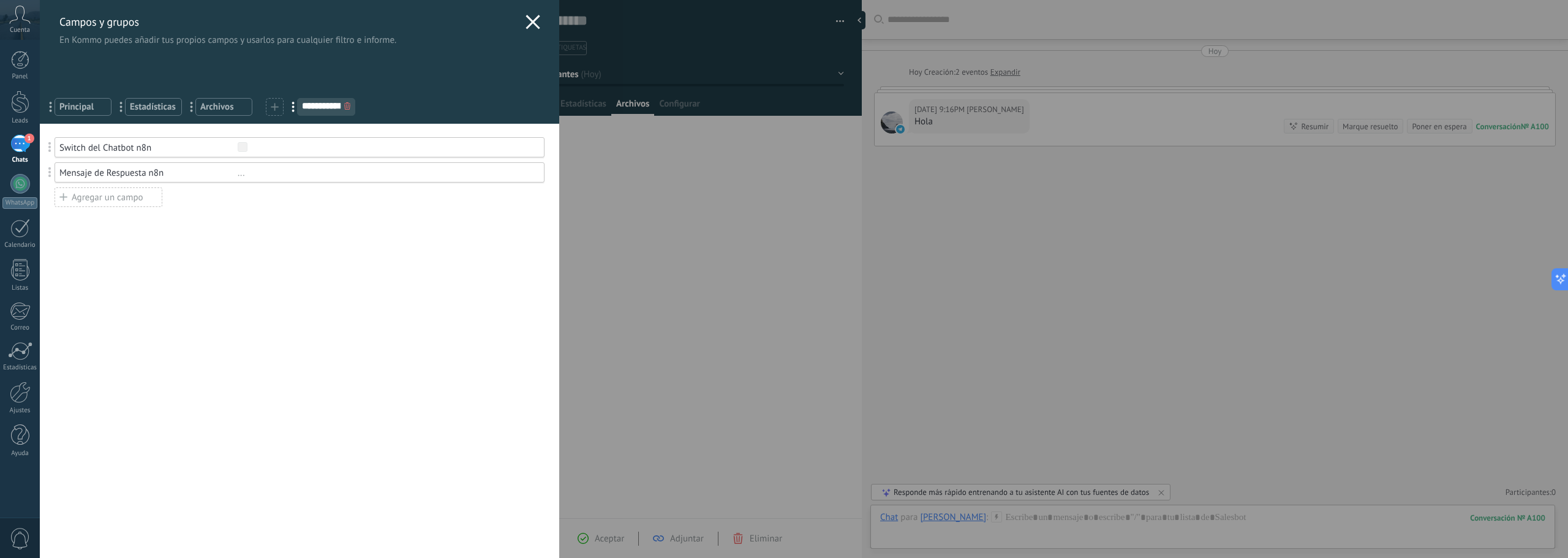
click at [530, 23] on use at bounding box center [533, 22] width 14 height 14
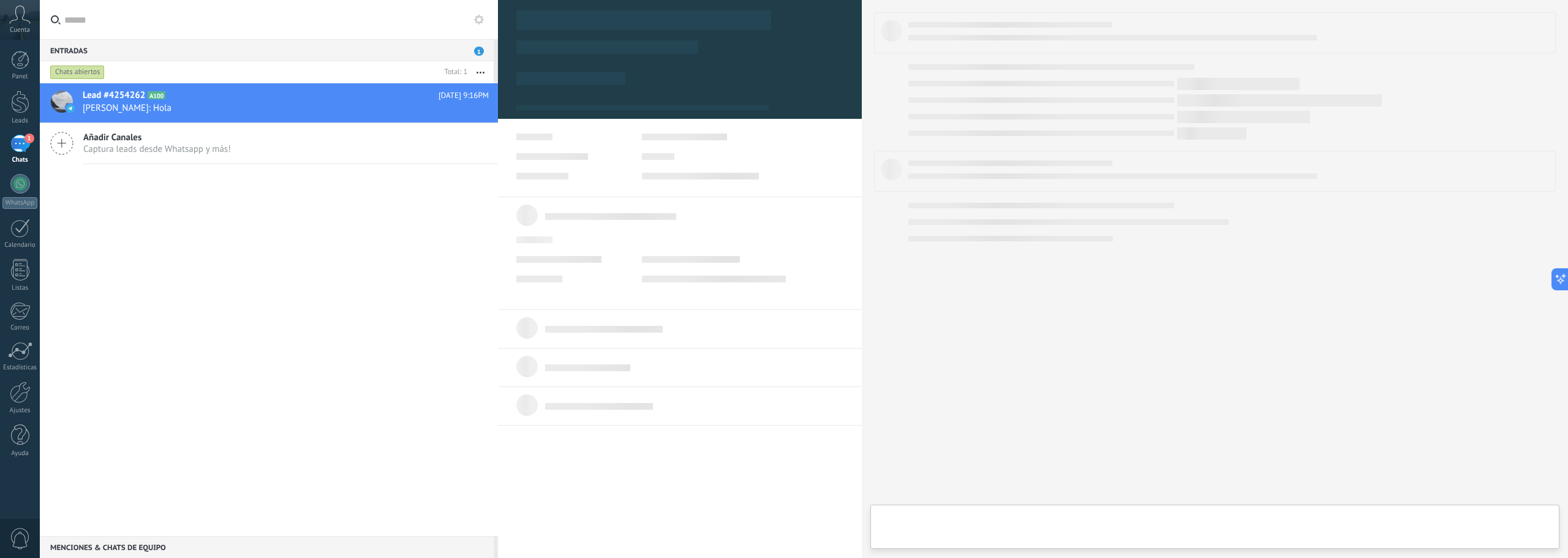
type textarea "**********"
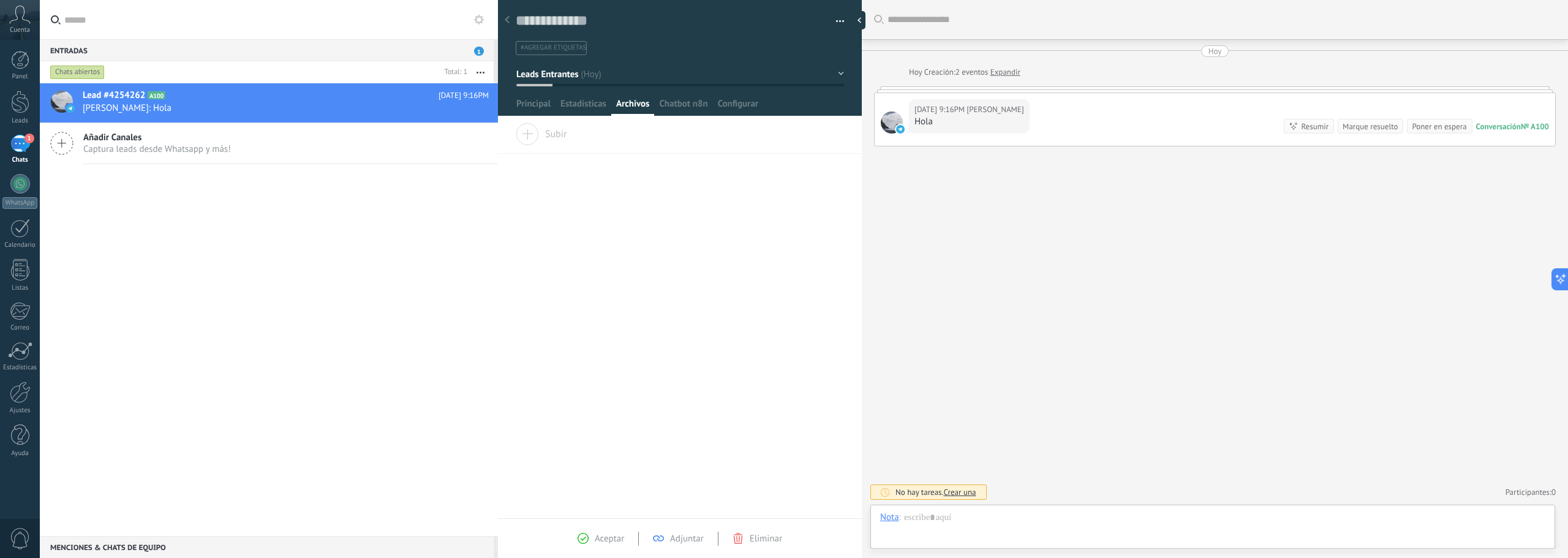
scroll to position [19, 0]
click at [32, 394] on link "Ajustes" at bounding box center [19, 398] width 40 height 33
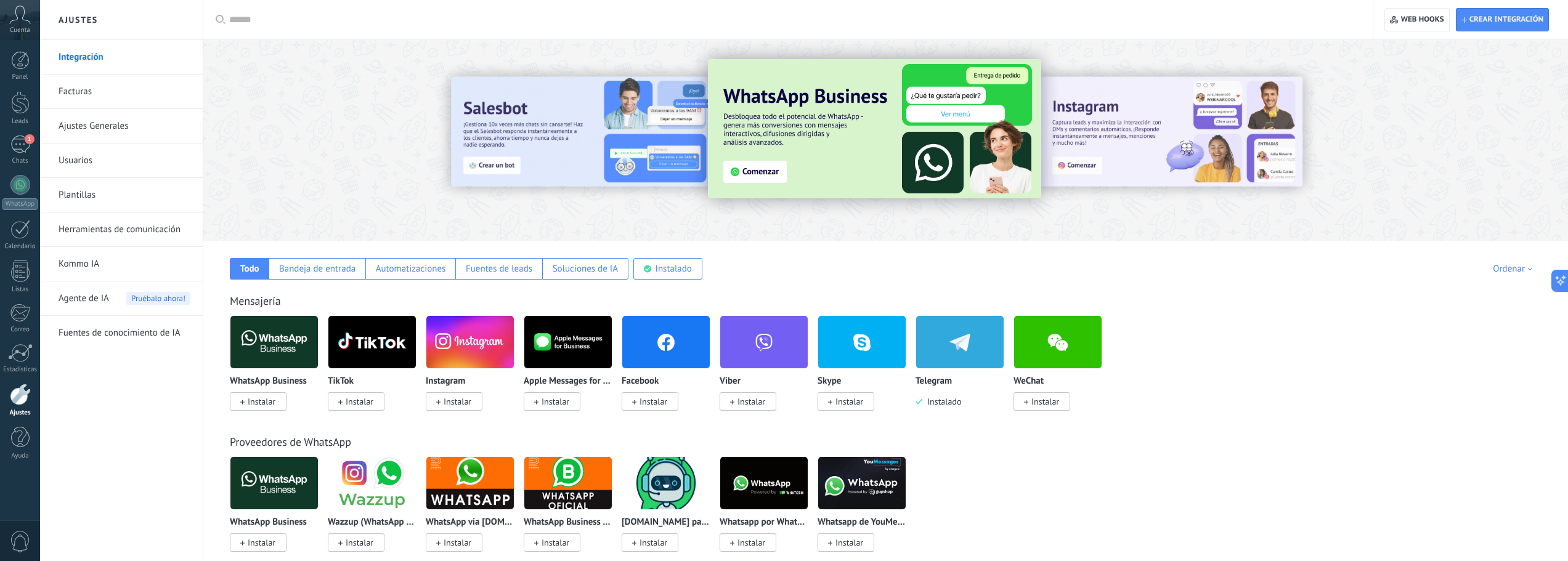
click at [71, 194] on link "Plantillas" at bounding box center [125, 195] width 132 height 34
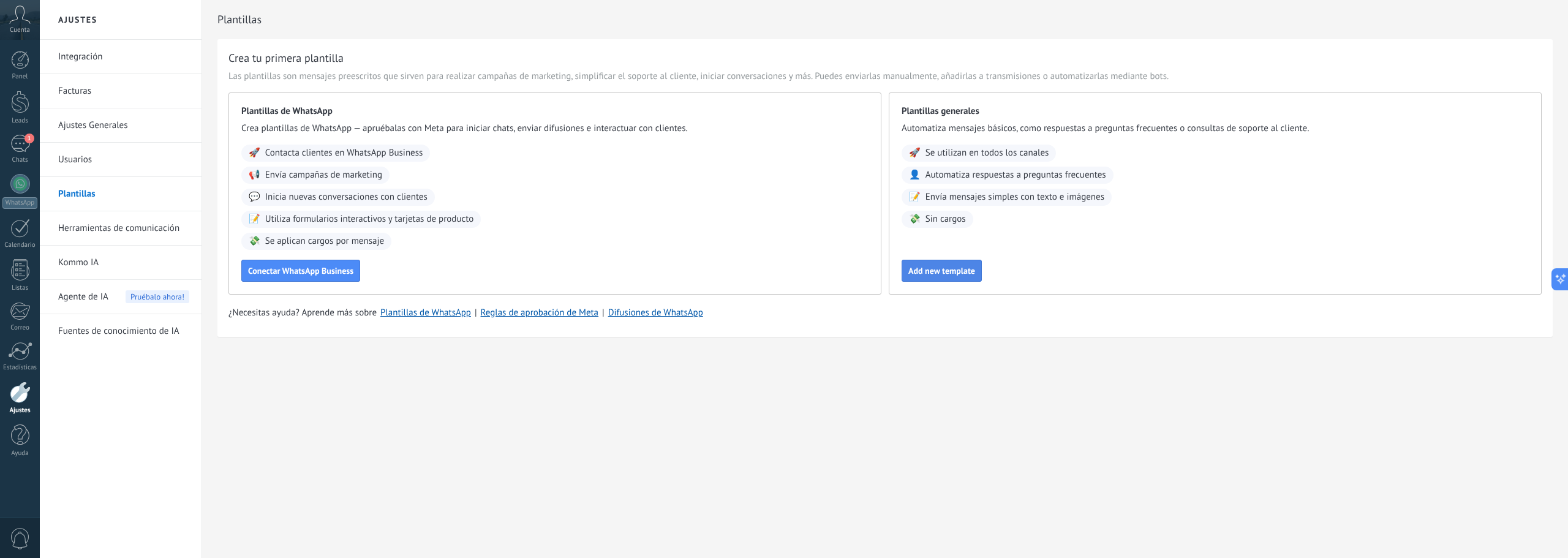
click at [950, 278] on button "Add new template" at bounding box center [942, 271] width 81 height 22
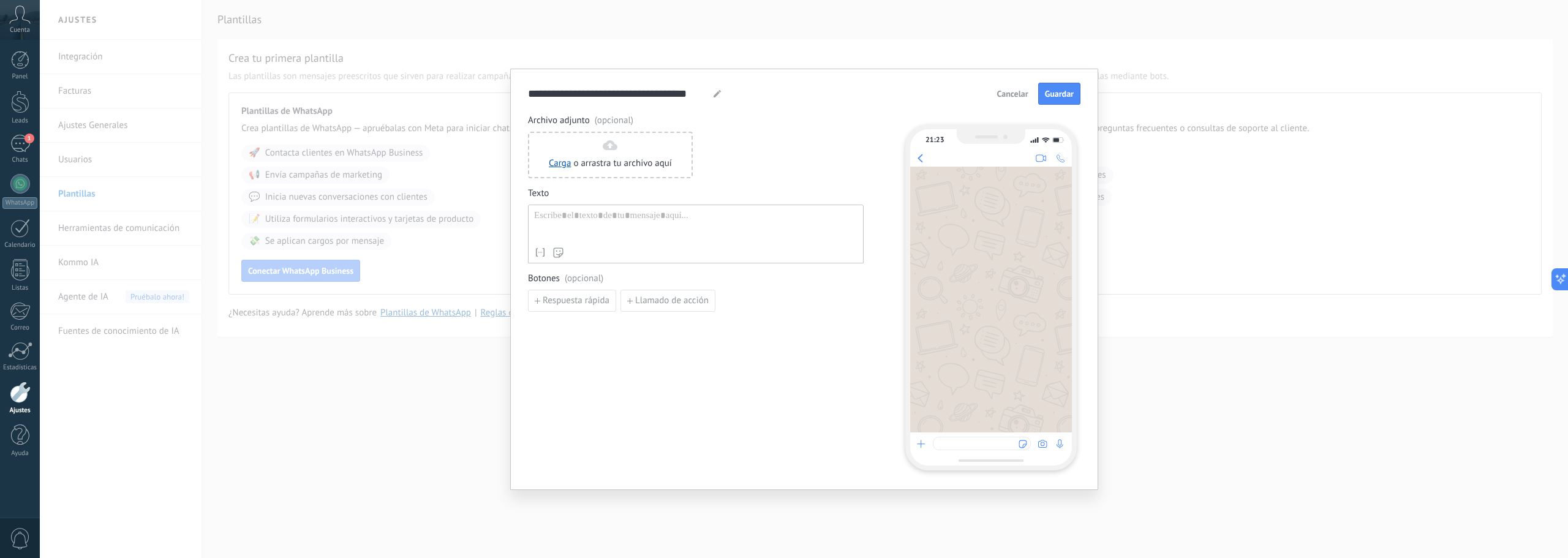
click at [598, 216] on div at bounding box center [696, 226] width 324 height 31
click at [588, 219] on div at bounding box center [696, 226] width 324 height 31
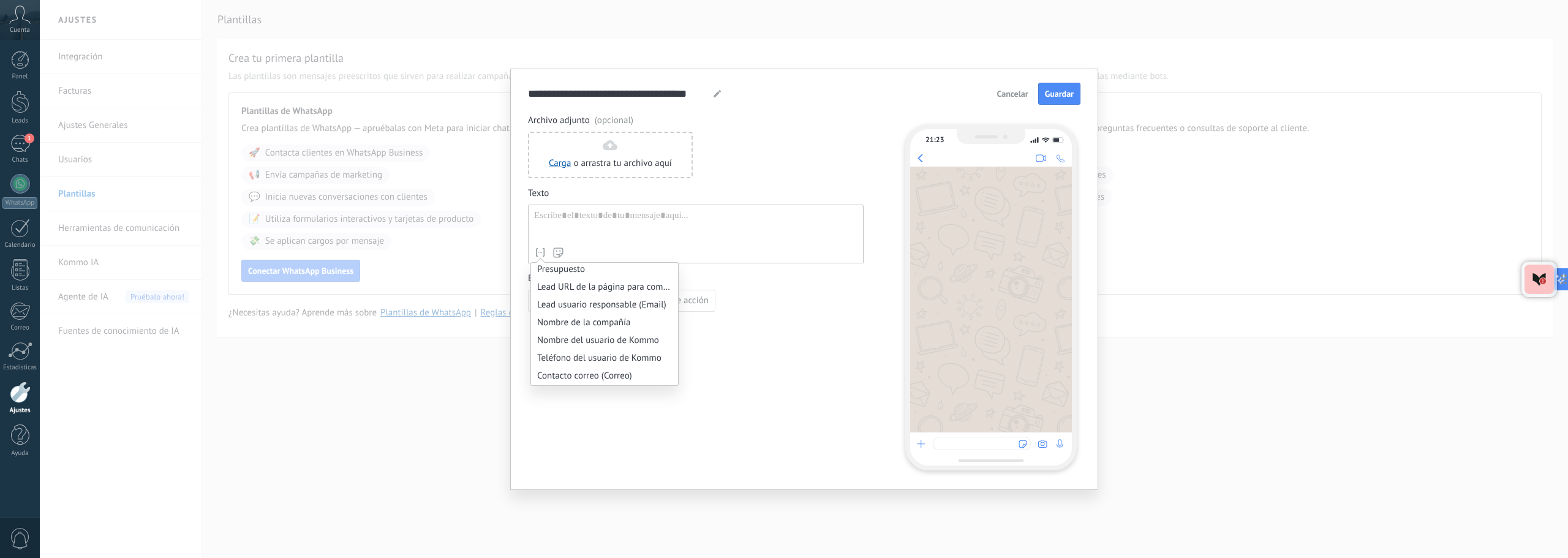
scroll to position [245, 0]
click at [538, 256] on use at bounding box center [540, 252] width 8 height 8
click at [539, 253] on icon at bounding box center [540, 252] width 12 height 12
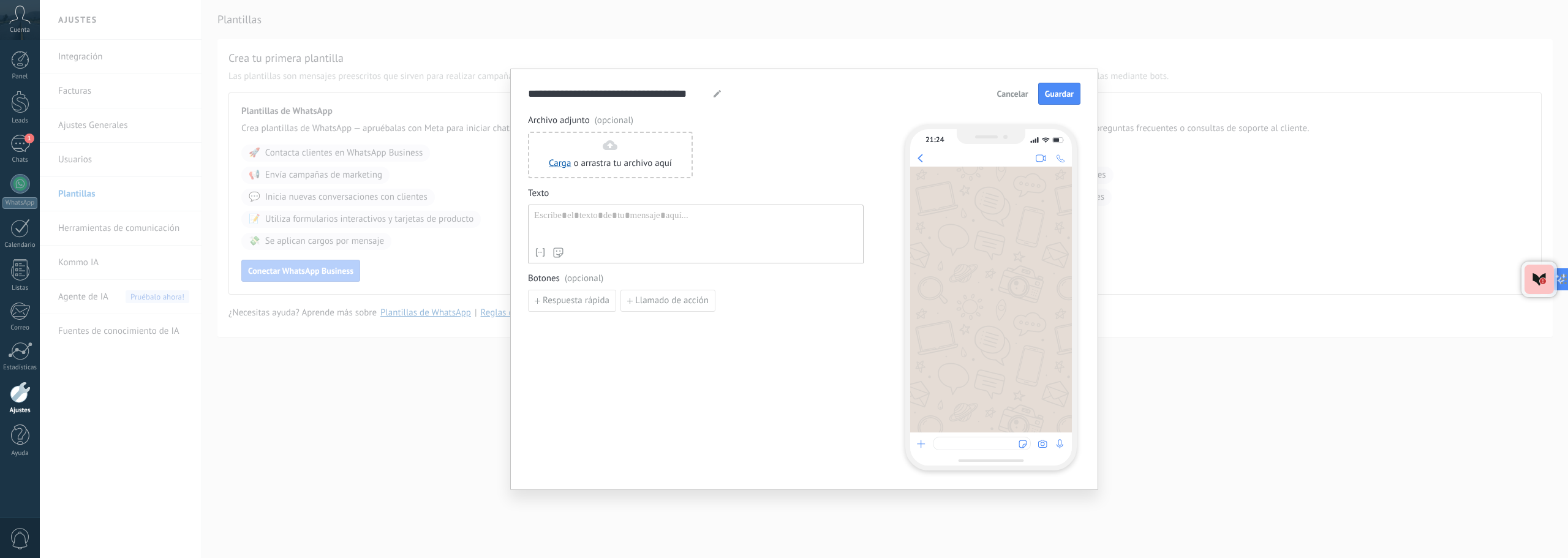
click at [1002, 93] on span "Cancelar" at bounding box center [1013, 93] width 31 height 8
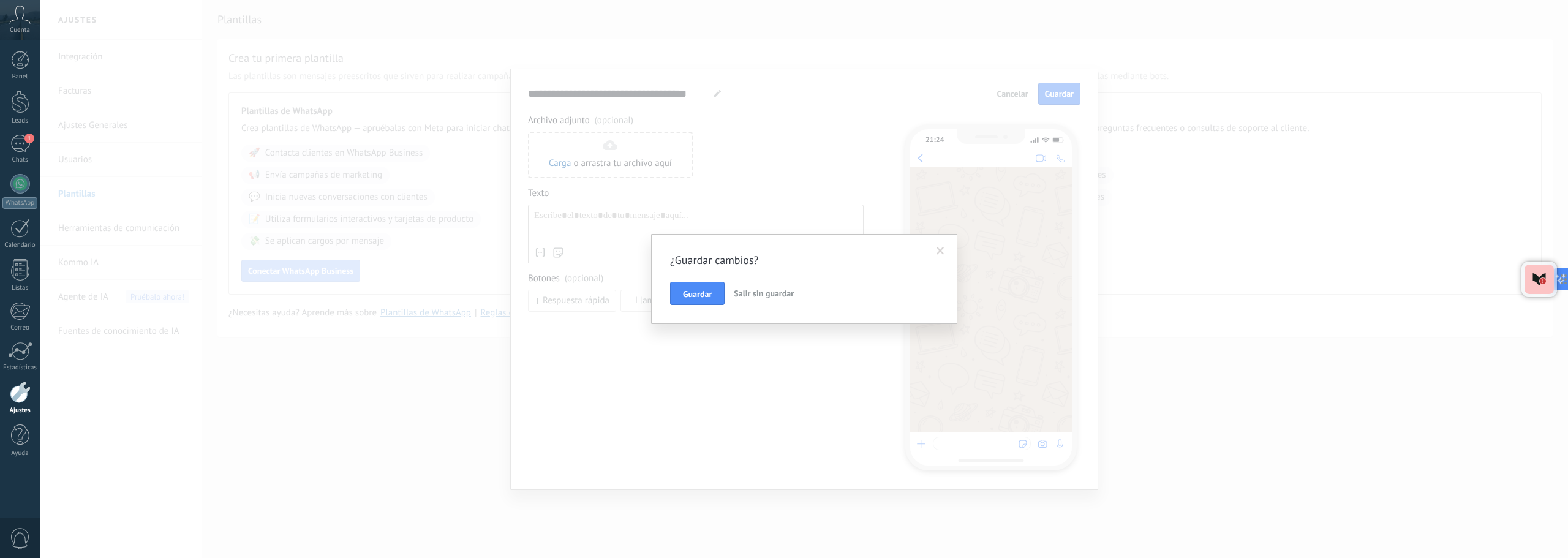
click at [773, 292] on span "Salir sin guardar" at bounding box center [764, 293] width 60 height 11
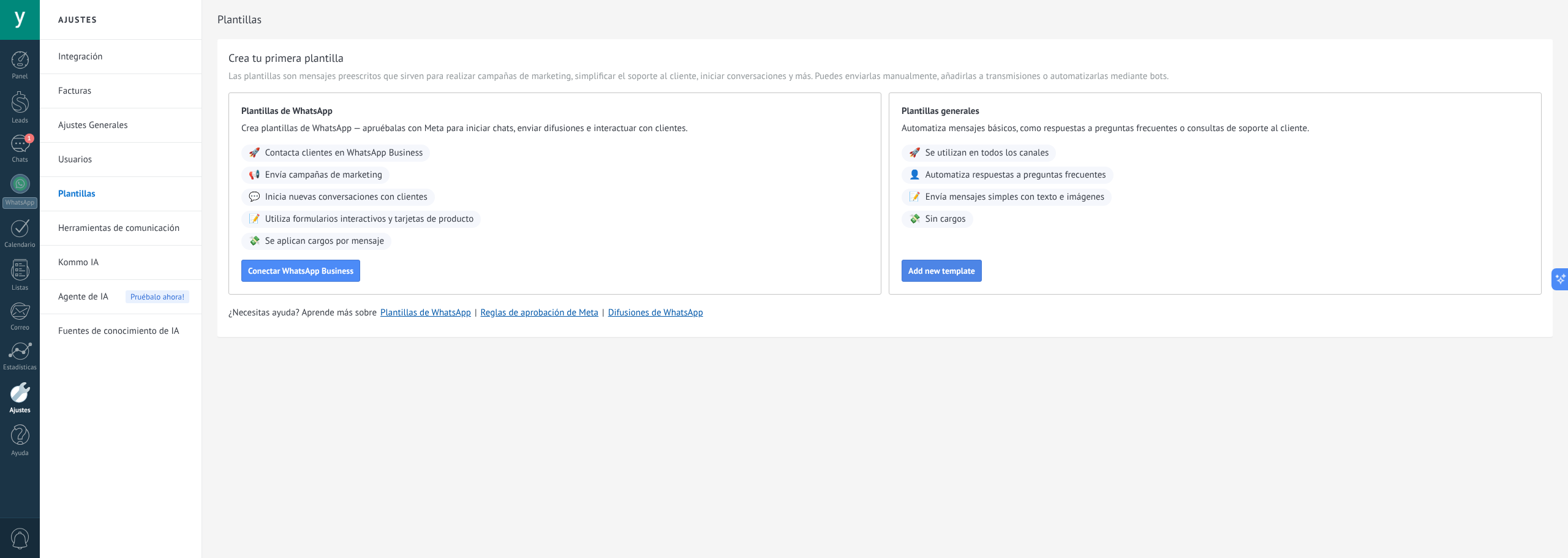
click at [929, 272] on span "Add new template" at bounding box center [942, 270] width 67 height 8
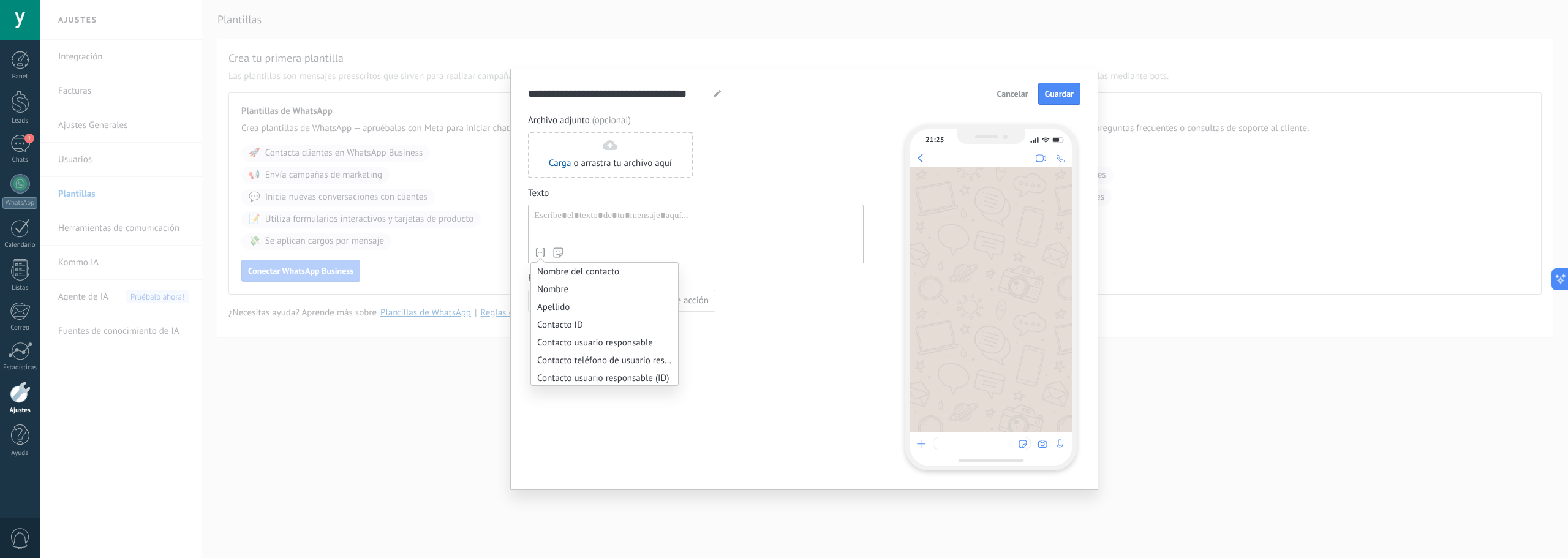
click at [542, 252] on use at bounding box center [540, 252] width 8 height 8
click at [607, 340] on li "Mensaje de Respuesta n8n" at bounding box center [604, 336] width 147 height 18
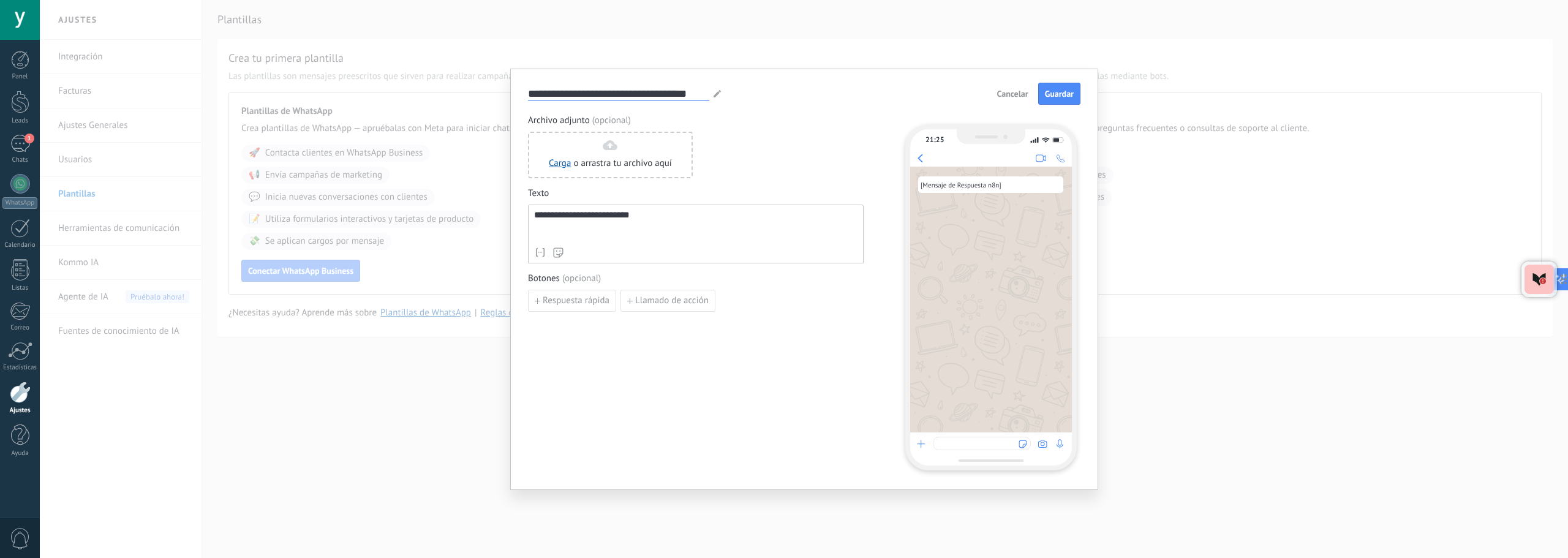
drag, startPoint x: 707, startPoint y: 93, endPoint x: 506, endPoint y: 94, distance: 201.0
click at [506, 94] on div "**********" at bounding box center [803, 279] width 1528 height 558
type input "**********"
click at [1054, 97] on span "Guardar" at bounding box center [1059, 93] width 29 height 8
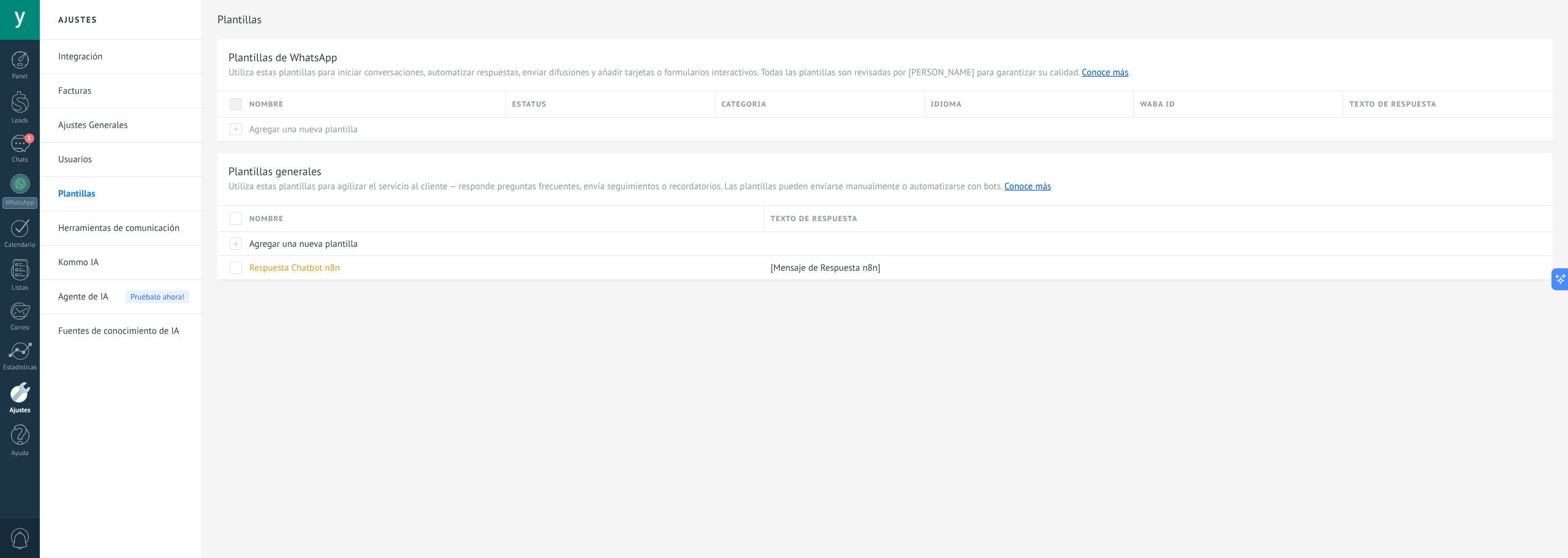
click at [131, 224] on link "Herramientas de comunicación" at bounding box center [124, 228] width 131 height 34
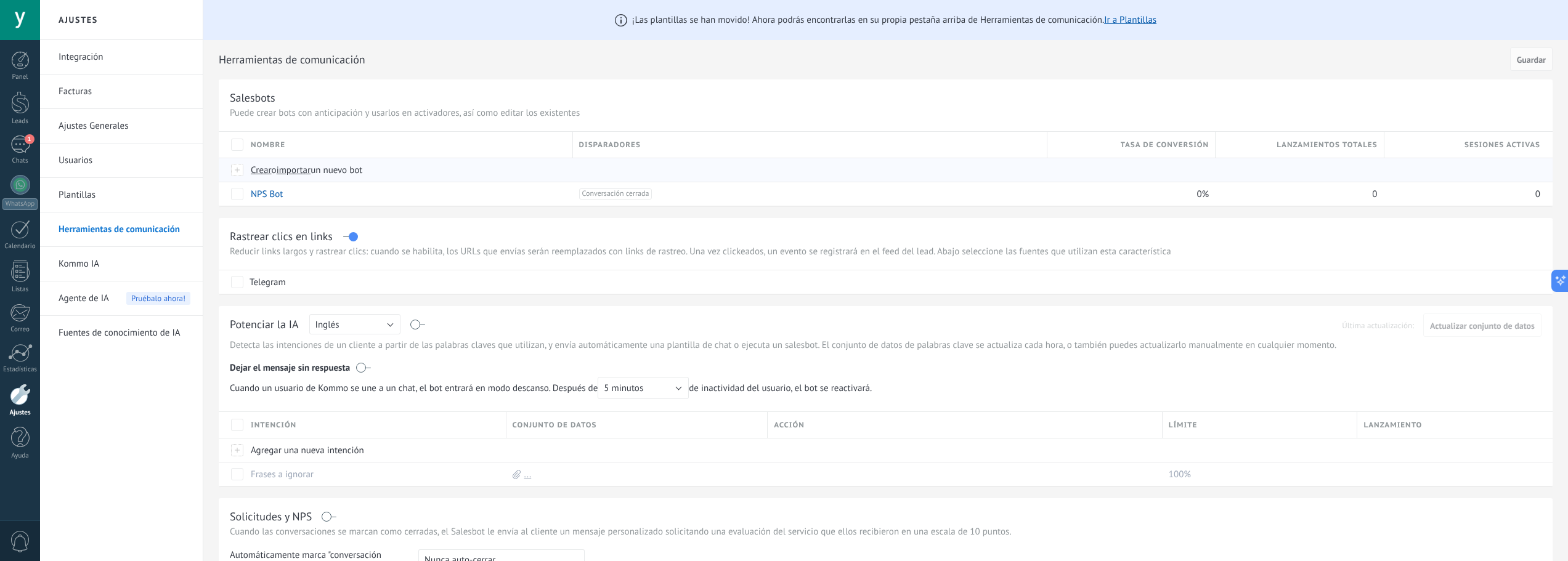
click at [236, 170] on div at bounding box center [238, 170] width 14 height 11
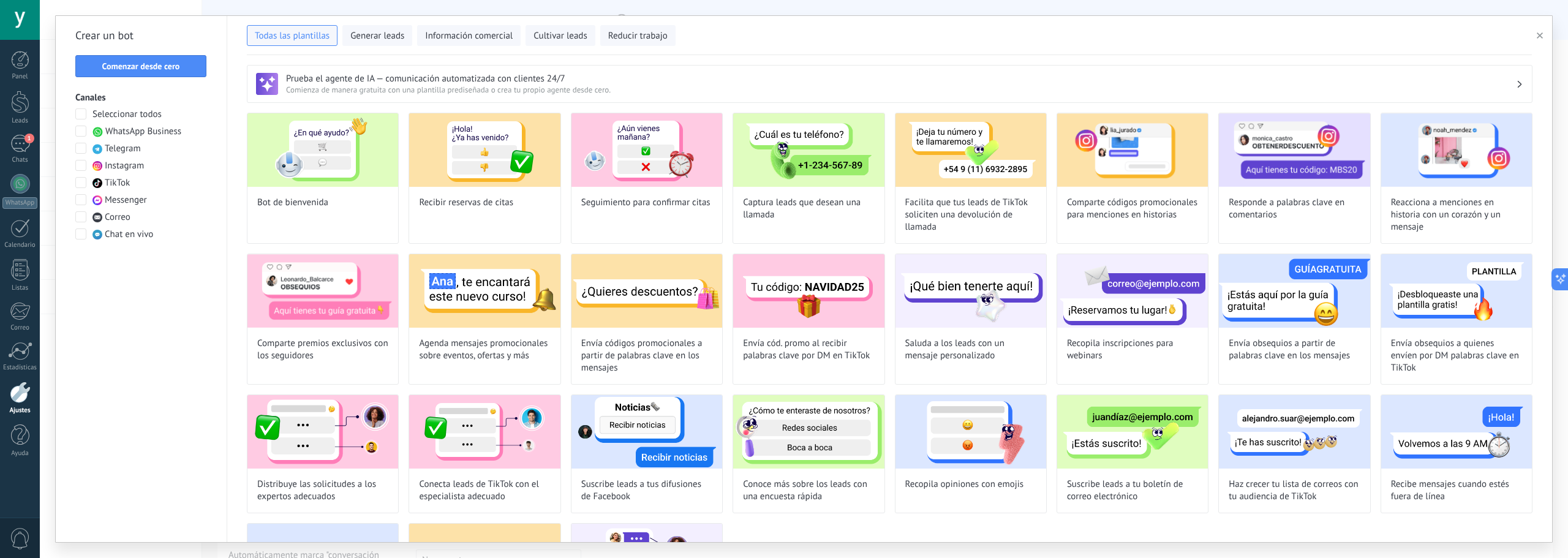
click at [81, 149] on span at bounding box center [81, 148] width 11 height 11
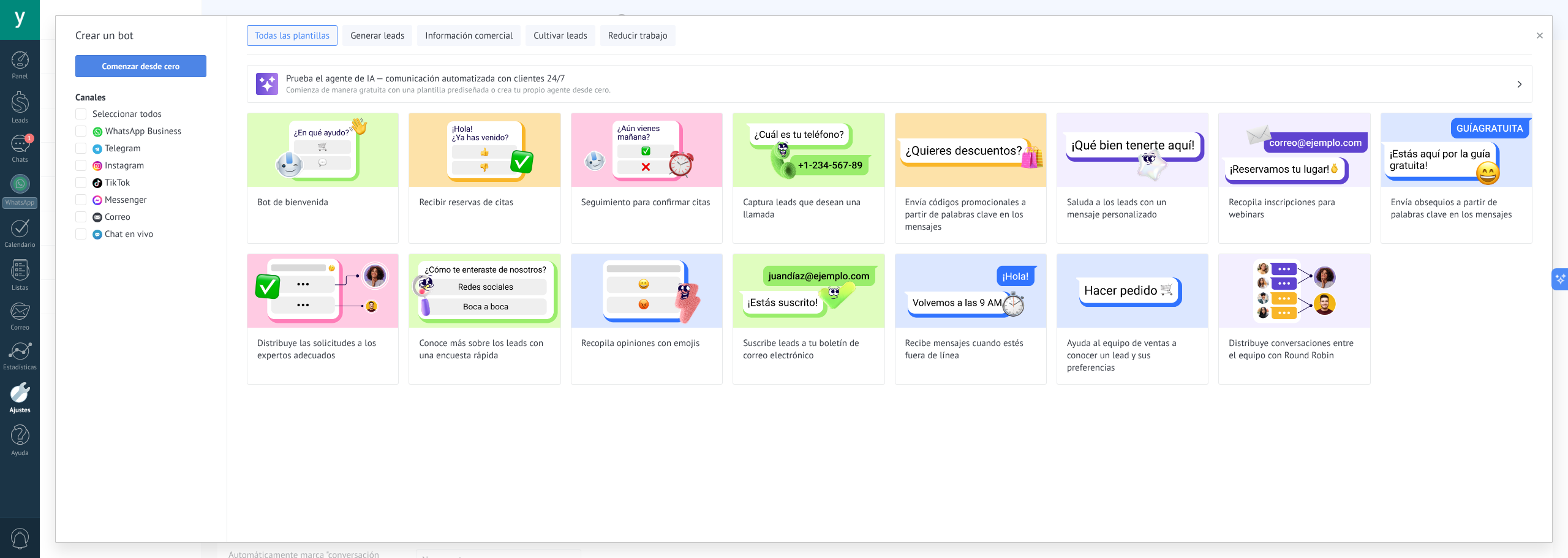
click at [169, 59] on button "Comenzar desde cero" at bounding box center [141, 66] width 131 height 22
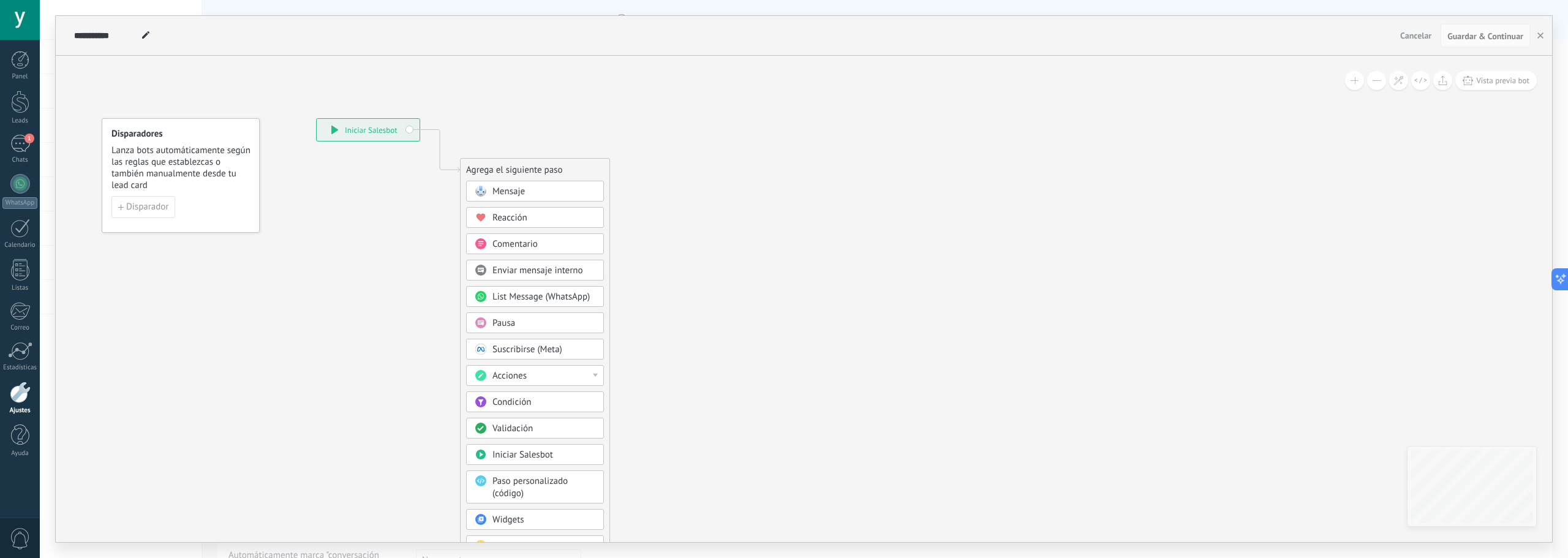
click at [543, 195] on div "Mensaje" at bounding box center [544, 192] width 103 height 12
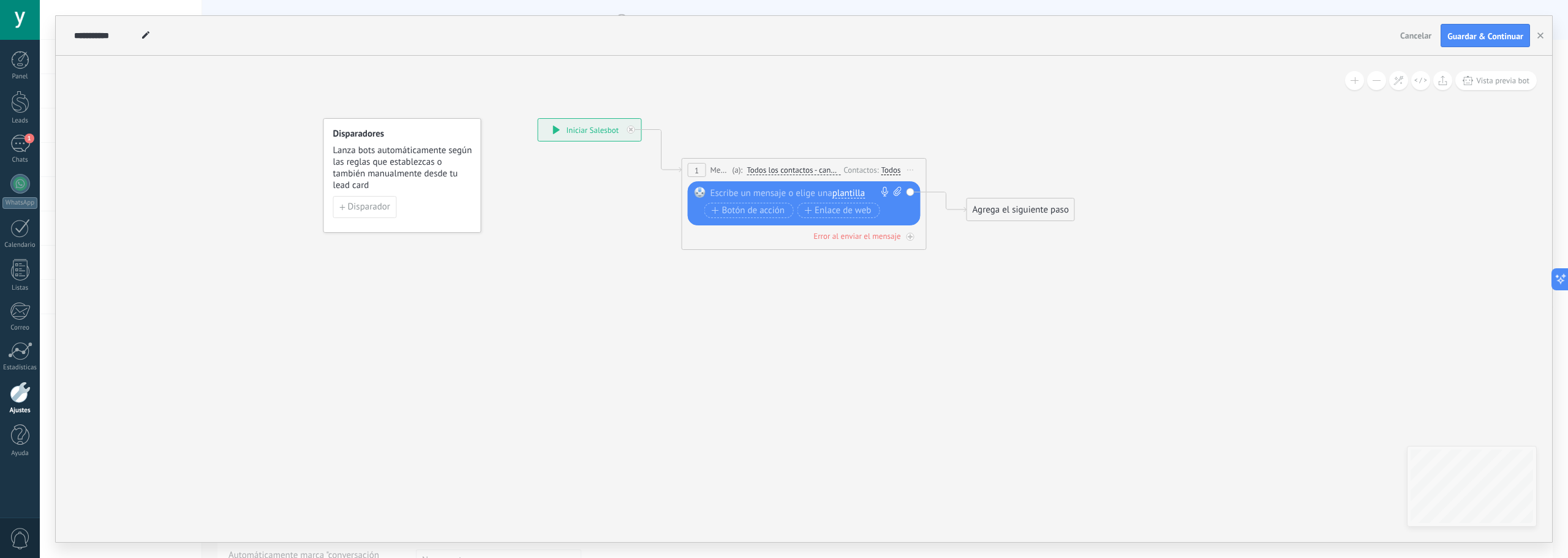
click at [850, 191] on span "plantilla" at bounding box center [849, 193] width 33 height 10
click at [862, 213] on span "Respuesta Chatbot n8n" at bounding box center [893, 214] width 148 height 12
click at [146, 37] on icon at bounding box center [146, 35] width 7 height 7
drag, startPoint x: 134, startPoint y: 34, endPoint x: 63, endPoint y: 34, distance: 71.0
click at [63, 34] on div "**********" at bounding box center [804, 35] width 1496 height 40
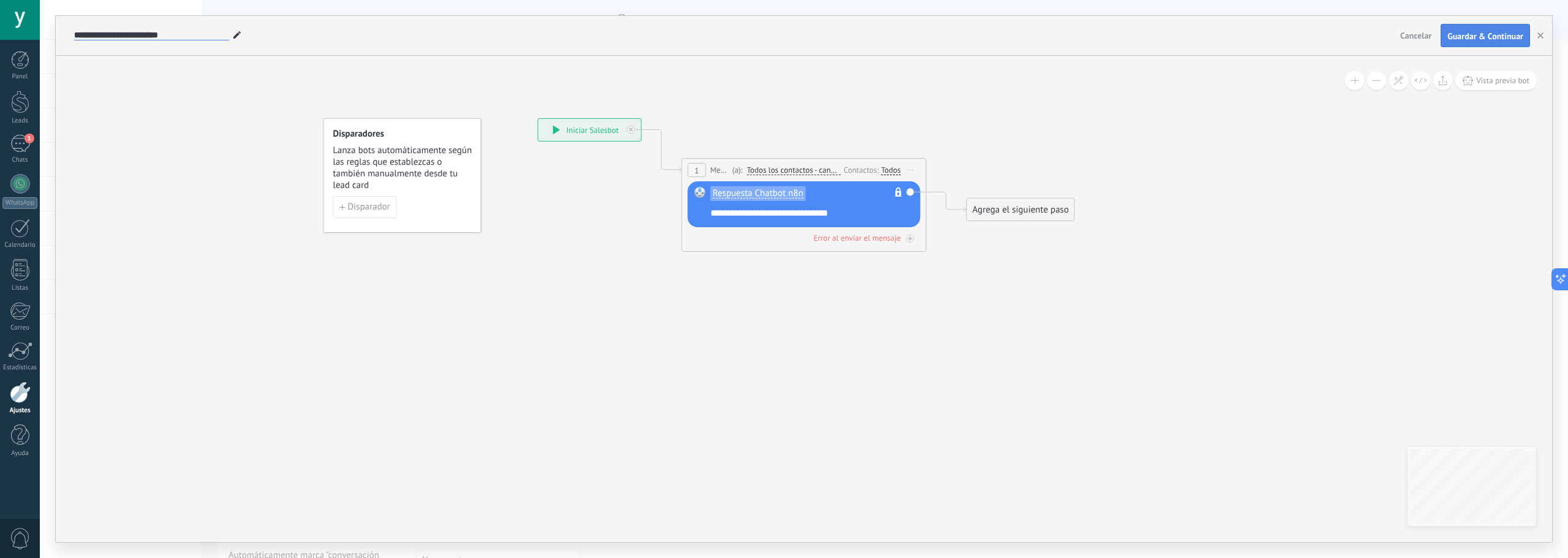
type input "**********"
click at [1484, 31] on button "Guardar & Continuar" at bounding box center [1485, 35] width 90 height 23
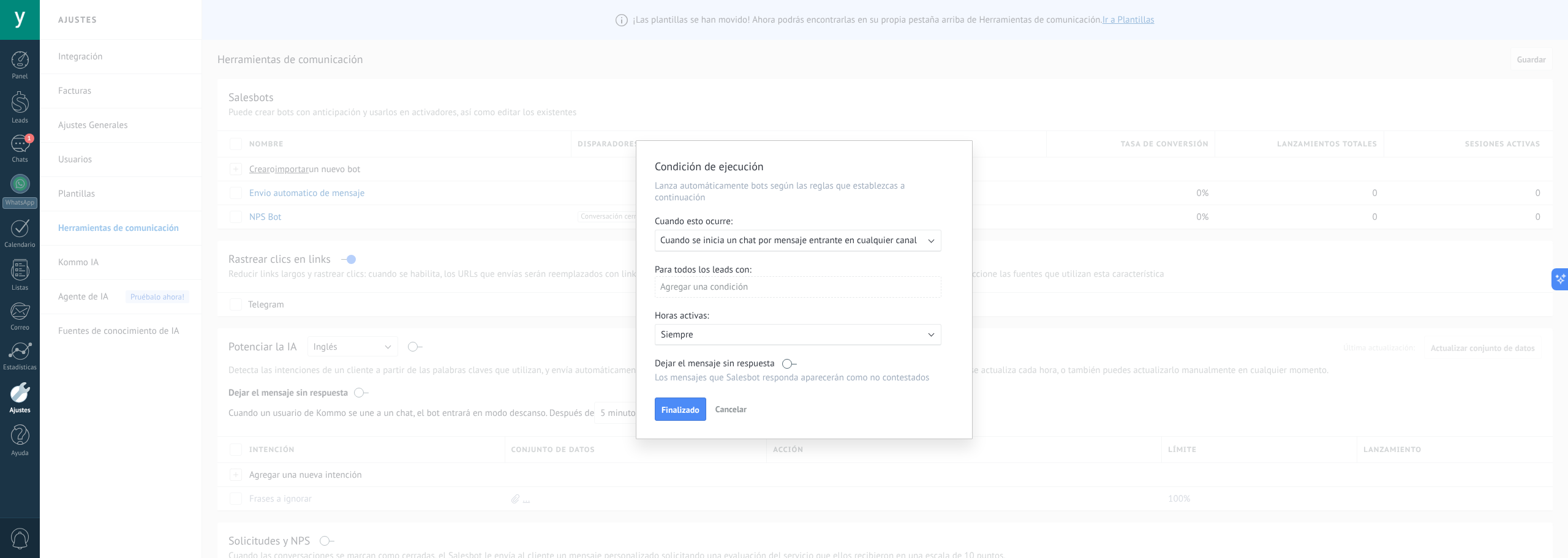
click at [762, 242] on span "Cuando se inicia un chat por mensaje entrante en cualquier canal" at bounding box center [788, 240] width 257 height 12
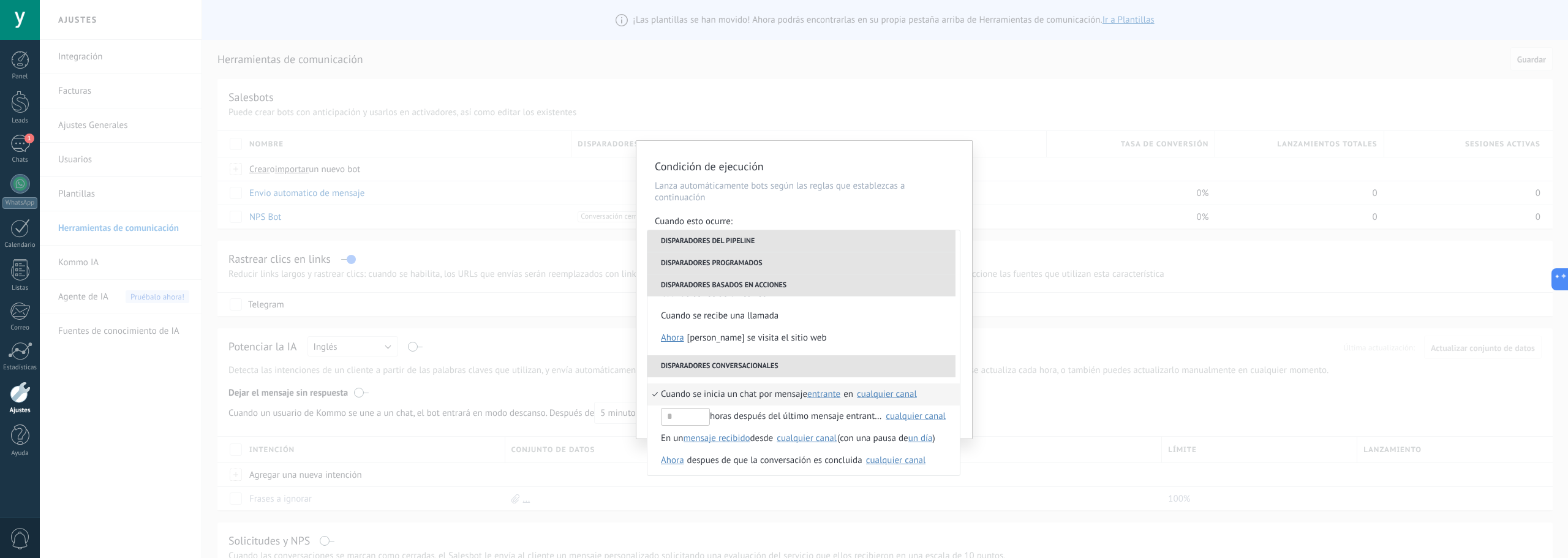
scroll to position [245, 0]
click at [771, 396] on span "Cuando se inicia un chat por mensaje" at bounding box center [734, 392] width 146 height 22
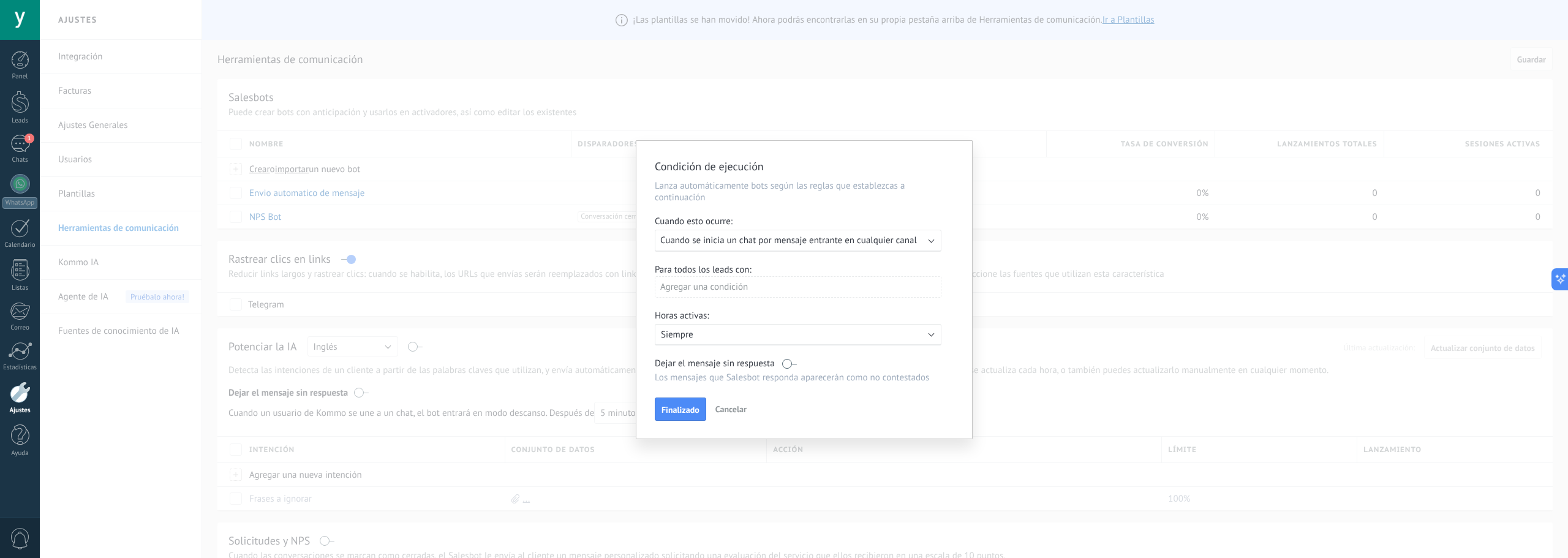
click at [733, 286] on div "Agregar una condición" at bounding box center [798, 286] width 286 height 22
click at [812, 269] on div at bounding box center [804, 289] width 336 height 298
click at [694, 406] on span "Finalizado" at bounding box center [680, 410] width 38 height 8
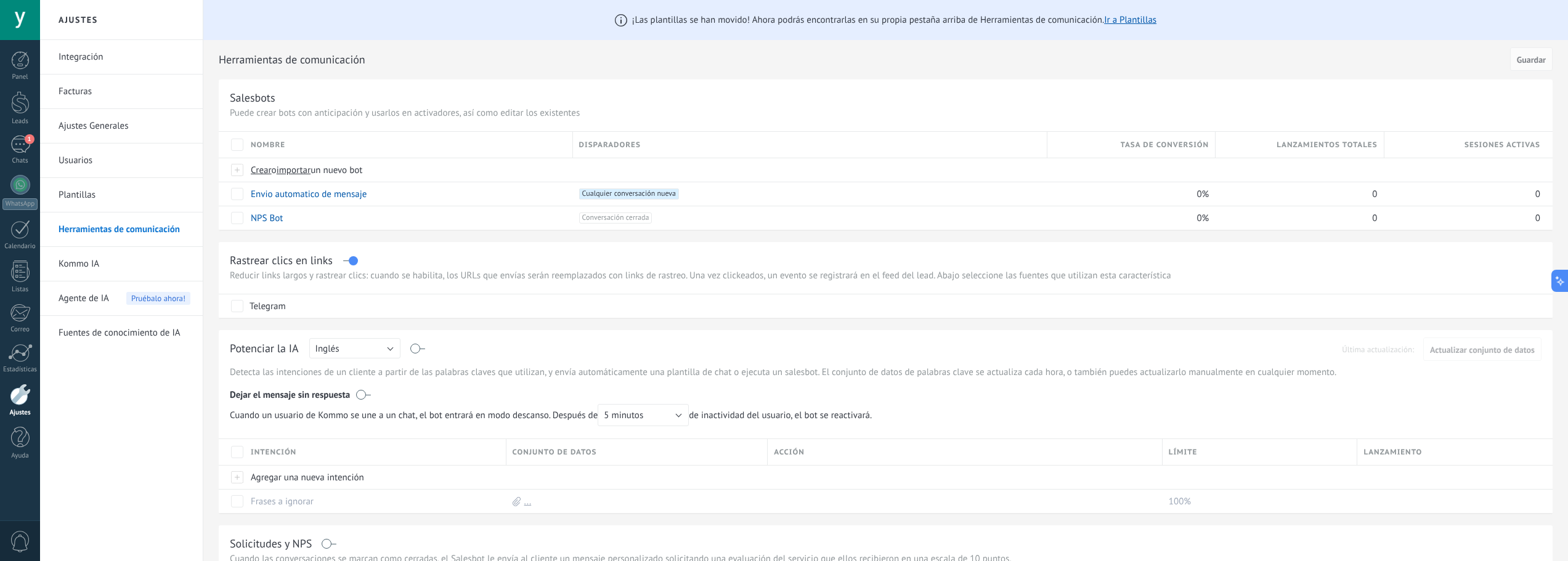
click at [81, 63] on link "Integración" at bounding box center [125, 57] width 132 height 34
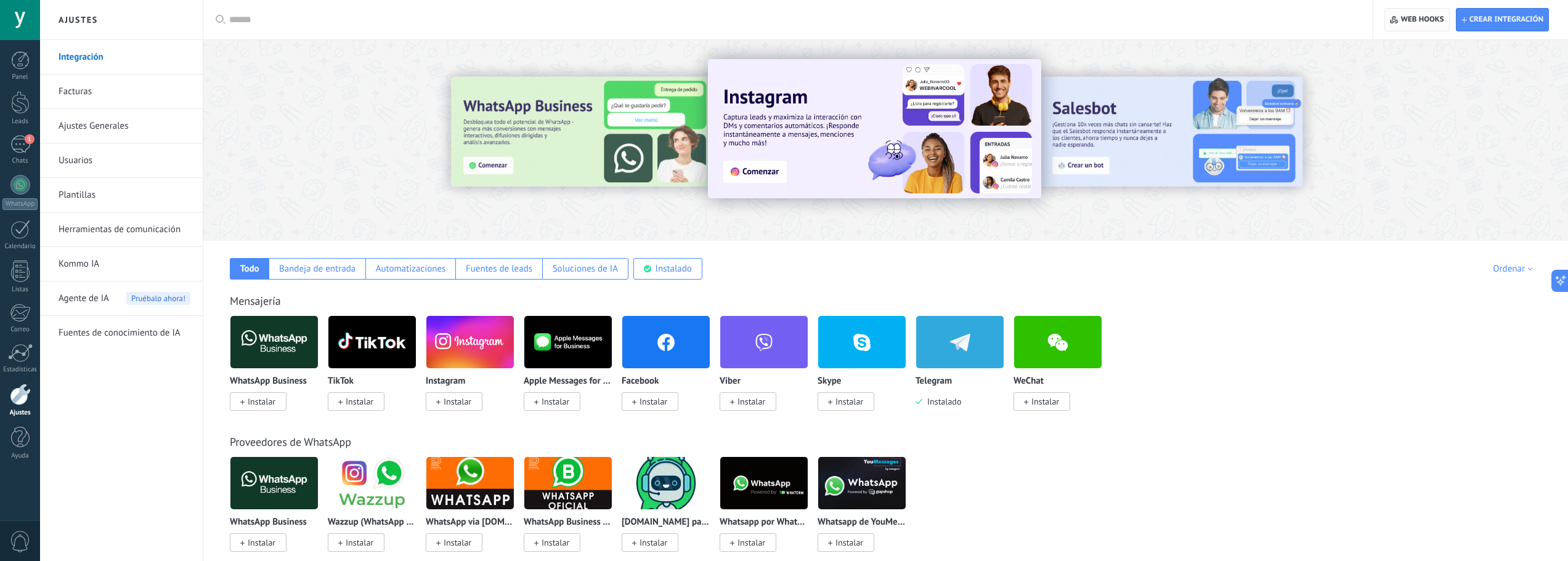
click at [1414, 18] on span "Web hooks 0" at bounding box center [1422, 20] width 43 height 10
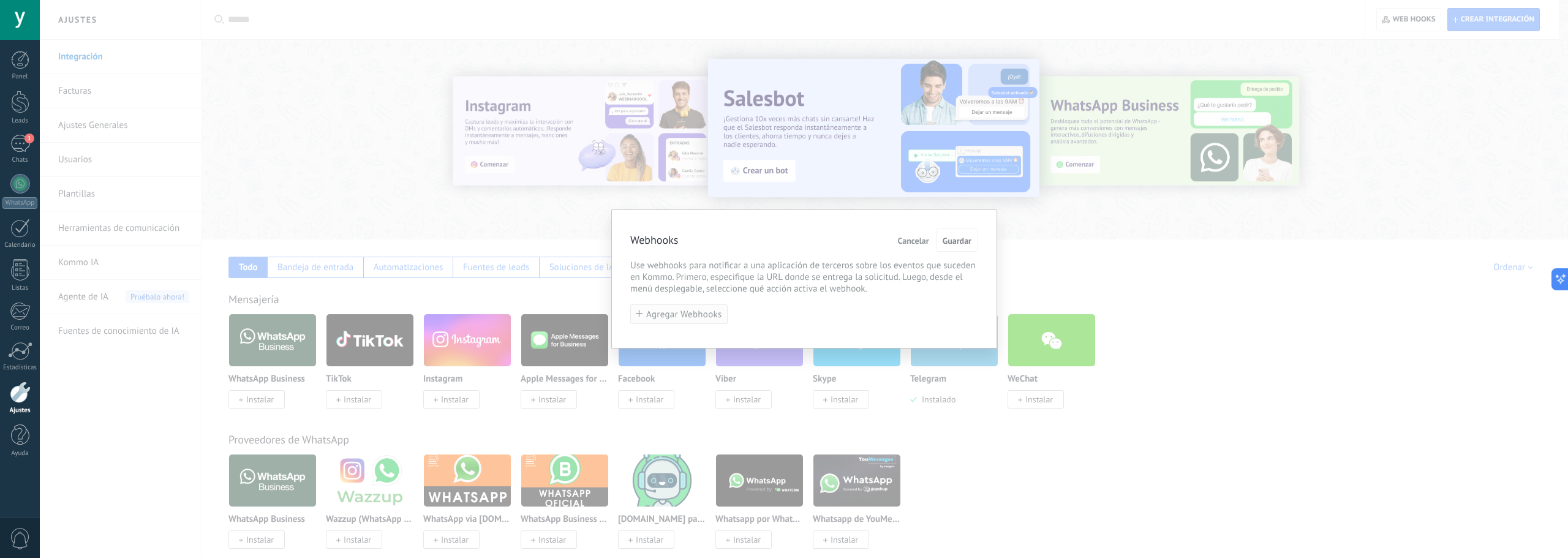
click at [703, 319] on span "Agregar Webhooks" at bounding box center [684, 314] width 76 height 9
